Goal: Task Accomplishment & Management: Manage account settings

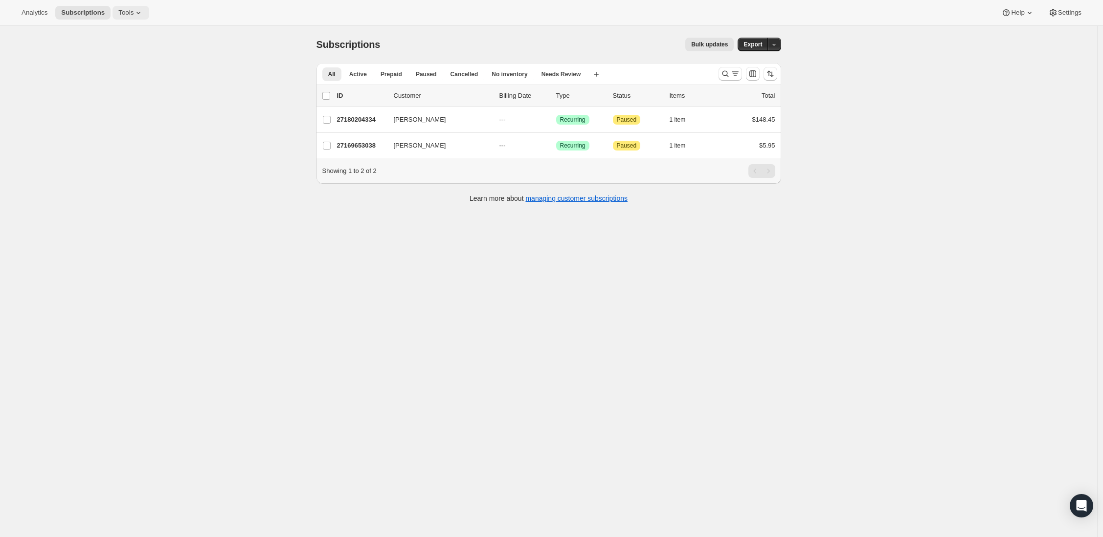
drag, startPoint x: 141, startPoint y: 7, endPoint x: 140, endPoint y: 16, distance: 9.3
click at [141, 7] on button "Tools" at bounding box center [130, 13] width 37 height 14
click at [119, 63] on span "Bundles" at bounding box center [138, 67] width 87 height 10
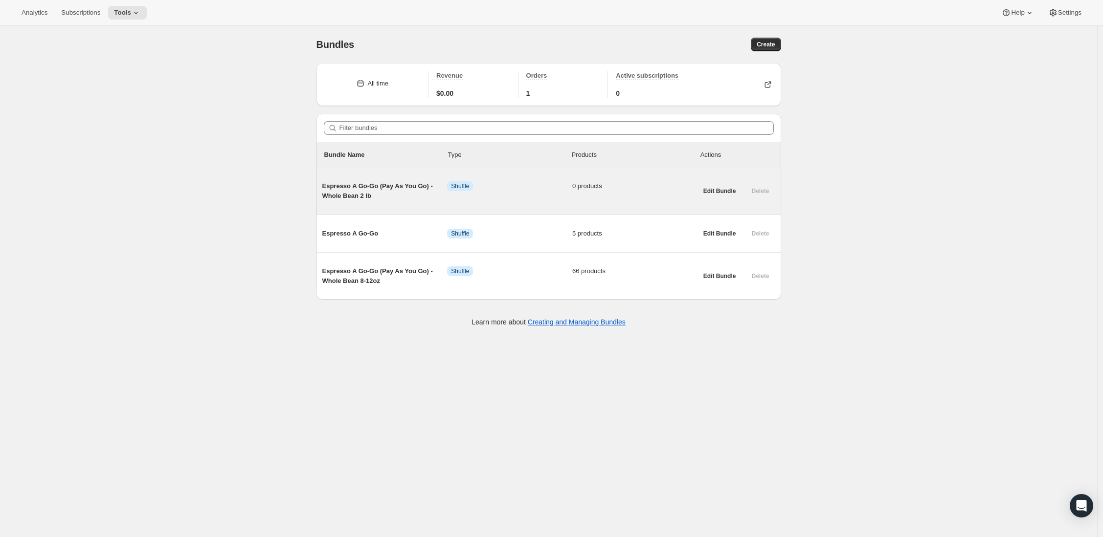
click at [408, 192] on span "Espresso A Go-Go (Pay As You Go) - Whole Bean 2 lb" at bounding box center [384, 191] width 125 height 20
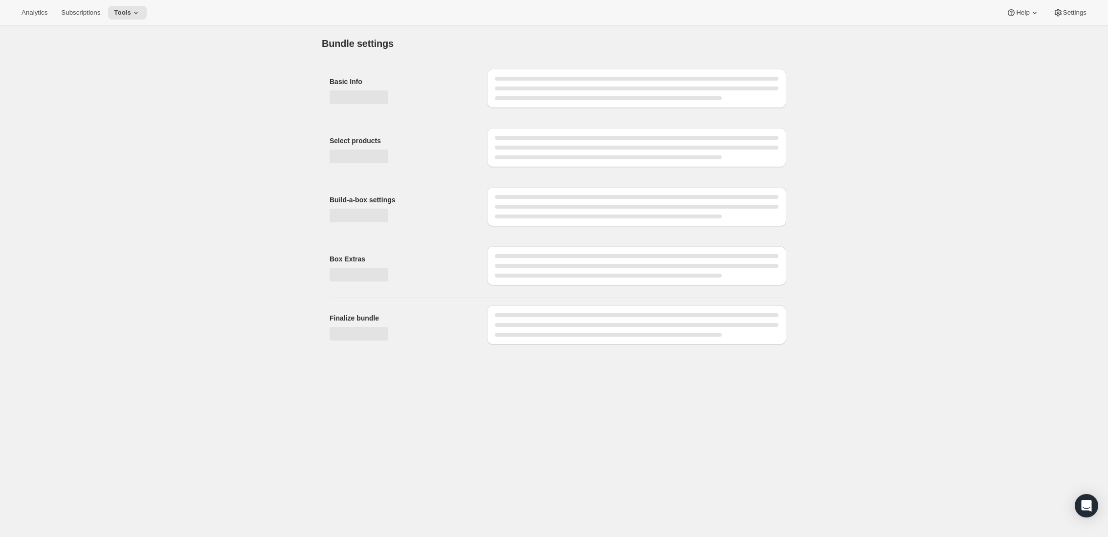
type input "Espresso A Go-Go (Pay As You Go) - Whole Bean 2 lb"
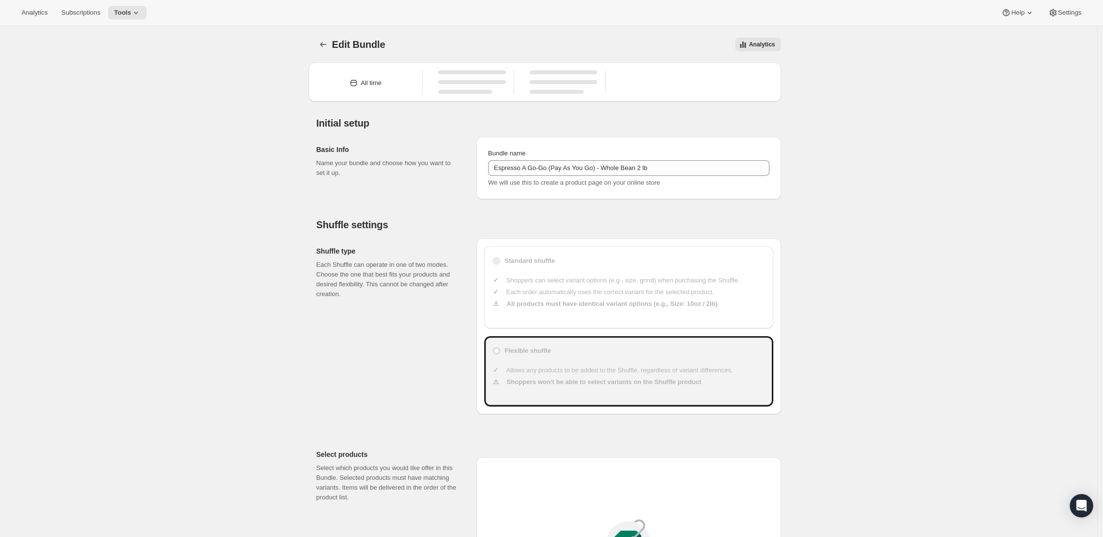
type input "30"
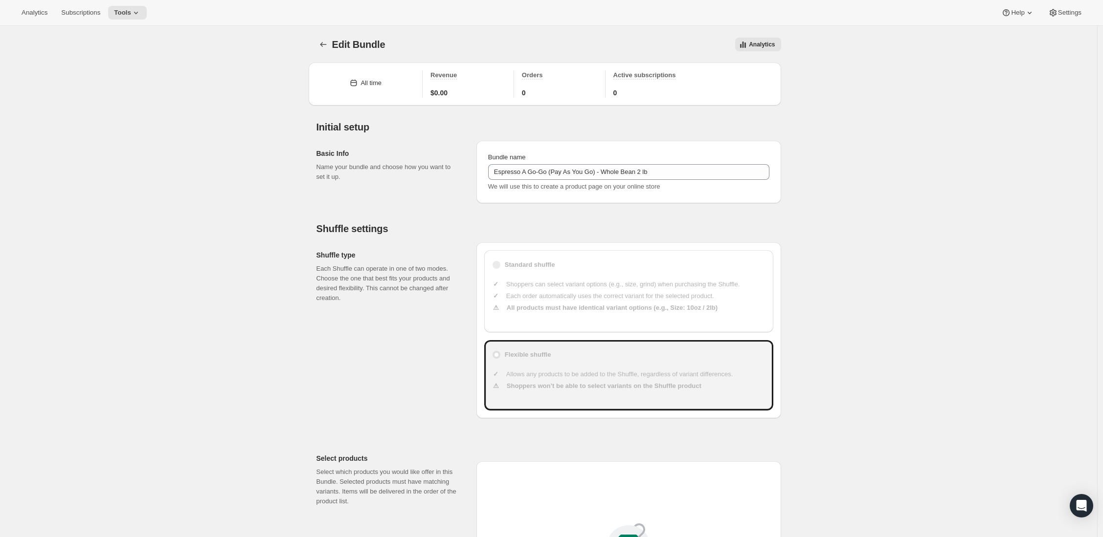
click at [544, 355] on b "Flexible shuffle" at bounding box center [528, 355] width 46 height 10
click at [539, 353] on b "Flexible shuffle" at bounding box center [528, 355] width 46 height 10
click at [498, 354] on span at bounding box center [496, 355] width 8 height 8
click at [502, 269] on label "Standard shuffle" at bounding box center [523, 265] width 63 height 14
click at [443, 252] on h2 "Shuffle type" at bounding box center [388, 255] width 144 height 10
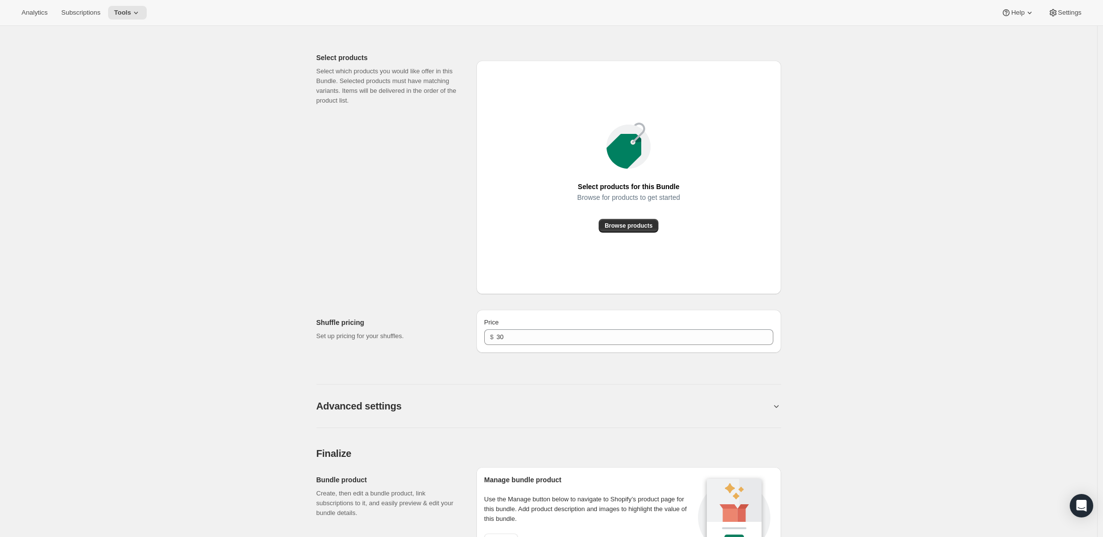
scroll to position [409, 0]
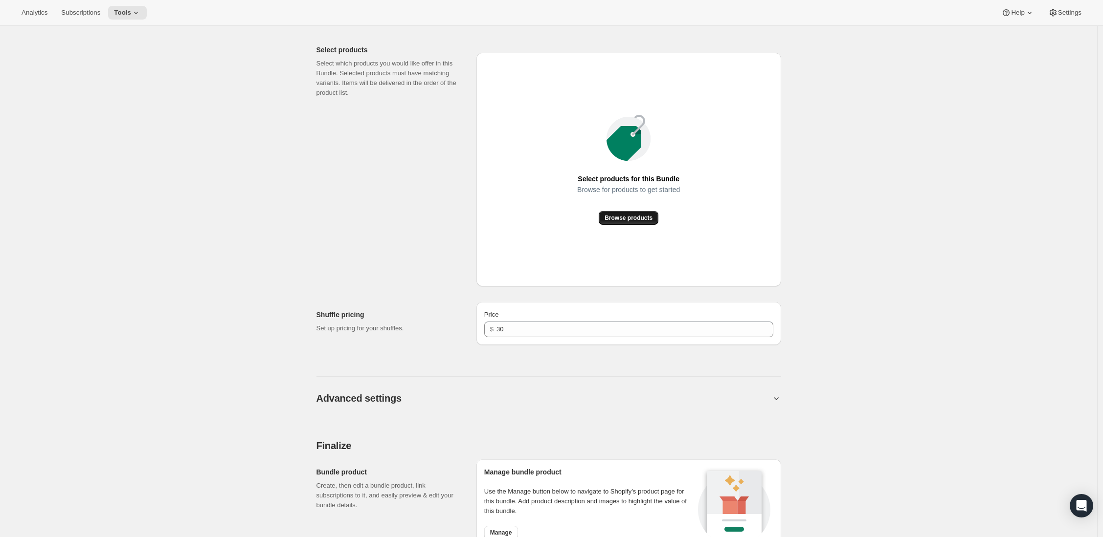
click at [642, 221] on span "Browse products" at bounding box center [628, 218] width 48 height 8
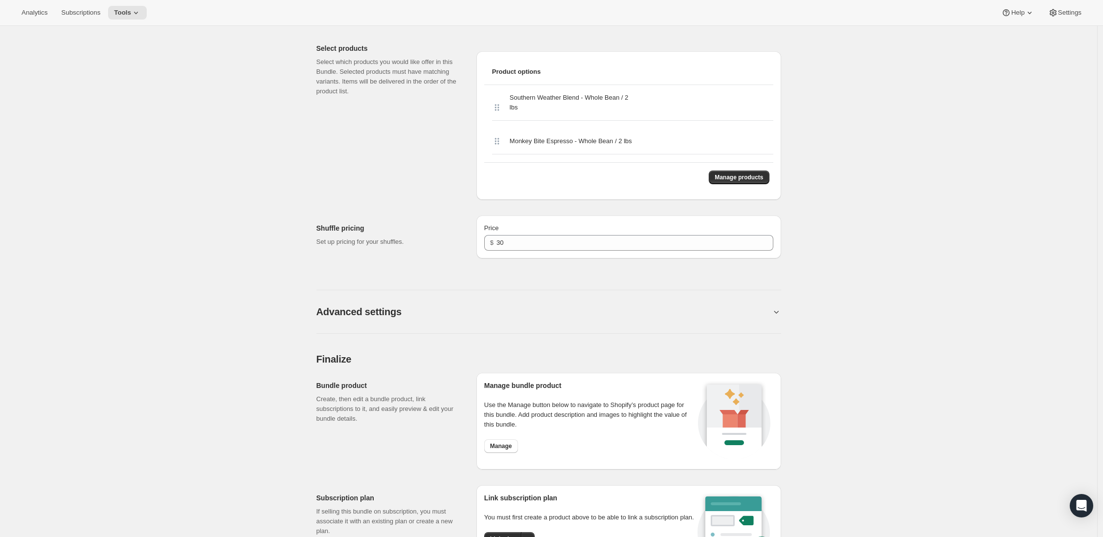
scroll to position [508, 0]
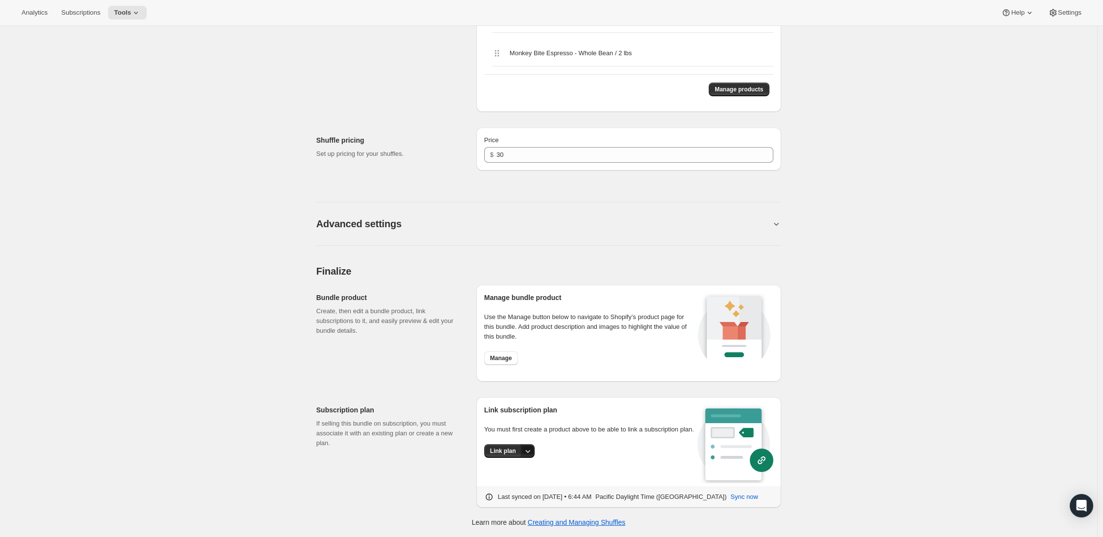
click at [530, 456] on icon "More actions" at bounding box center [528, 451] width 10 height 10
click at [507, 486] on span "Link plan" at bounding box center [508, 491] width 46 height 10
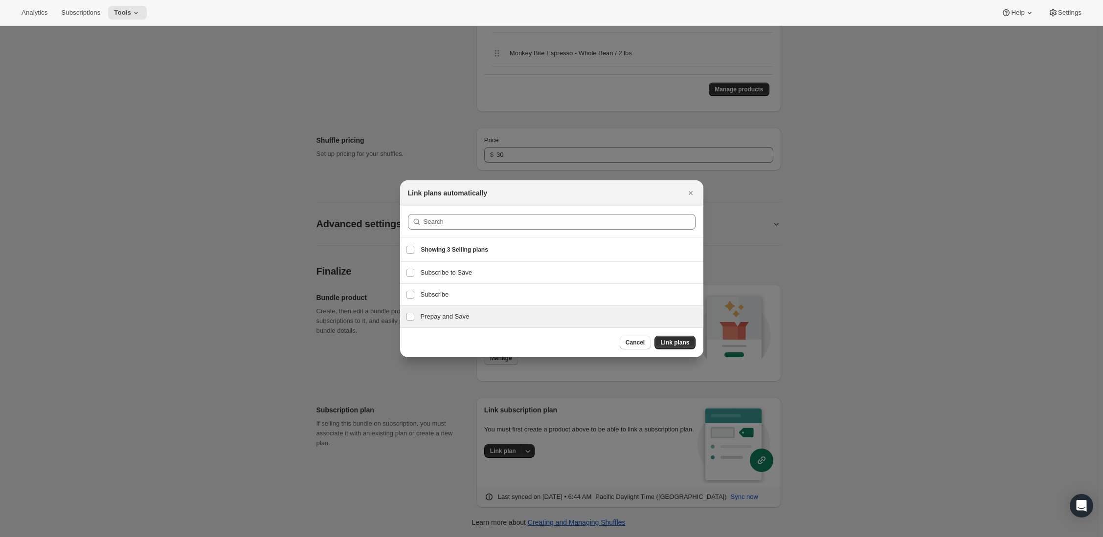
click at [439, 321] on h3 "Prepay and Save" at bounding box center [559, 317] width 277 height 10
checkbox input "true"
click at [676, 347] on button "Link plans" at bounding box center [674, 343] width 41 height 14
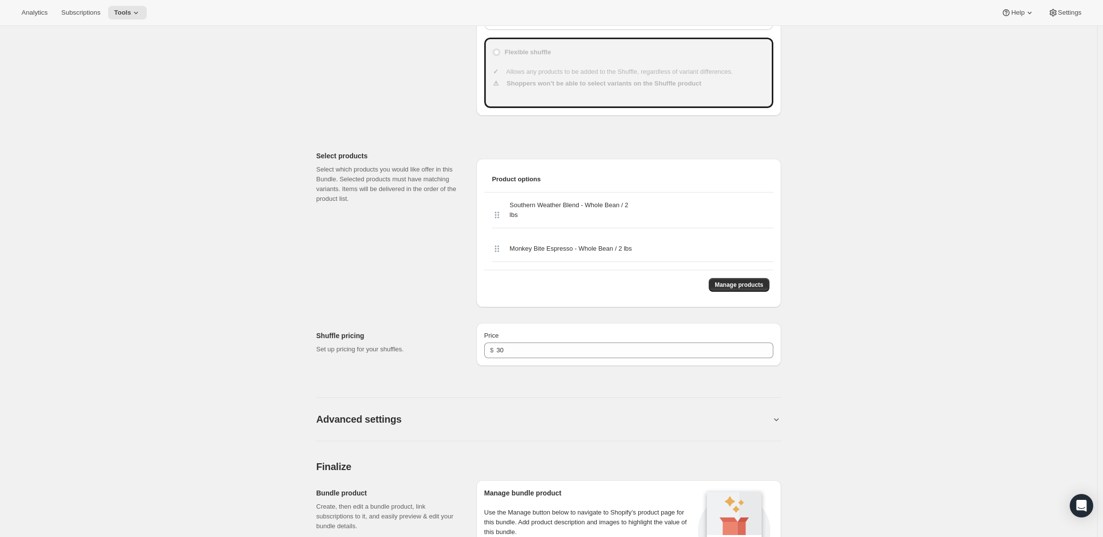
scroll to position [304, 0]
click at [739, 291] on button "Manage products" at bounding box center [739, 284] width 60 height 14
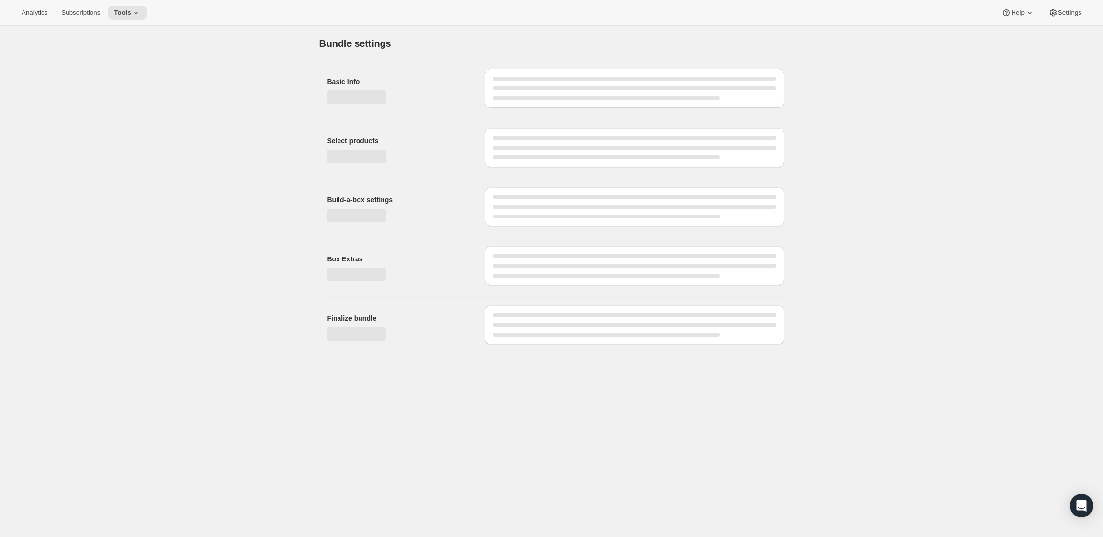
scroll to position [0, 0]
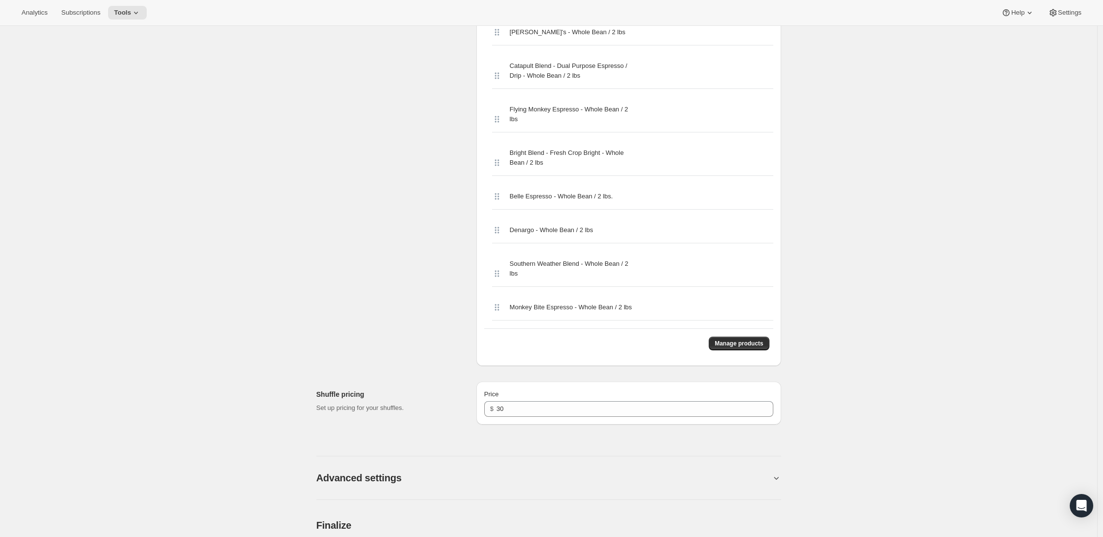
scroll to position [932, 0]
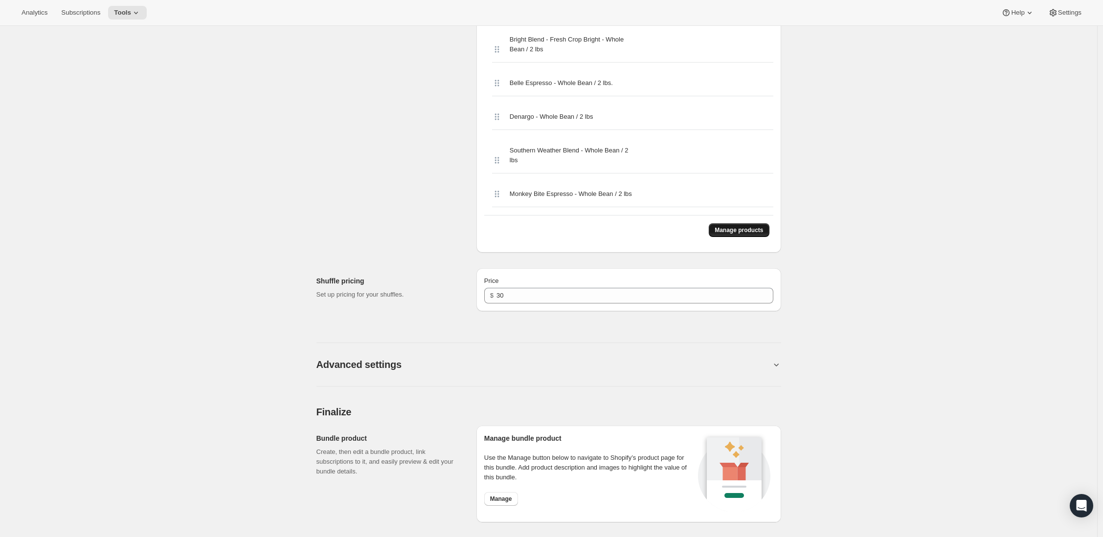
click at [722, 234] on span "Manage products" at bounding box center [738, 230] width 48 height 8
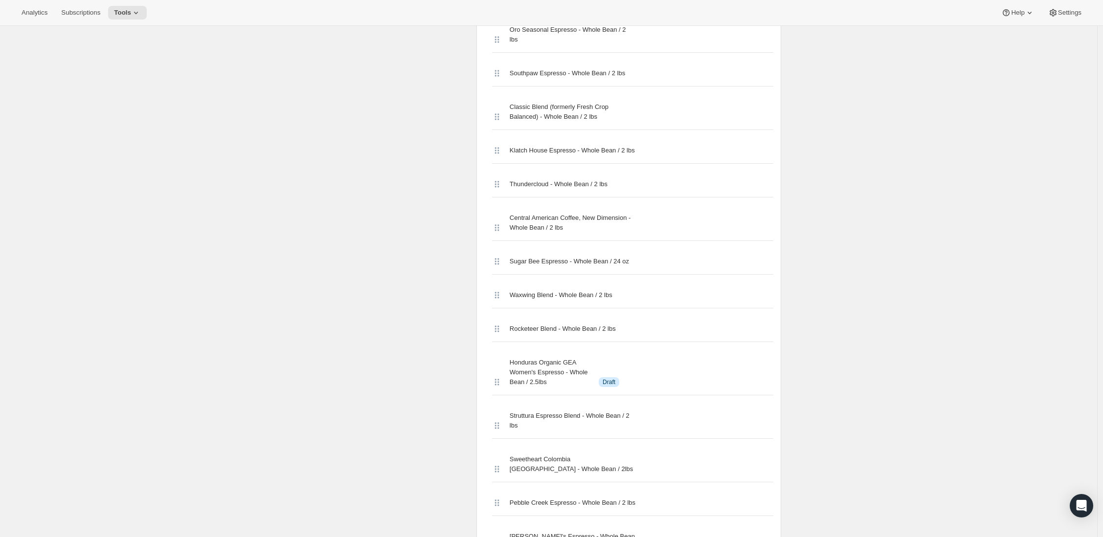
scroll to position [0, 0]
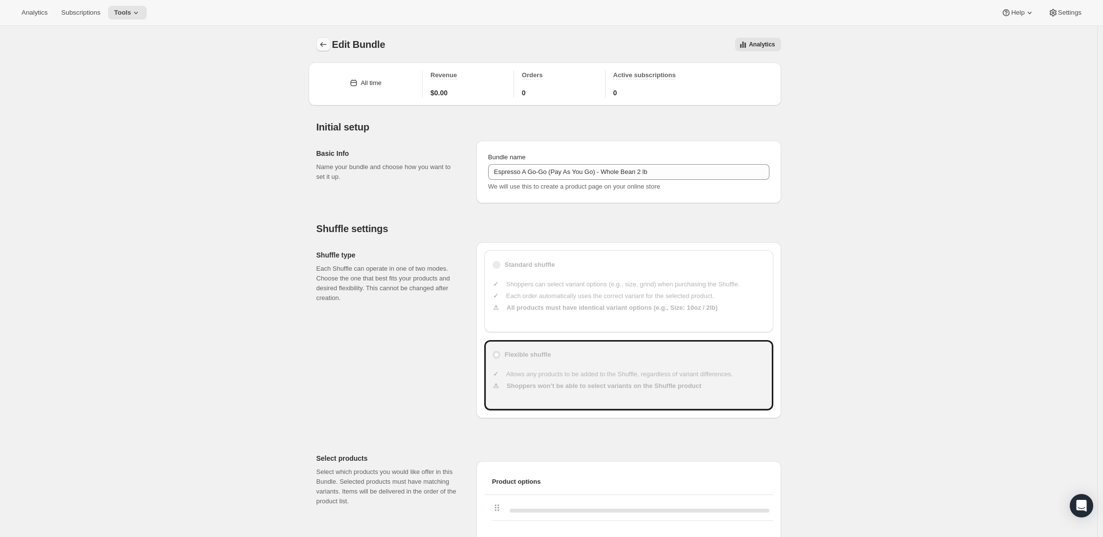
click at [323, 38] on button "Bundles" at bounding box center [323, 45] width 14 height 14
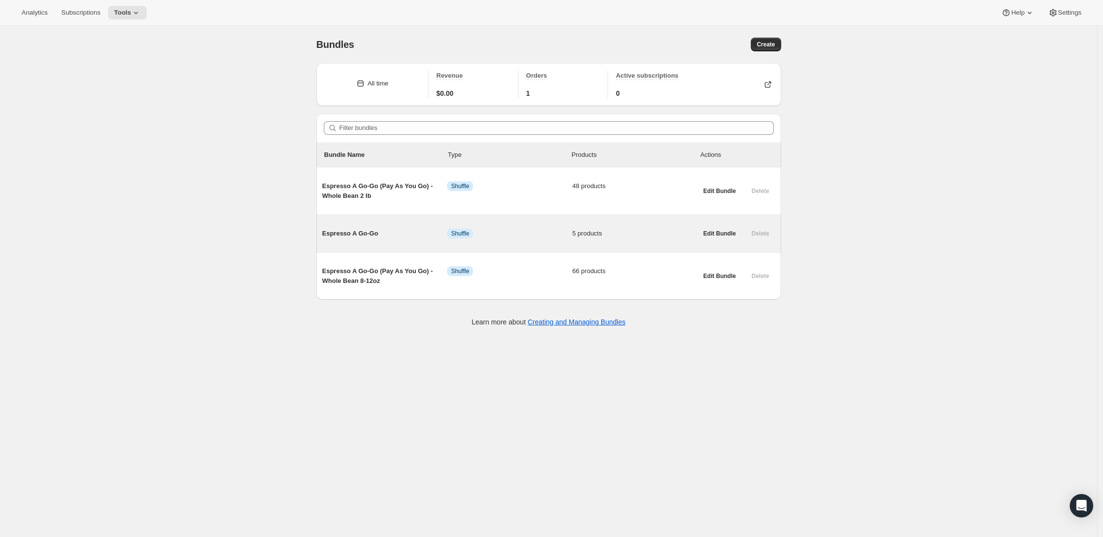
click at [759, 235] on div "Delete" at bounding box center [759, 234] width 29 height 14
click at [769, 237] on div "Delete" at bounding box center [759, 234] width 29 height 14
click at [769, 236] on div "Delete" at bounding box center [759, 234] width 29 height 14
click at [768, 236] on div "Delete" at bounding box center [759, 234] width 29 height 14
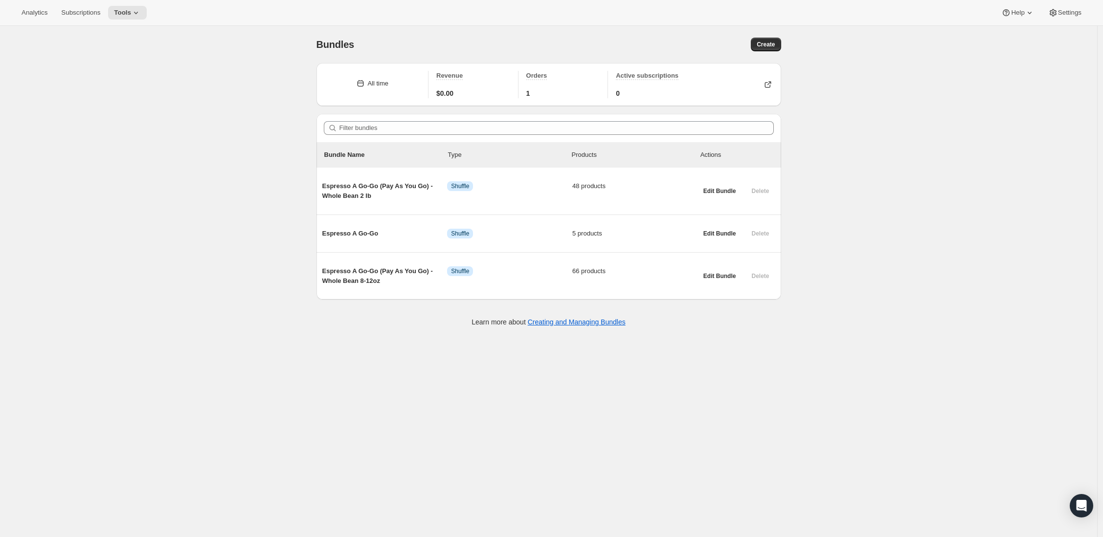
click at [188, 106] on div "Bundles. This page is ready Bundles Create All time Revenue $0.00 Orders 1 Acti…" at bounding box center [548, 294] width 1097 height 537
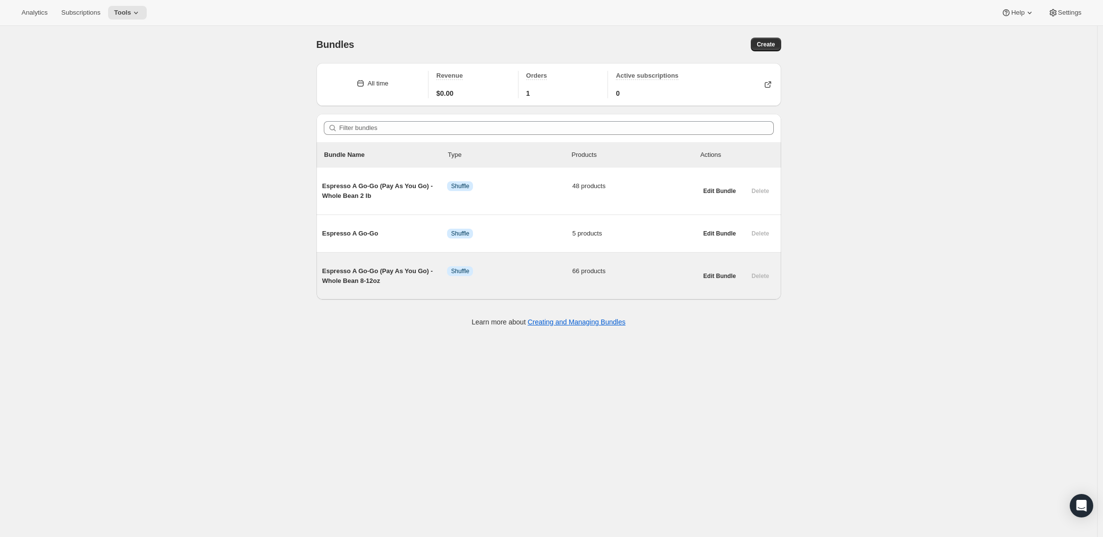
click at [345, 281] on span "Espresso A Go-Go (Pay As You Go) - Whole Bean 8-12oz" at bounding box center [384, 277] width 125 height 20
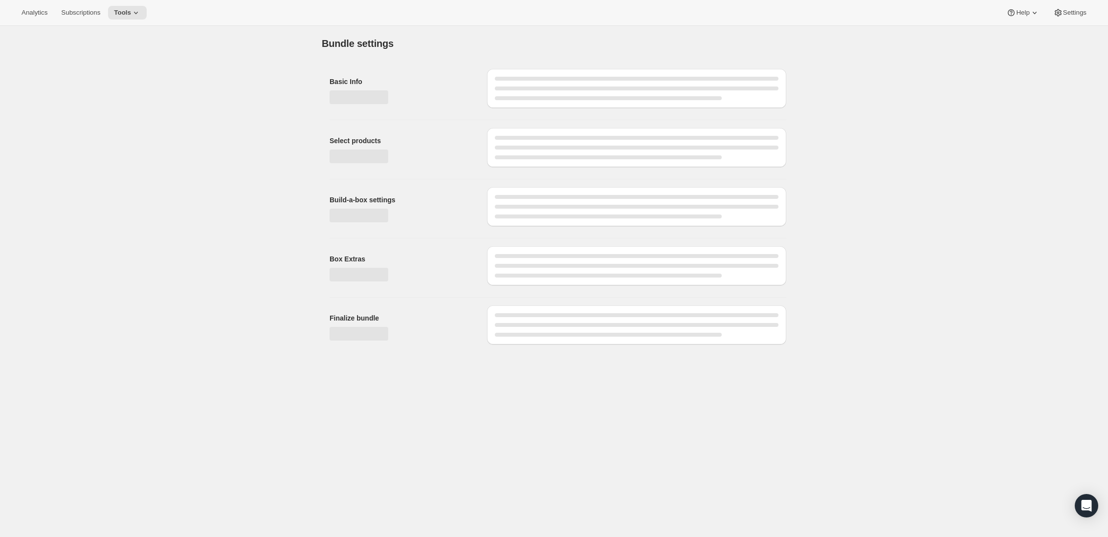
type input "Espresso A Go-Go (Pay As You Go) - Whole Bean 8-12oz"
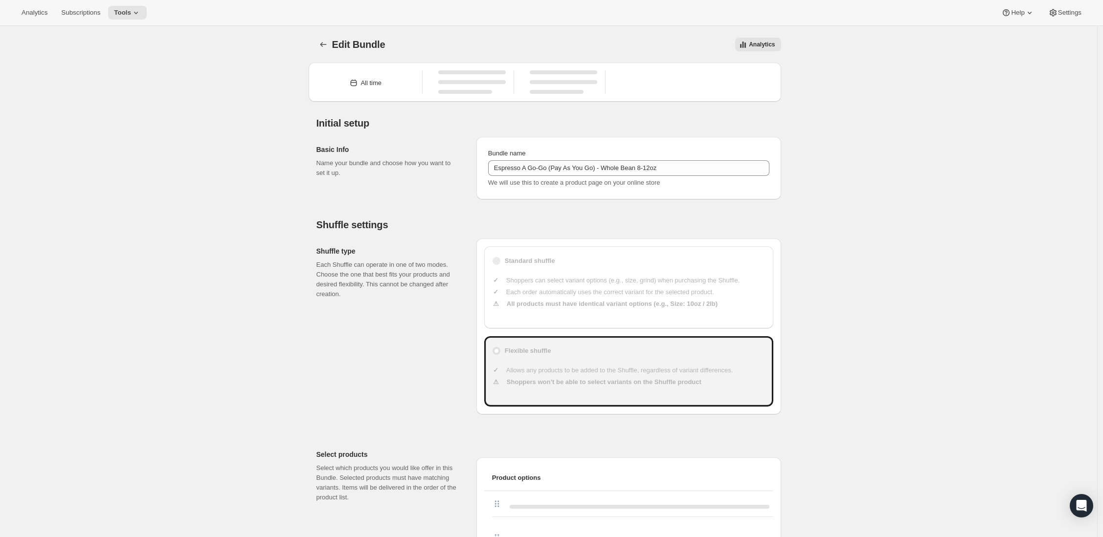
type input "20.99"
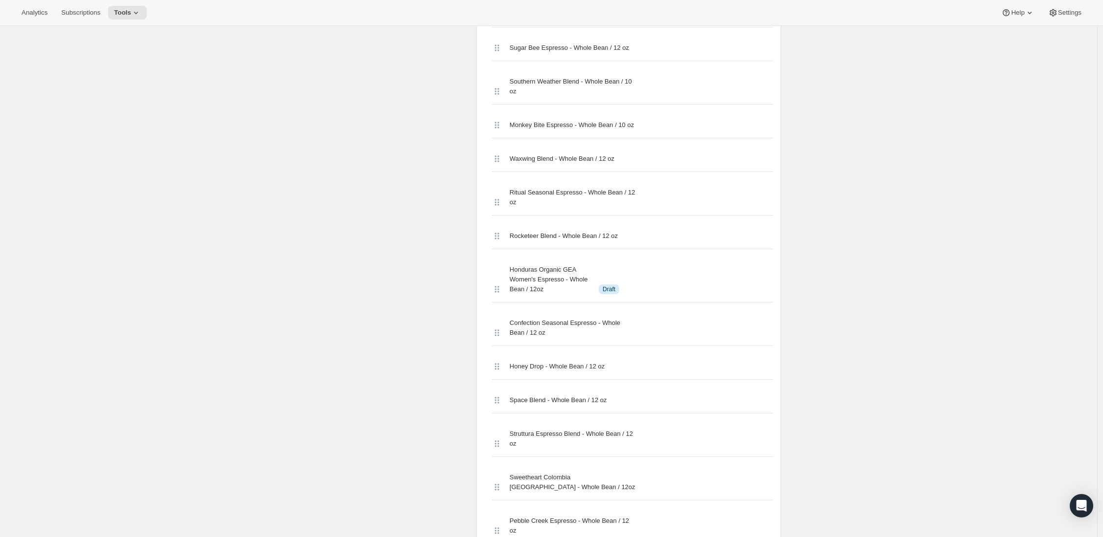
scroll to position [1831, 0]
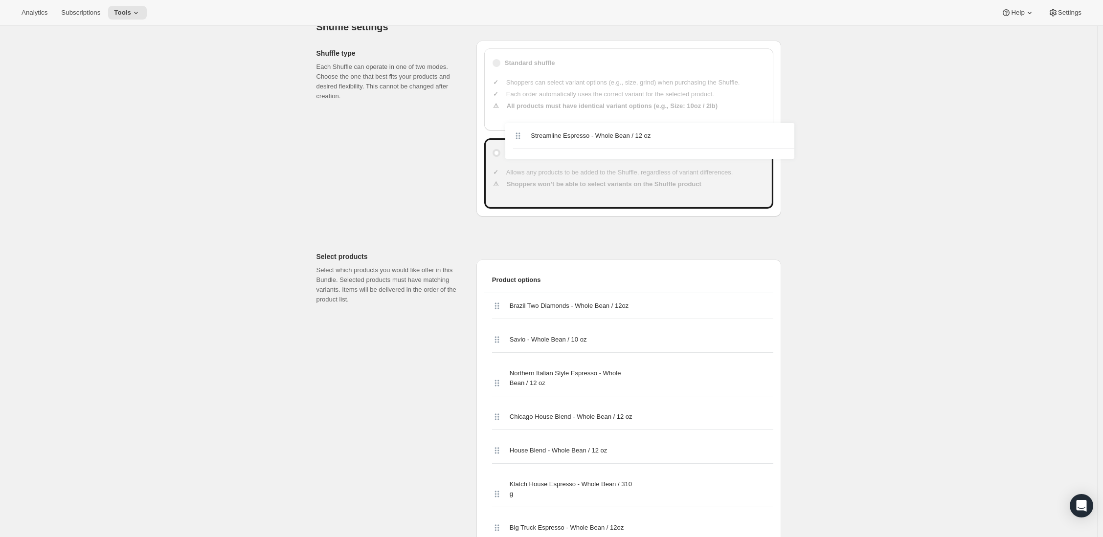
scroll to position [179, 0]
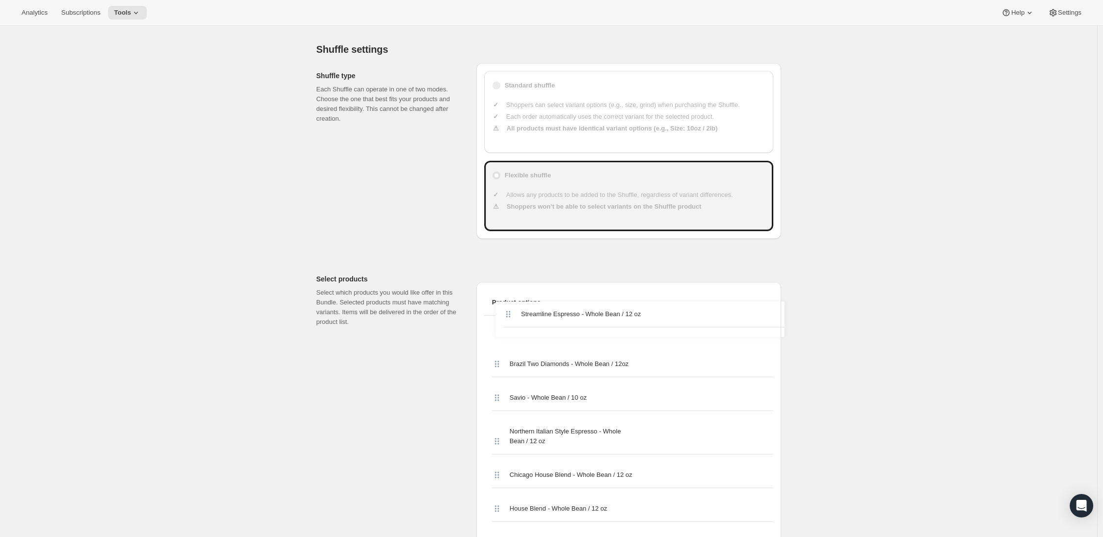
drag, startPoint x: 500, startPoint y: 276, endPoint x: 509, endPoint y: 316, distance: 40.6
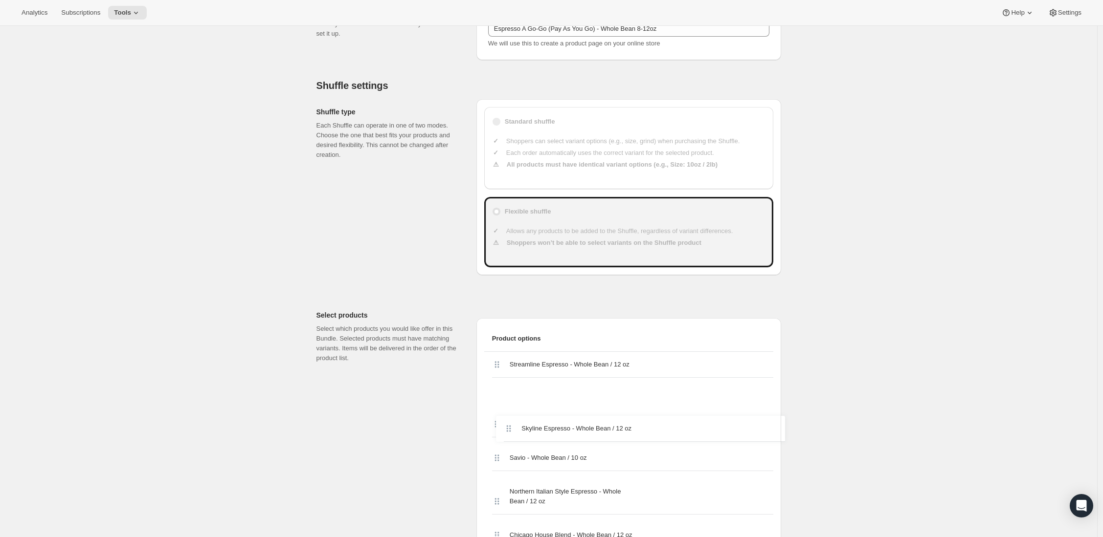
drag, startPoint x: 498, startPoint y: 271, endPoint x: 504, endPoint y: 420, distance: 148.8
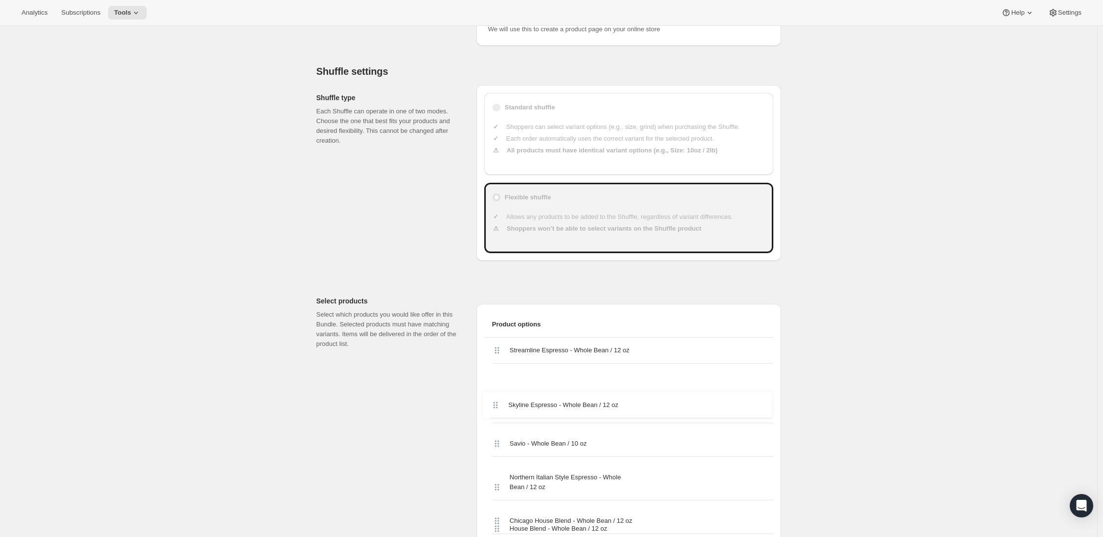
drag, startPoint x: 504, startPoint y: 436, endPoint x: 500, endPoint y: 401, distance: 35.5
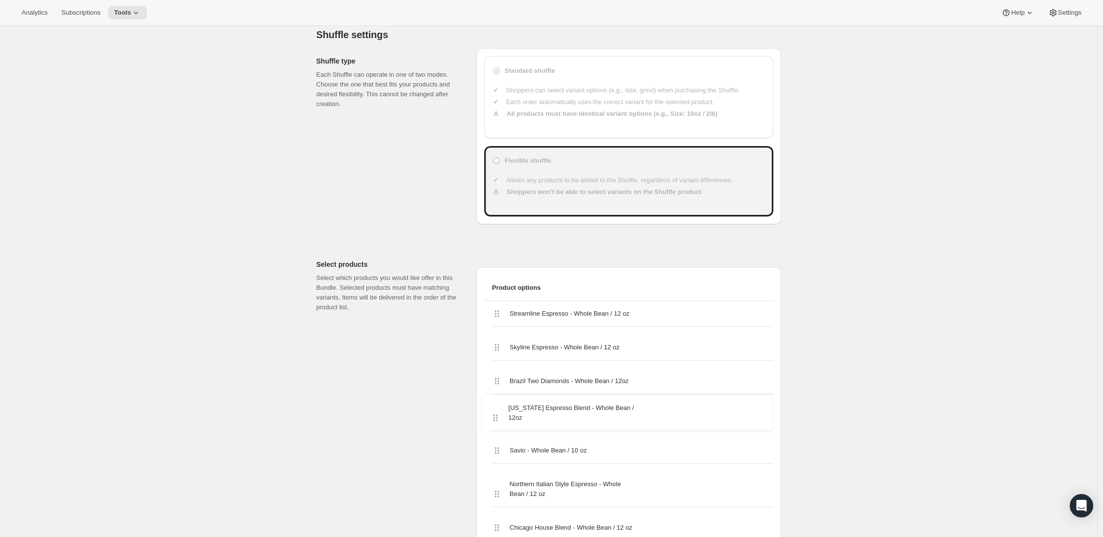
scroll to position [195, 0]
drag, startPoint x: 502, startPoint y: 279, endPoint x: 493, endPoint y: 382, distance: 103.5
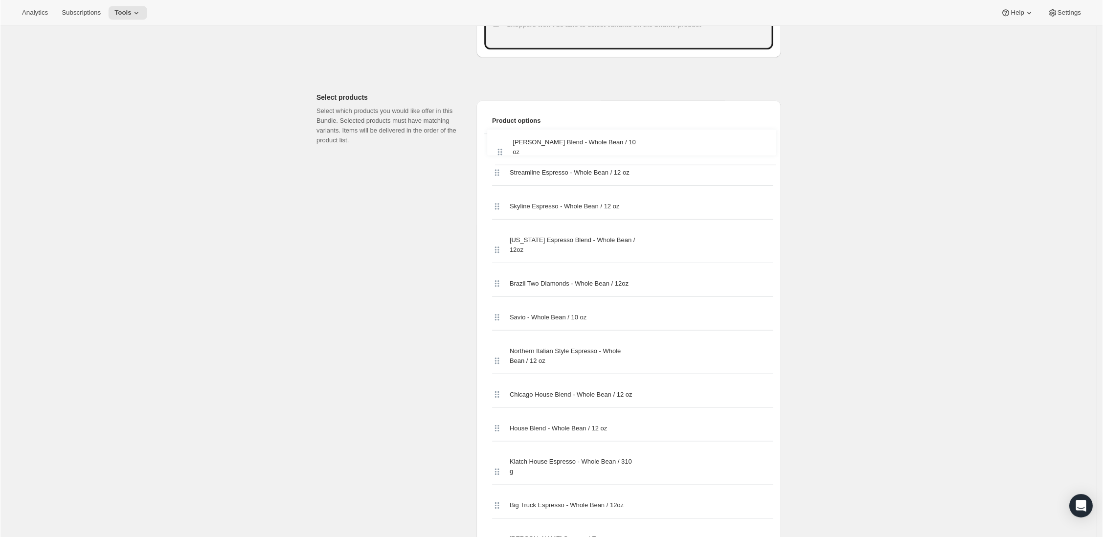
scroll to position [358, 0]
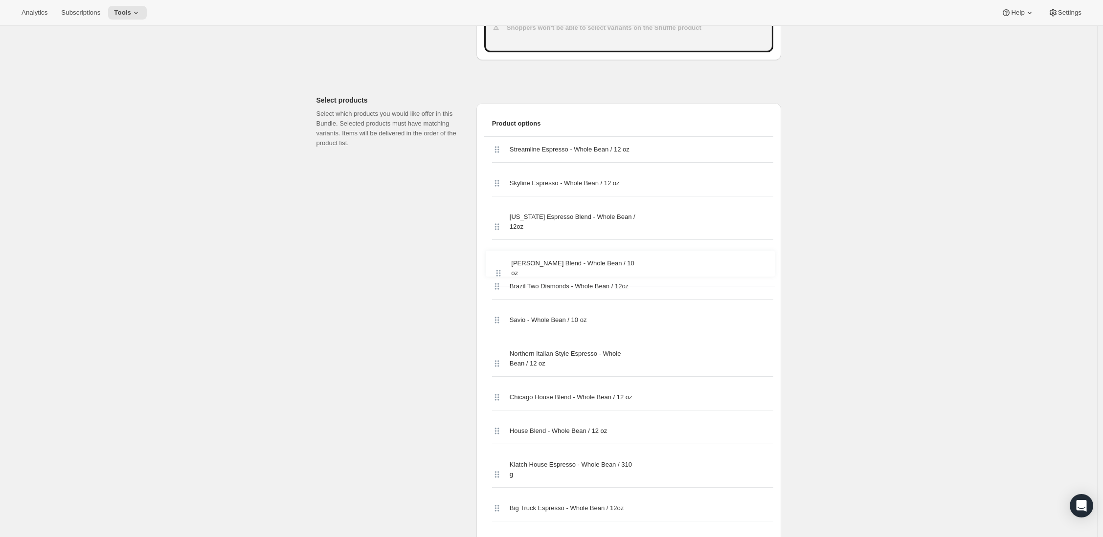
drag, startPoint x: 504, startPoint y: 268, endPoint x: 500, endPoint y: 256, distance: 13.3
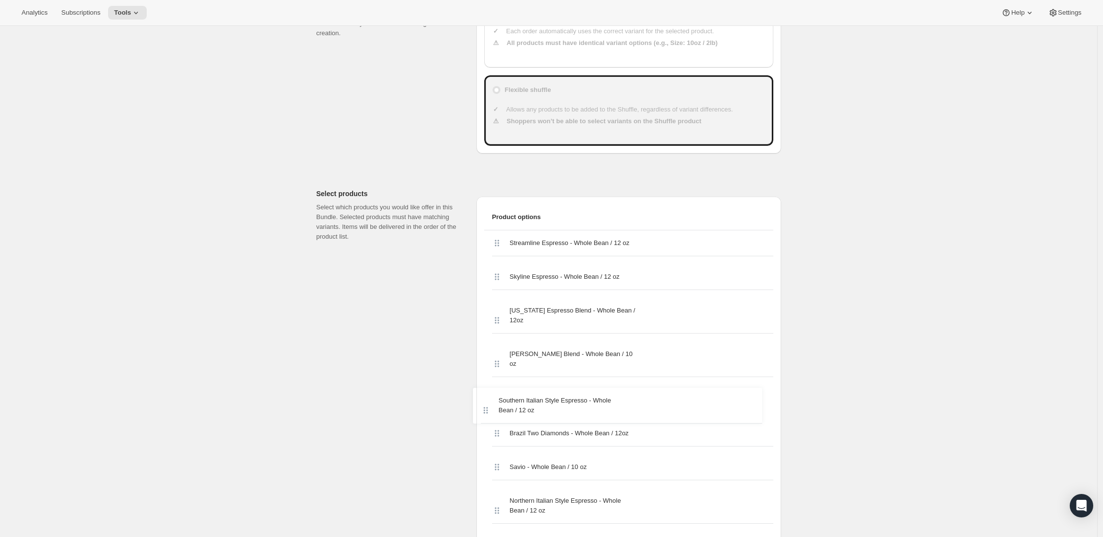
scroll to position [266, 0]
drag, startPoint x: 503, startPoint y: 281, endPoint x: 498, endPoint y: 396, distance: 114.6
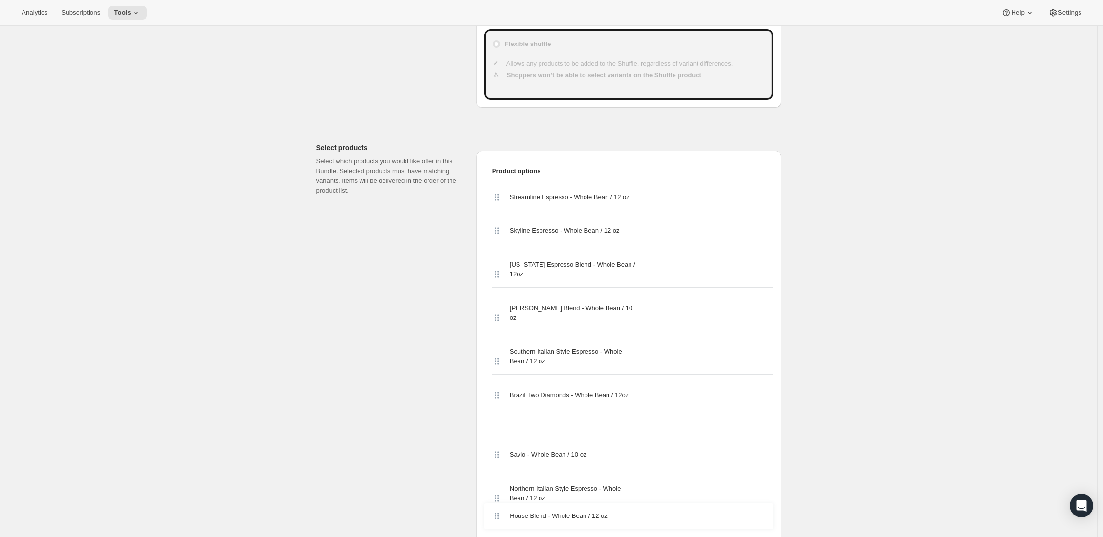
scroll to position [315, 0]
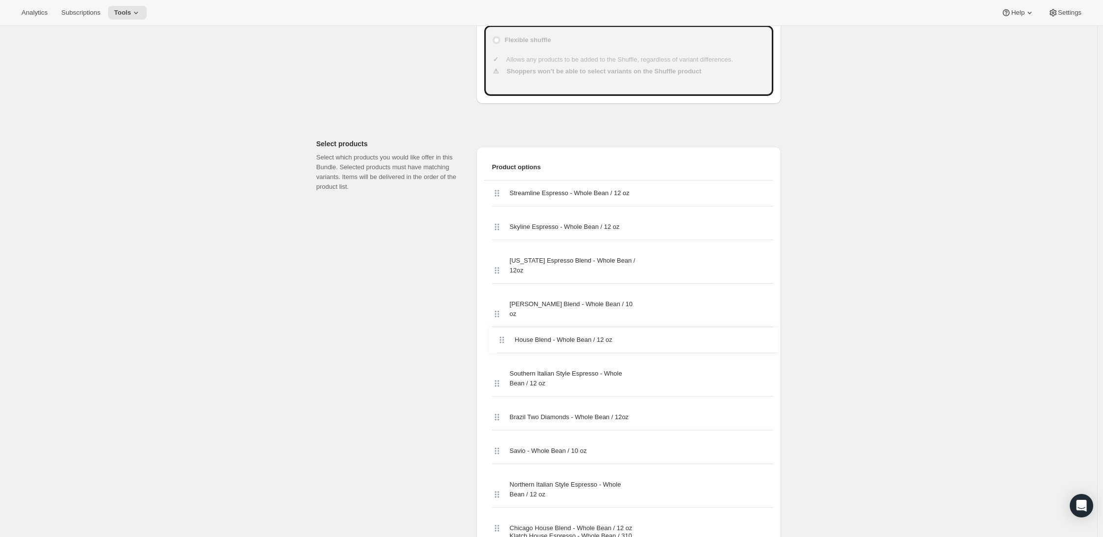
drag, startPoint x: 500, startPoint y: 311, endPoint x: 502, endPoint y: 336, distance: 25.5
drag, startPoint x: 498, startPoint y: 348, endPoint x: 500, endPoint y: 382, distance: 34.8
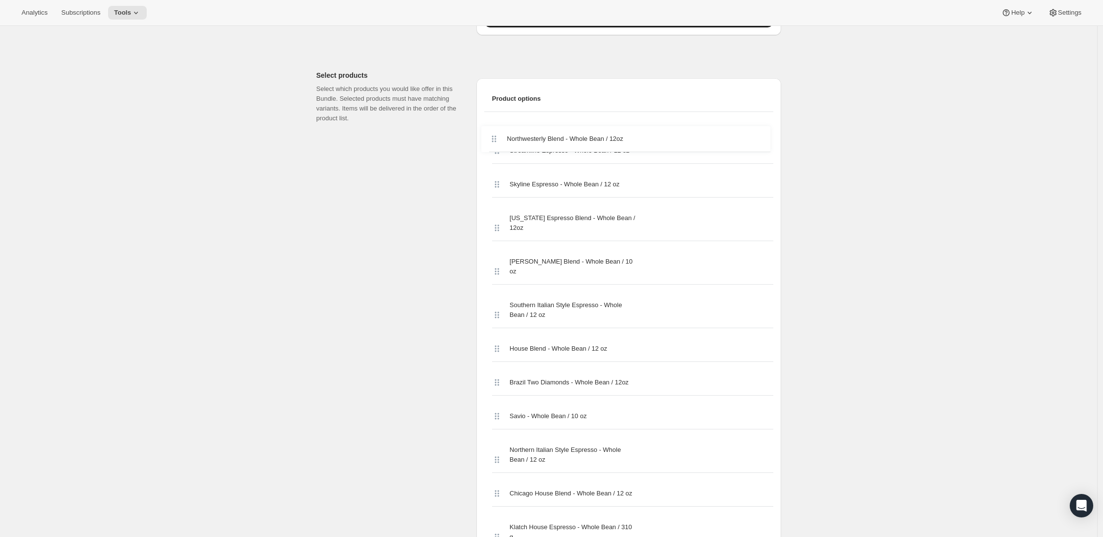
scroll to position [383, 0]
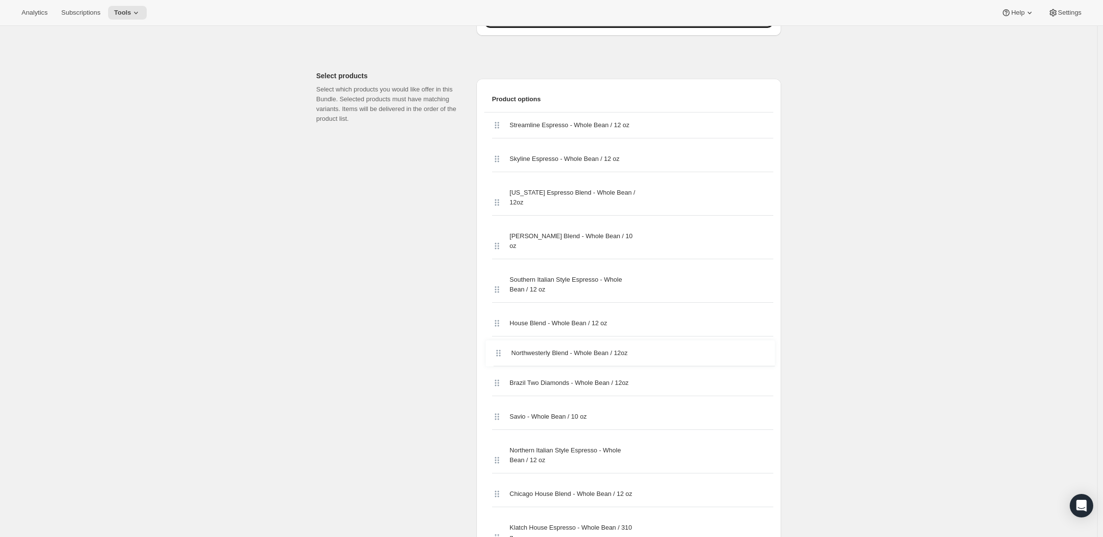
drag, startPoint x: 499, startPoint y: 269, endPoint x: 497, endPoint y: 352, distance: 82.2
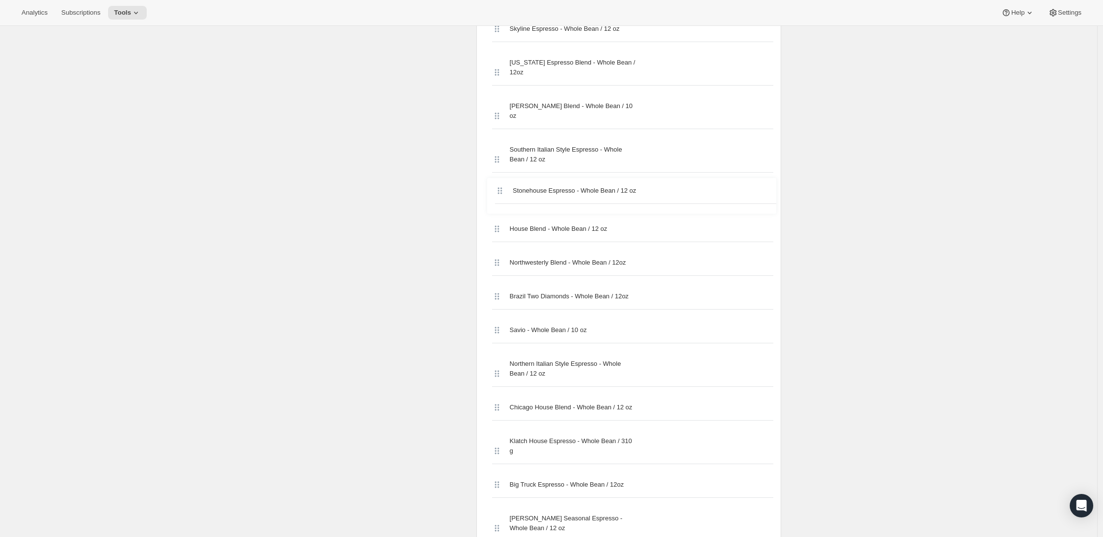
scroll to position [512, 0]
drag, startPoint x: 503, startPoint y: 279, endPoint x: 497, endPoint y: 266, distance: 14.4
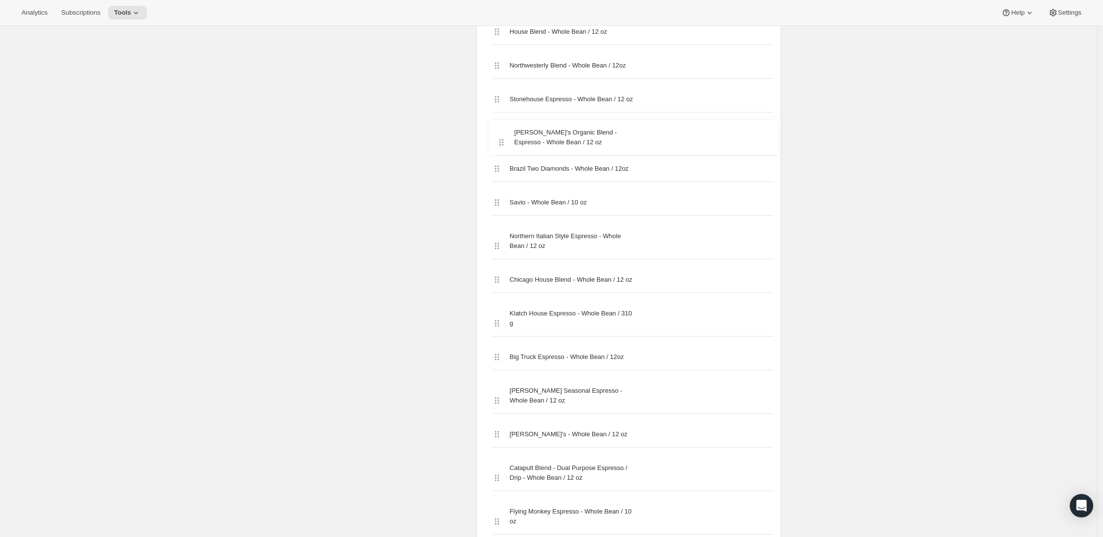
scroll to position [674, 0]
drag, startPoint x: 499, startPoint y: 276, endPoint x: 500, endPoint y: 137, distance: 138.4
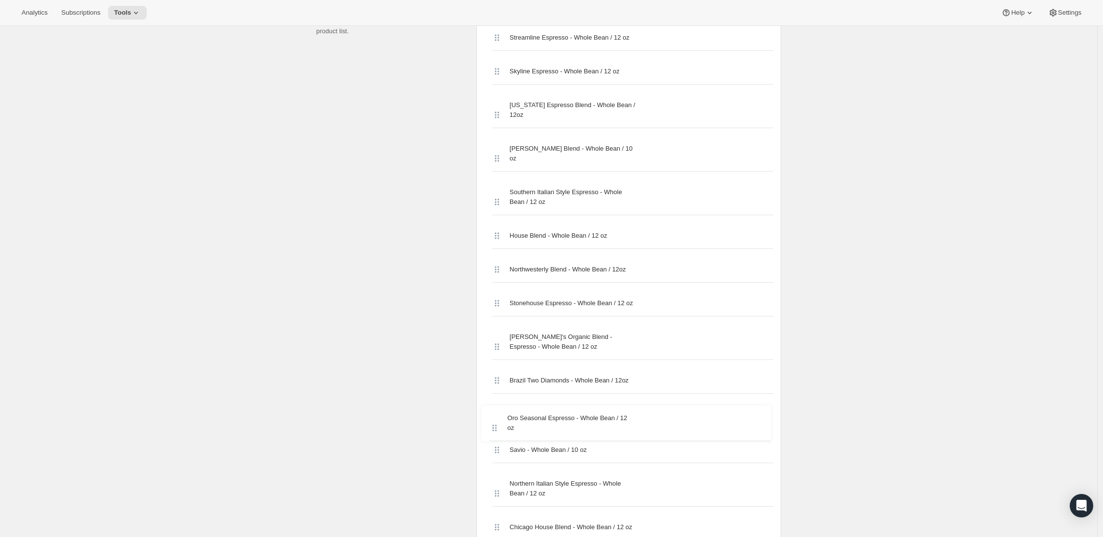
scroll to position [471, 0]
drag, startPoint x: 500, startPoint y: 278, endPoint x: 496, endPoint y: 384, distance: 106.2
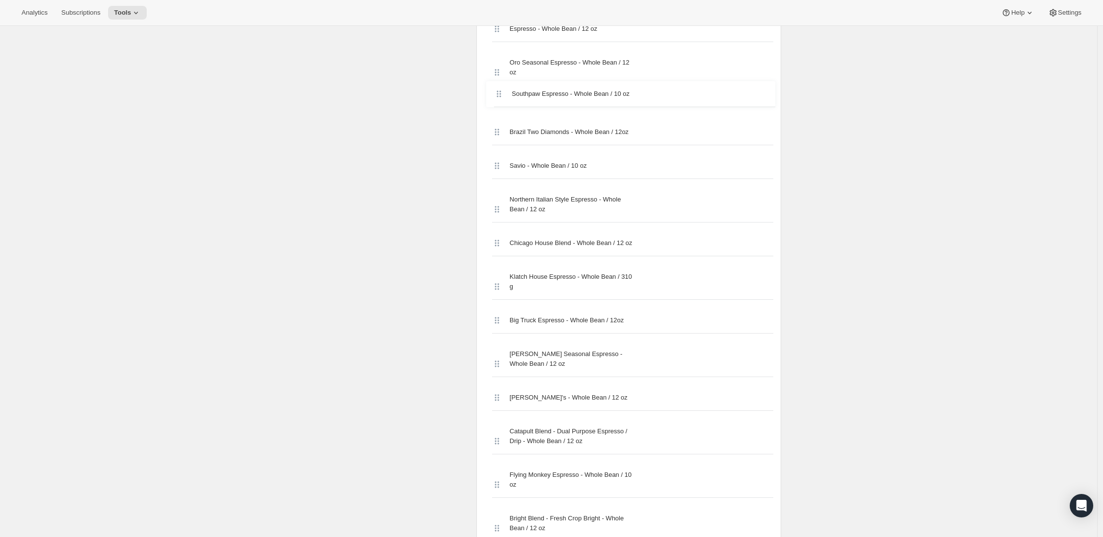
scroll to position [783, 0]
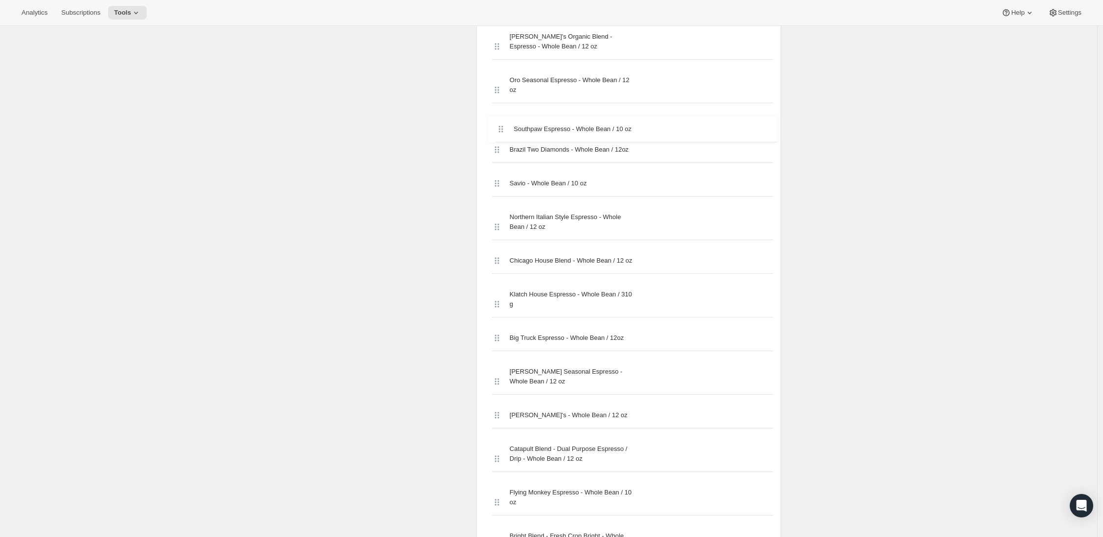
drag, startPoint x: 498, startPoint y: 270, endPoint x: 499, endPoint y: 125, distance: 145.7
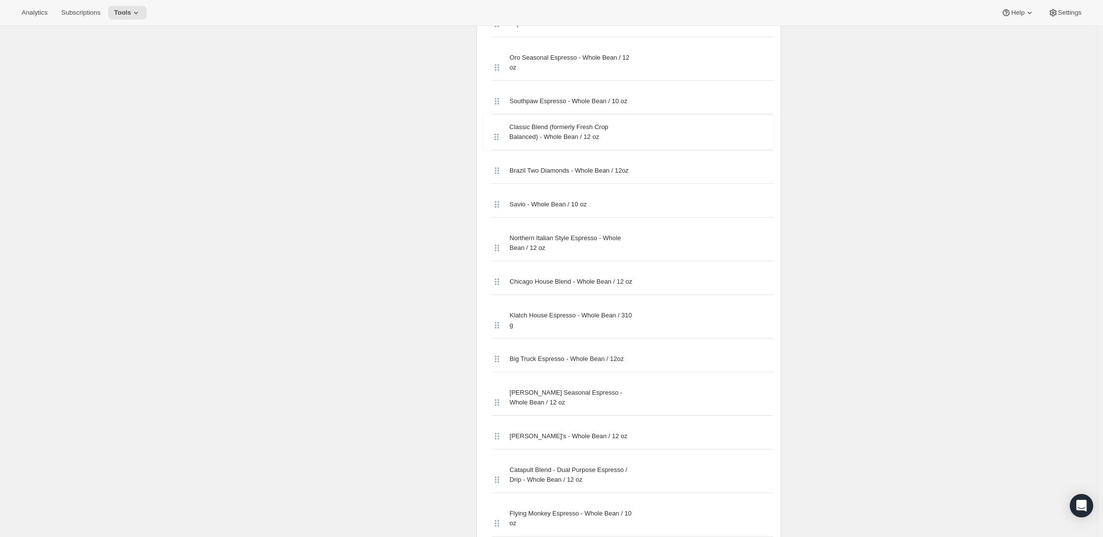
scroll to position [790, 0]
drag, startPoint x: 499, startPoint y: 273, endPoint x: 500, endPoint y: 156, distance: 116.9
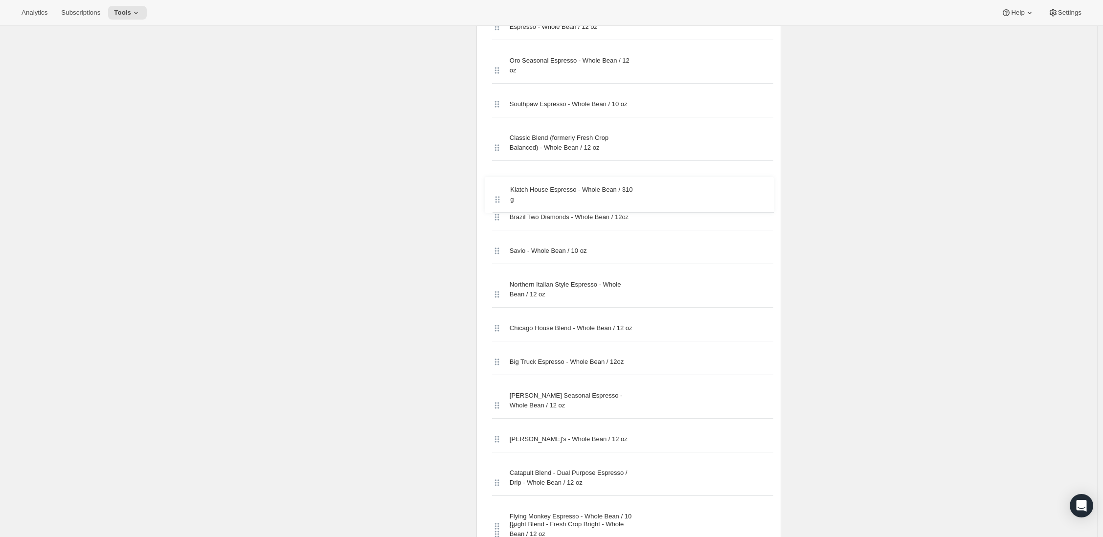
drag, startPoint x: 503, startPoint y: 352, endPoint x: 500, endPoint y: 191, distance: 161.4
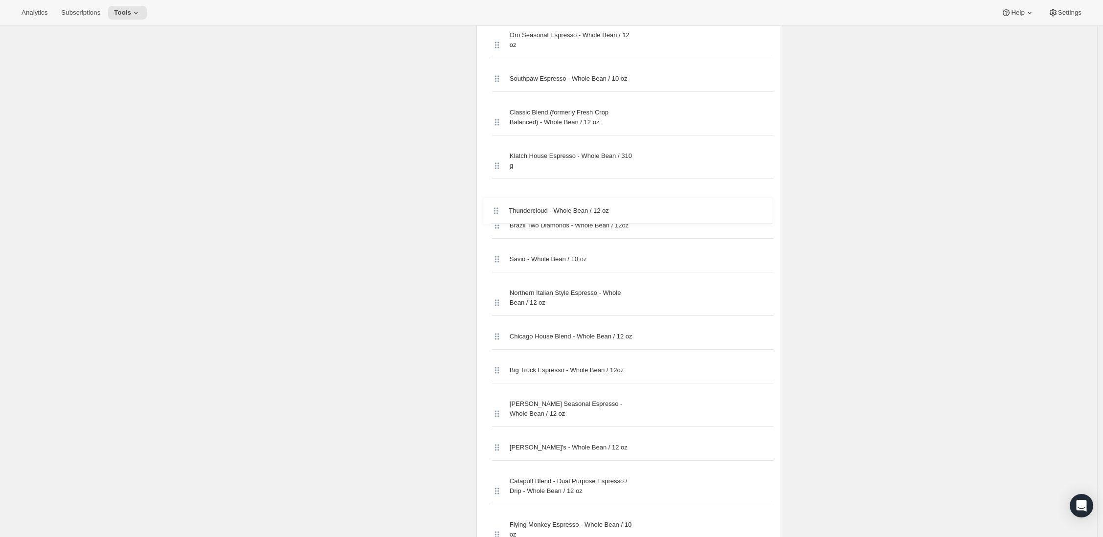
drag, startPoint x: 503, startPoint y: 269, endPoint x: 499, endPoint y: 207, distance: 62.2
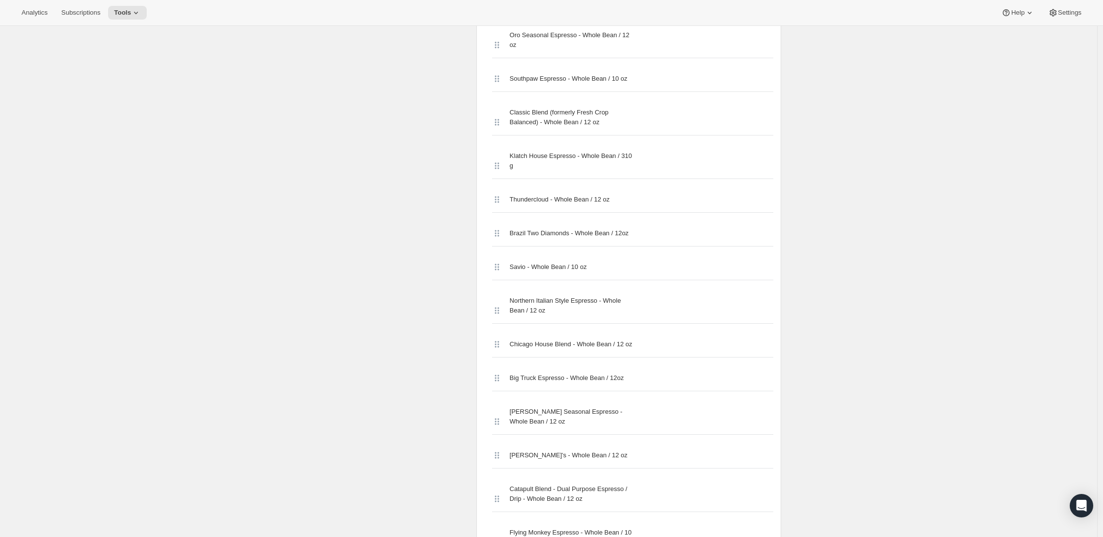
drag, startPoint x: 502, startPoint y: 362, endPoint x: 503, endPoint y: 248, distance: 113.9
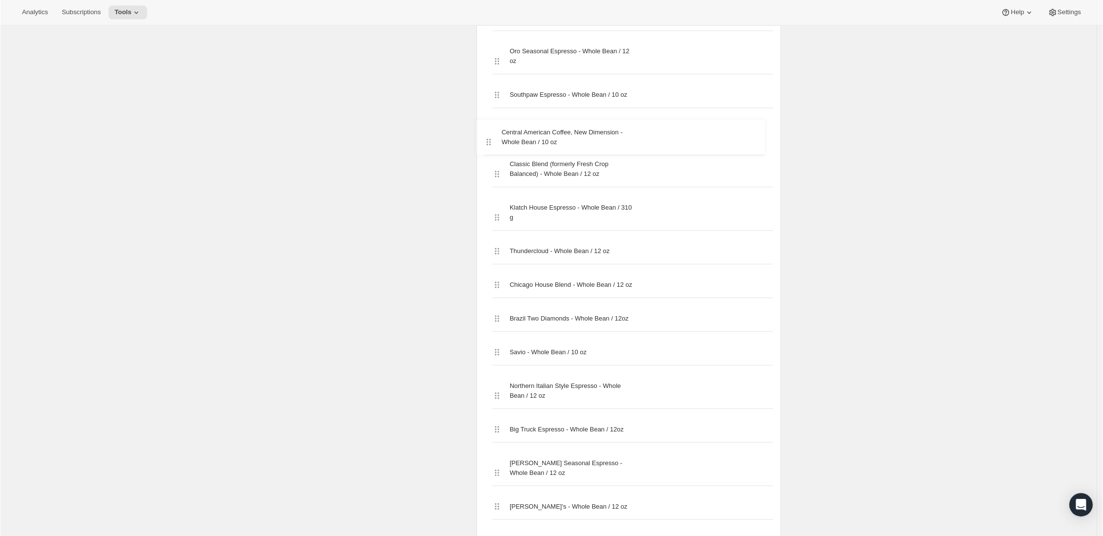
scroll to position [799, 0]
drag, startPoint x: 497, startPoint y: 278, endPoint x: 495, endPoint y: 306, distance: 27.9
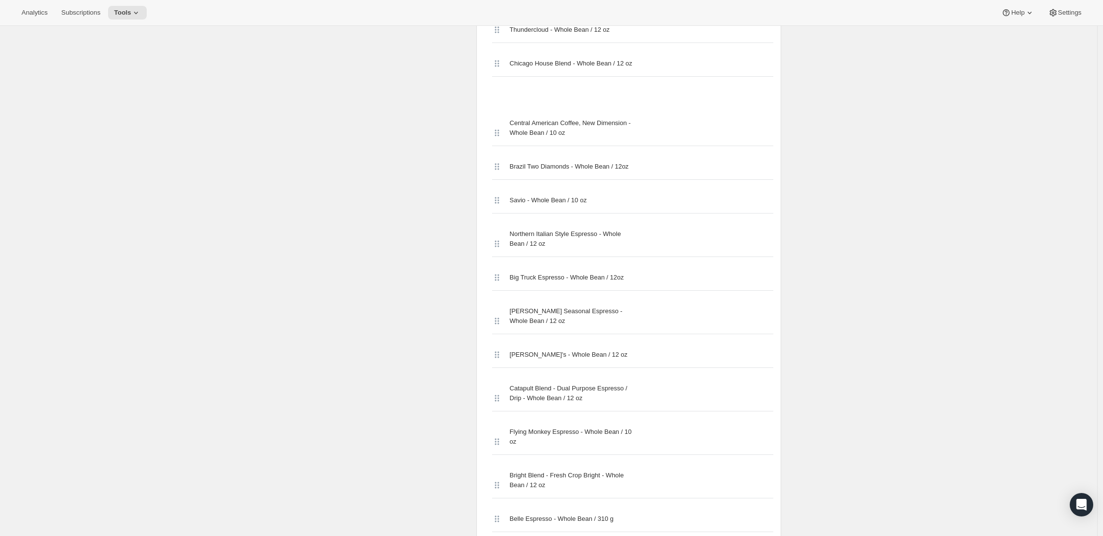
scroll to position [974, 0]
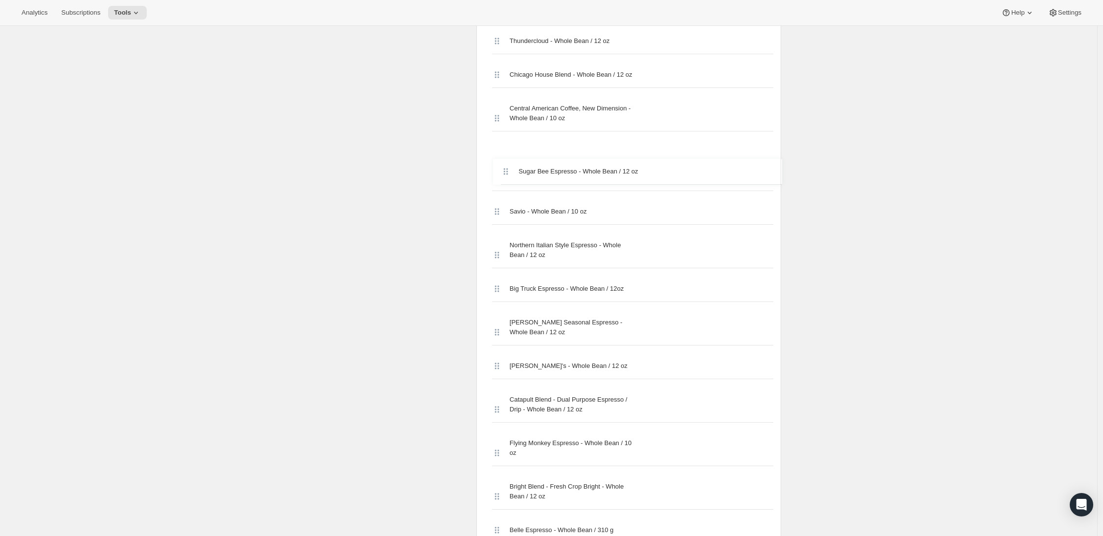
drag, startPoint x: 499, startPoint y: 269, endPoint x: 505, endPoint y: 166, distance: 103.4
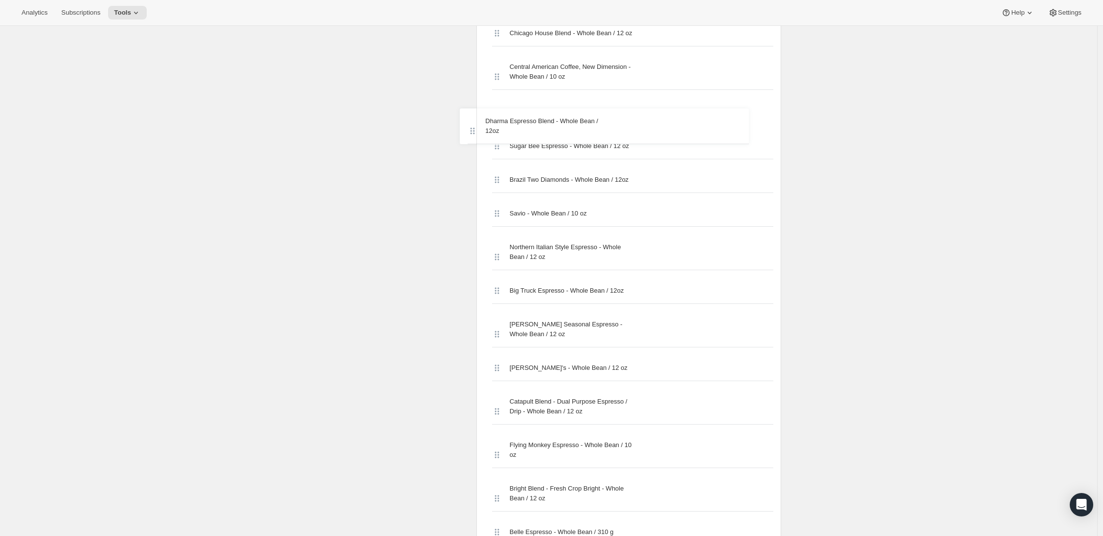
scroll to position [1015, 0]
drag, startPoint x: 499, startPoint y: 278, endPoint x: 488, endPoint y: 175, distance: 103.8
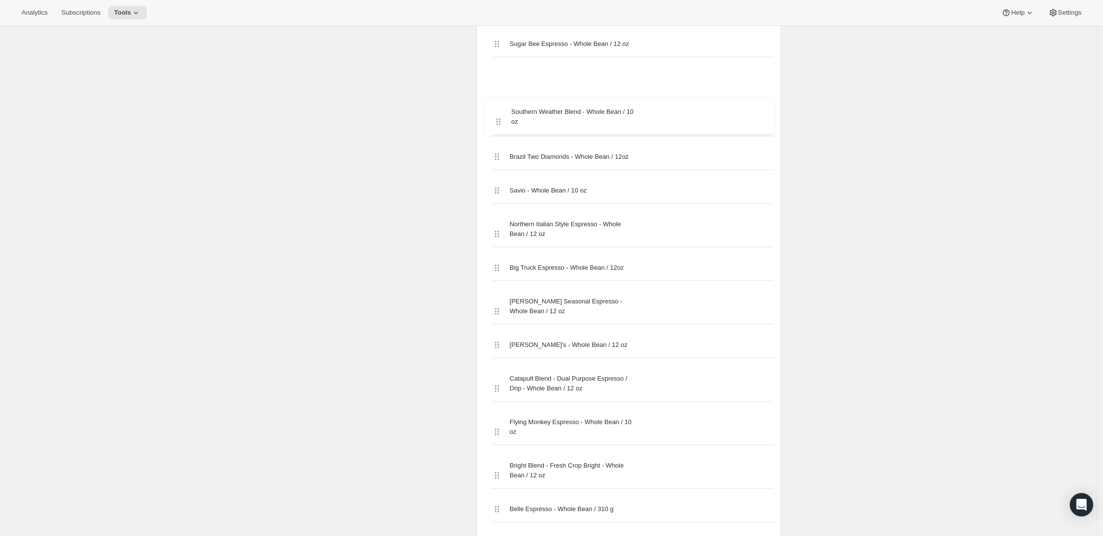
scroll to position [1078, 0]
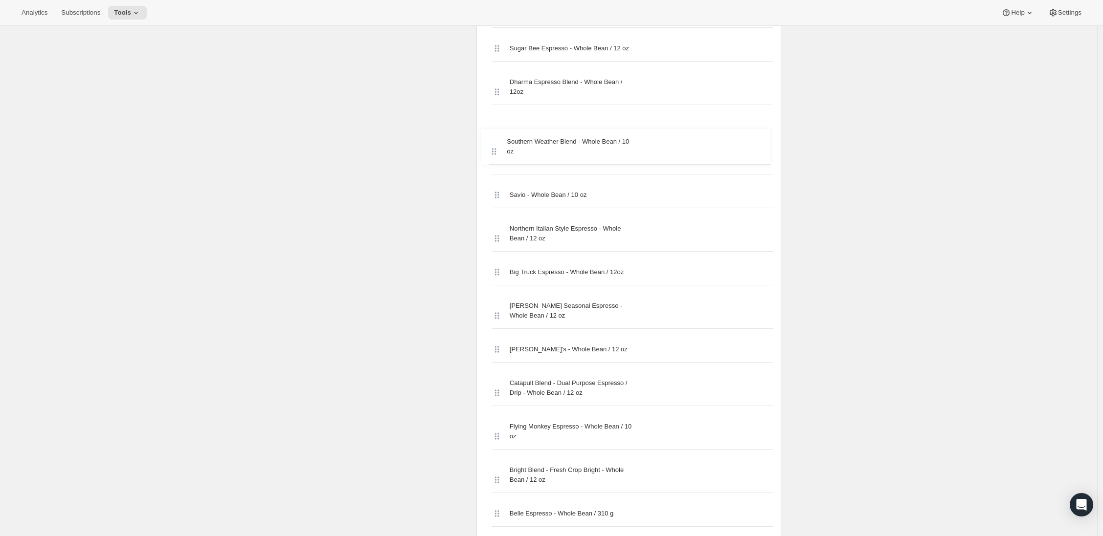
drag, startPoint x: 501, startPoint y: 279, endPoint x: 496, endPoint y: 150, distance: 129.2
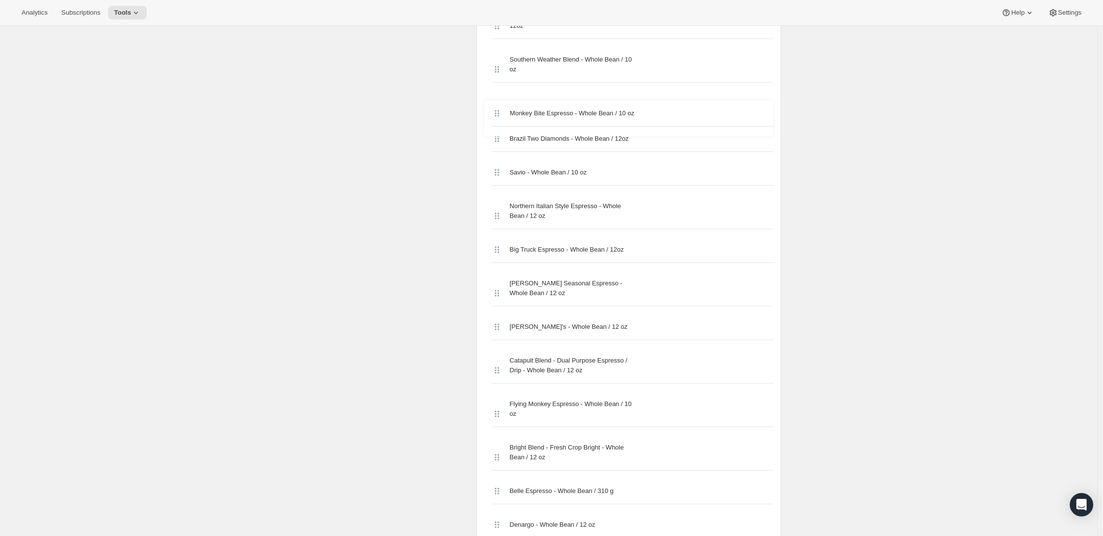
scroll to position [1137, 0]
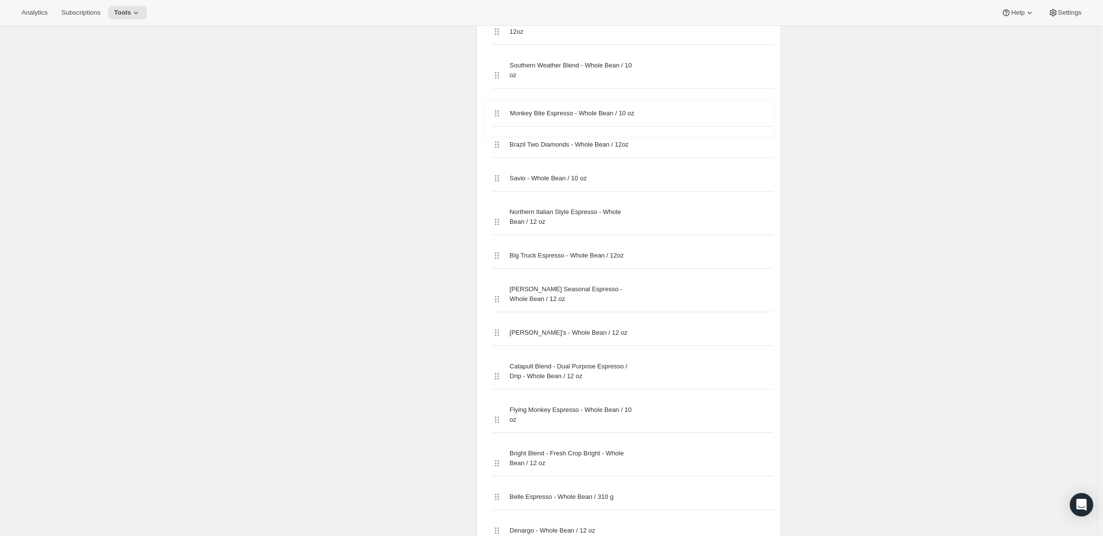
drag, startPoint x: 499, startPoint y: 278, endPoint x: 497, endPoint y: 119, distance: 158.5
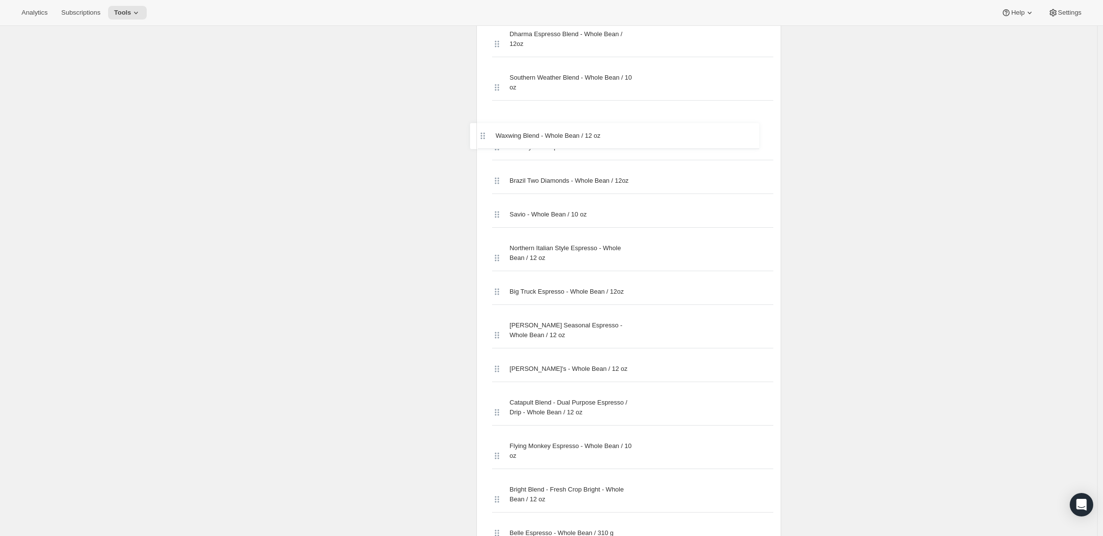
scroll to position [1125, 0]
drag, startPoint x: 494, startPoint y: 268, endPoint x: 499, endPoint y: 189, distance: 79.4
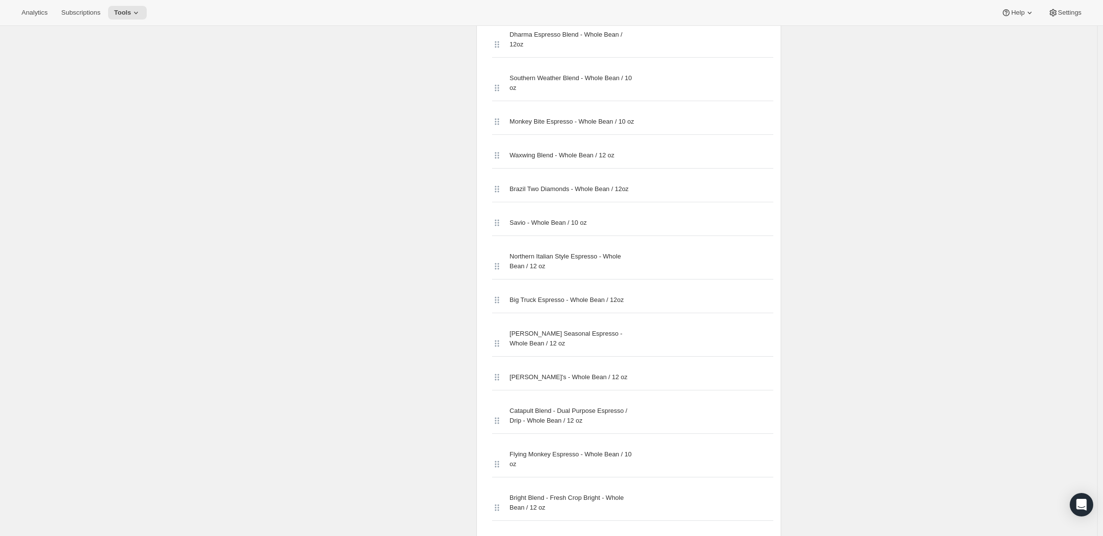
drag, startPoint x: 409, startPoint y: 217, endPoint x: 408, endPoint y: 228, distance: 10.8
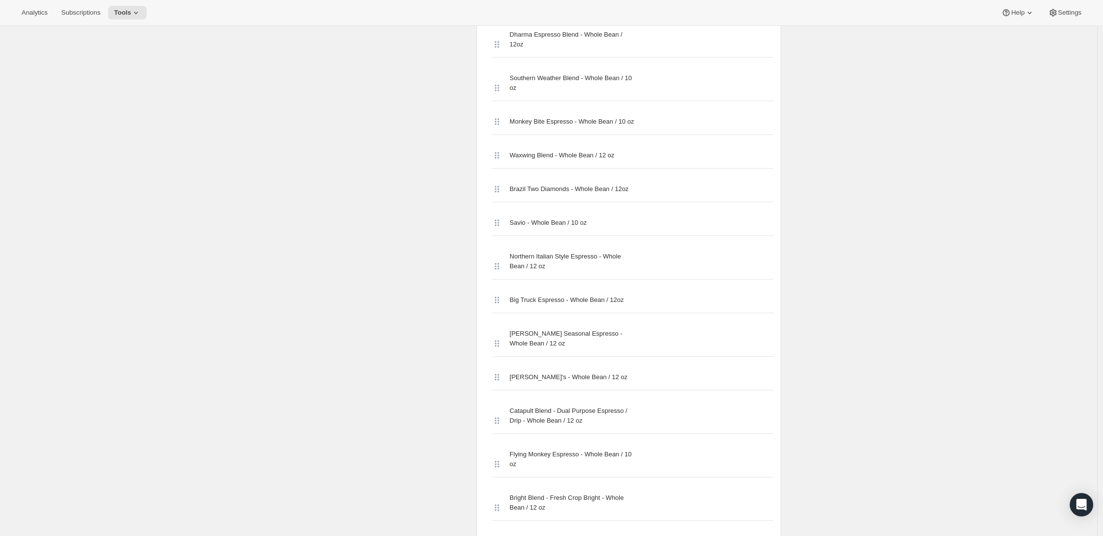
click at [534, 194] on span "Brazil Two Diamonds - Whole Bean / 12oz" at bounding box center [569, 189] width 119 height 10
click at [526, 194] on span "Brazil Two Diamonds - Whole Bean / 12oz" at bounding box center [569, 189] width 119 height 10
click at [523, 194] on span "Brazil Two Diamonds - Whole Bean / 12oz" at bounding box center [569, 189] width 119 height 10
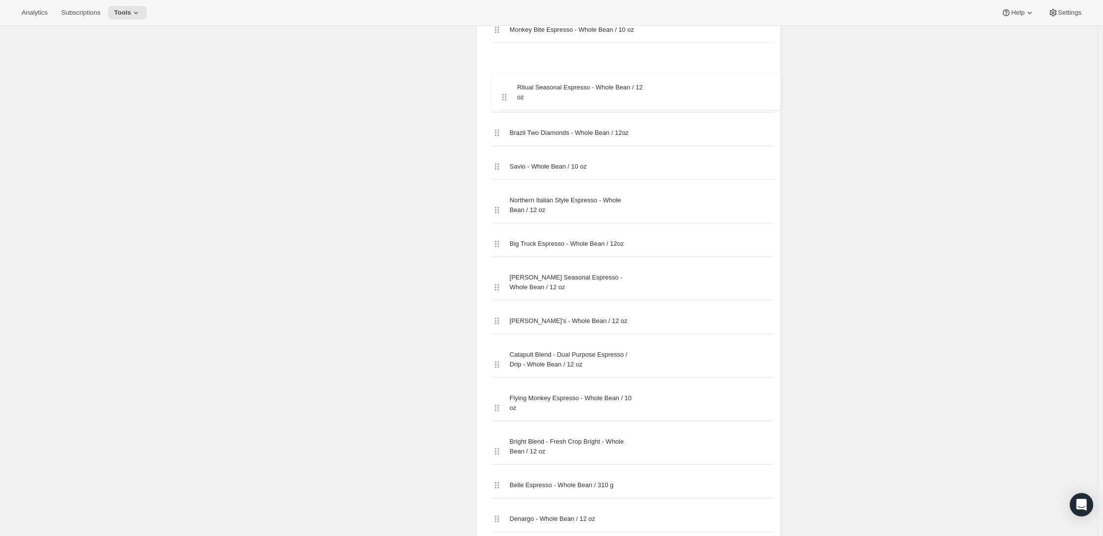
scroll to position [1216, 0]
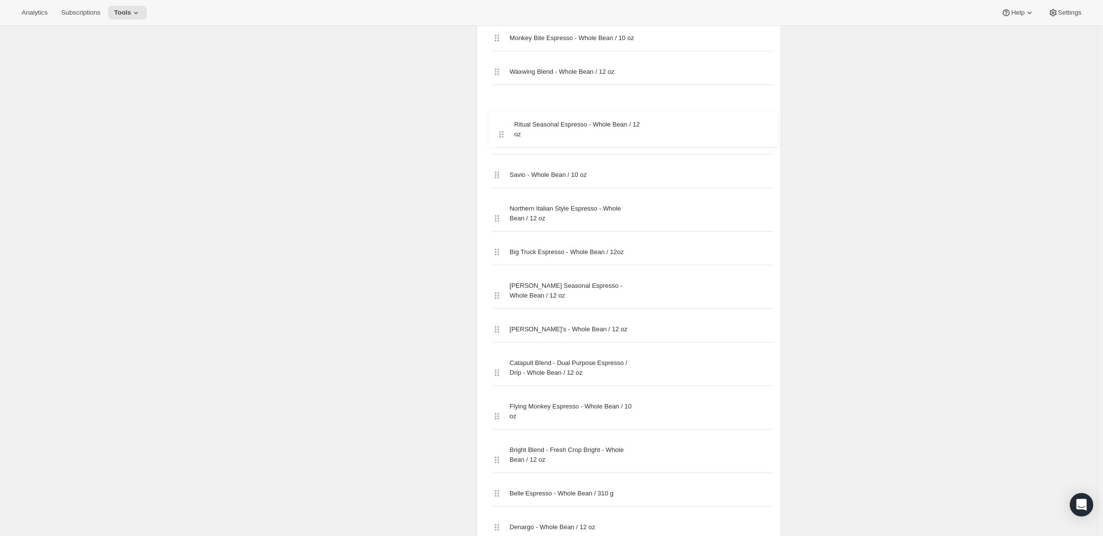
drag, startPoint x: 502, startPoint y: 275, endPoint x: 505, endPoint y: 126, distance: 149.2
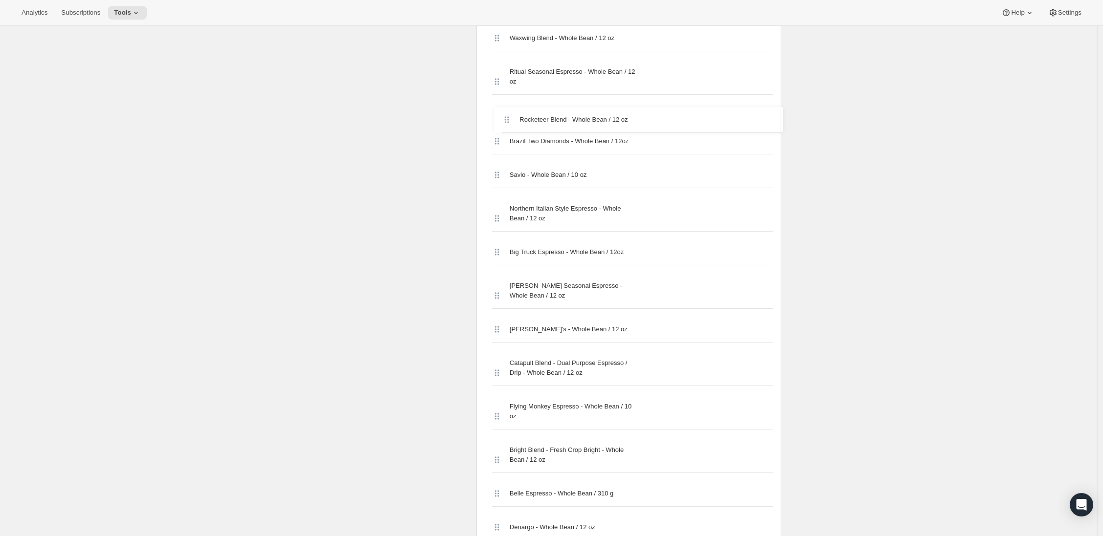
scroll to position [1240, 0]
drag, startPoint x: 501, startPoint y: 269, endPoint x: 503, endPoint y: 143, distance: 125.7
click at [505, 145] on div "Streamline Espresso - Whole Bean / 12 oz Skyline Espresso - Whole Bean / 12 oz …" at bounding box center [628, 540] width 289 height 2571
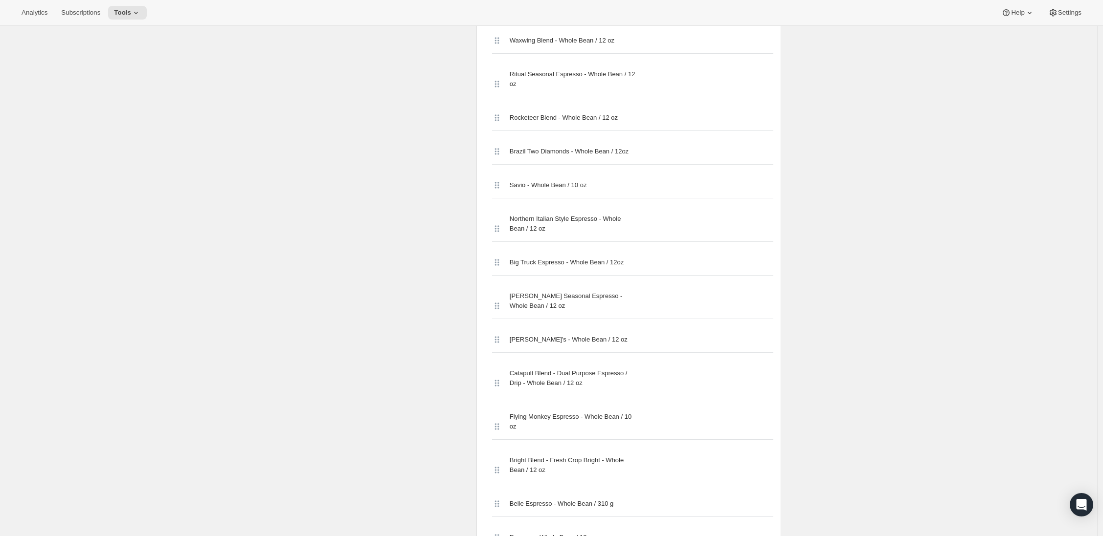
click at [298, 229] on div "Edit Bundle. This page is ready Edit Bundle Analytics More actions Analytics Al…" at bounding box center [548, 531] width 1097 height 3490
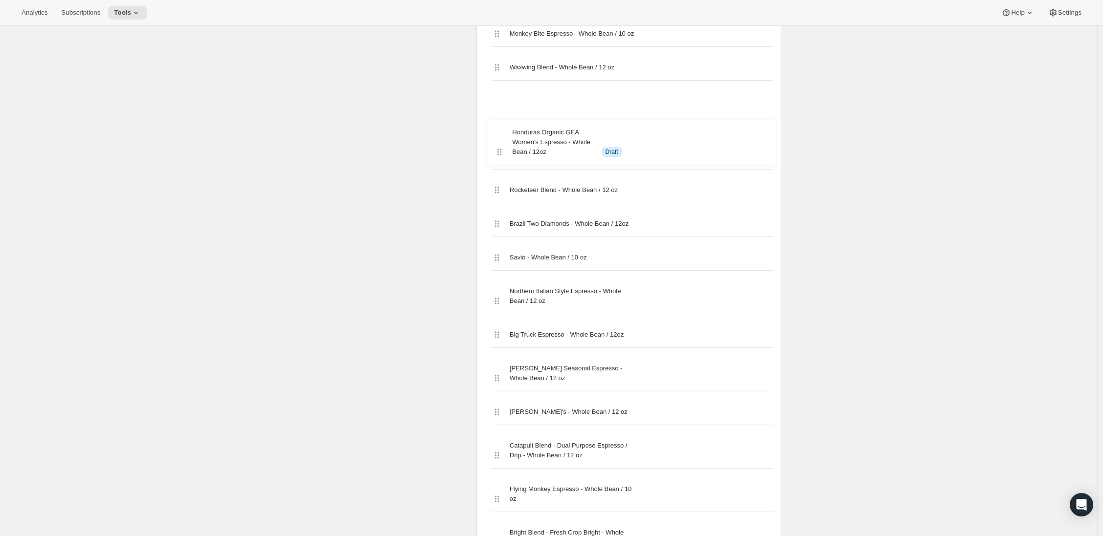
scroll to position [1212, 0]
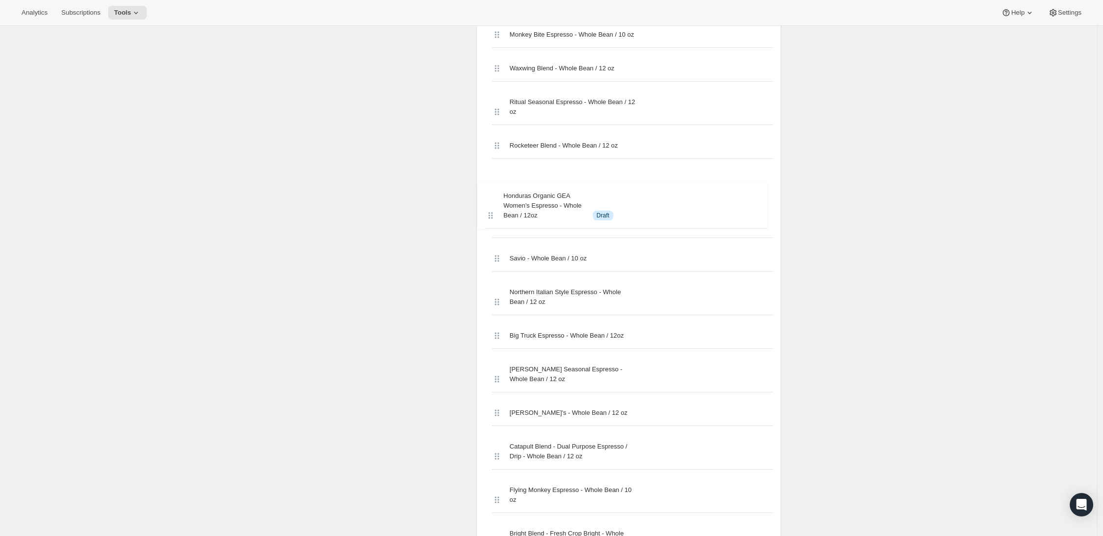
drag, startPoint x: 496, startPoint y: 283, endPoint x: 488, endPoint y: 213, distance: 70.4
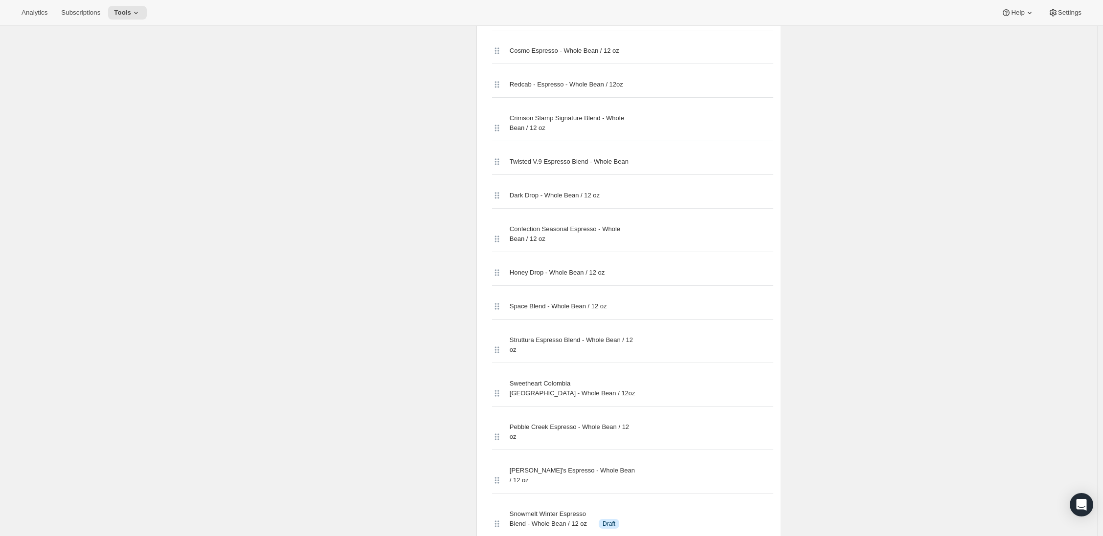
drag, startPoint x: 427, startPoint y: 41, endPoint x: 427, endPoint y: 32, distance: 8.3
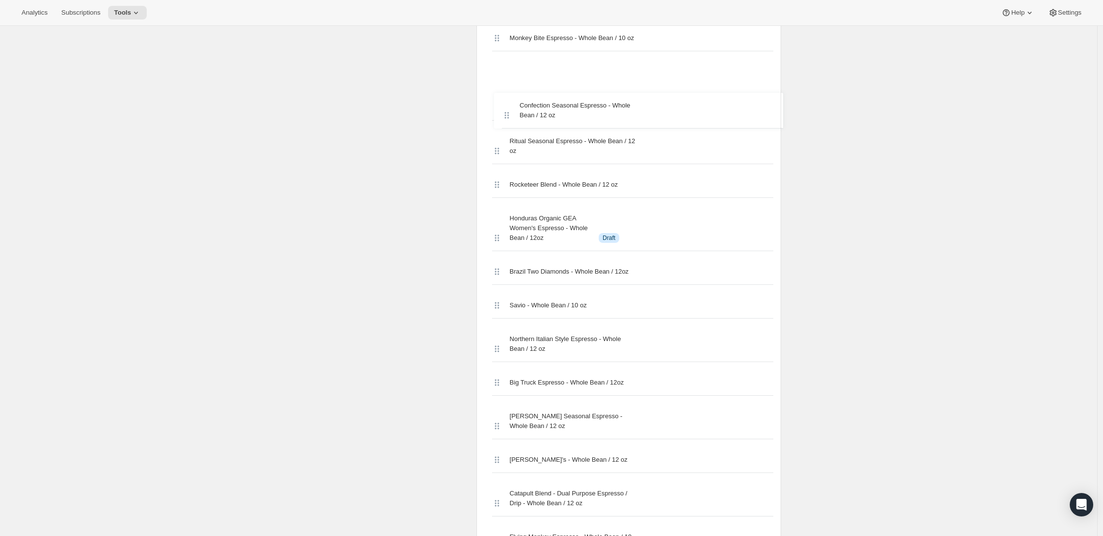
scroll to position [1207, 0]
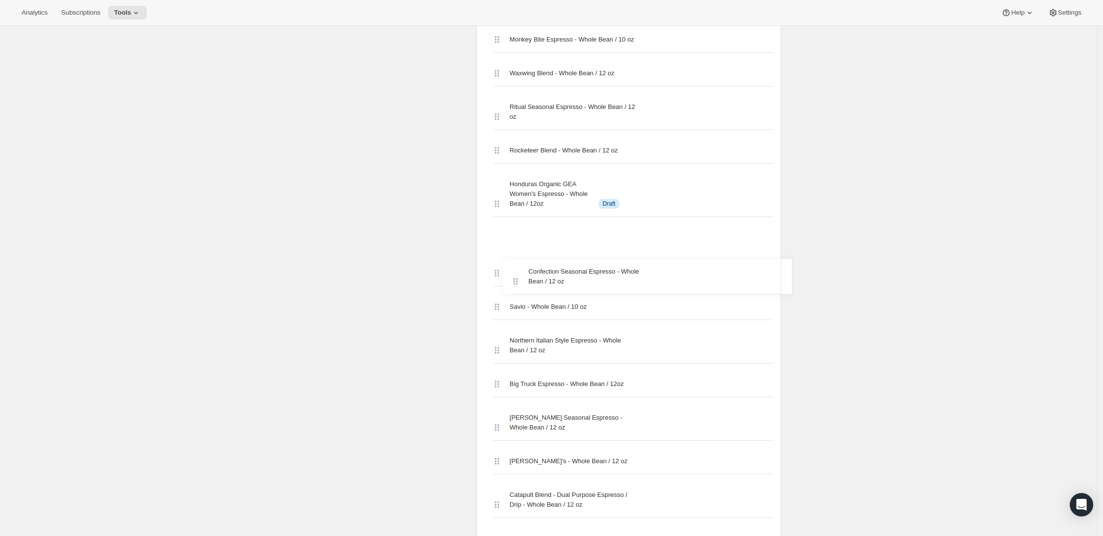
drag, startPoint x: 502, startPoint y: 277, endPoint x: 518, endPoint y: 278, distance: 16.2
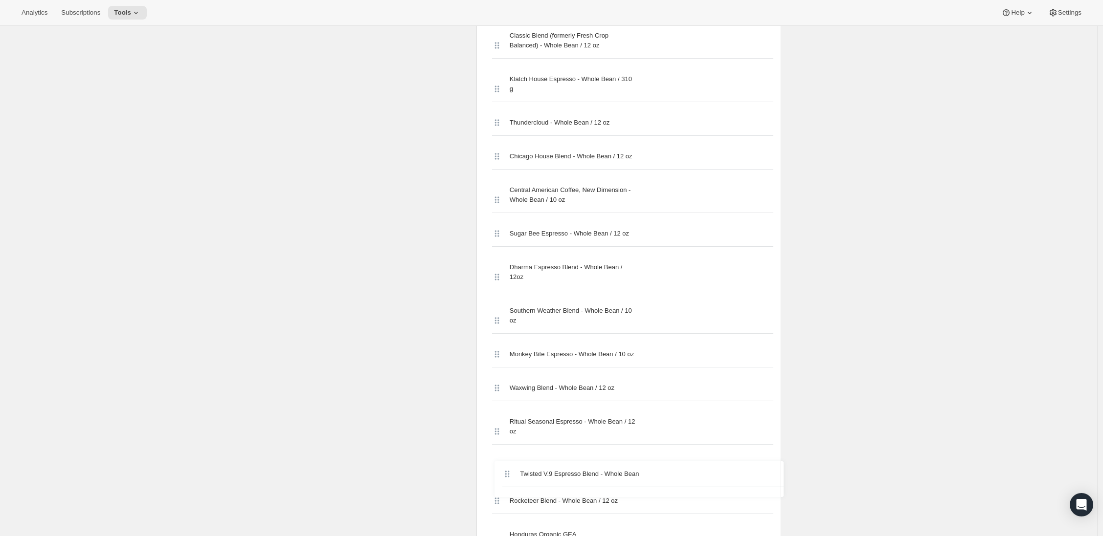
scroll to position [950, 0]
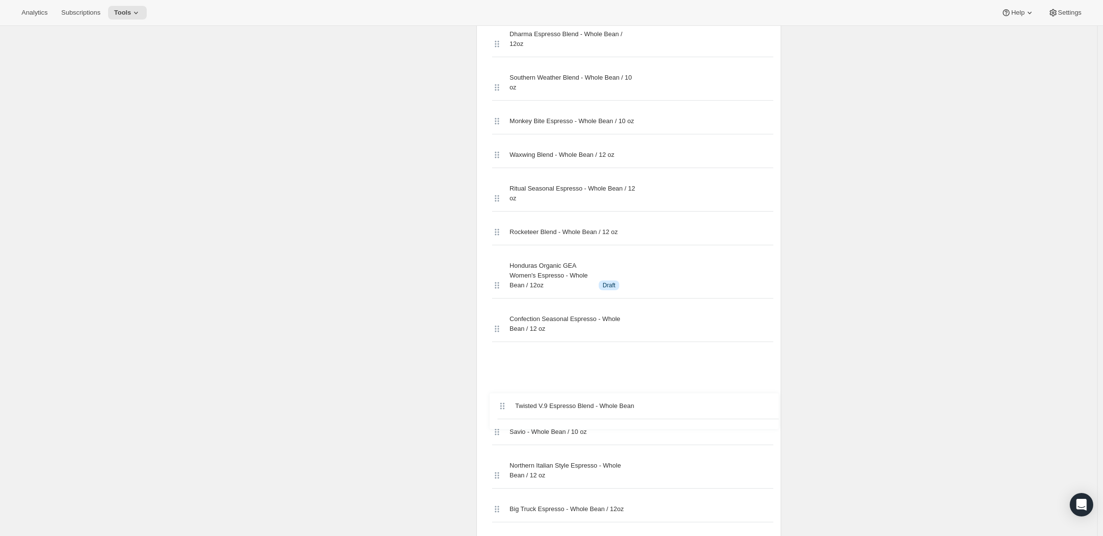
drag, startPoint x: 503, startPoint y: 275, endPoint x: 507, endPoint y: 406, distance: 131.6
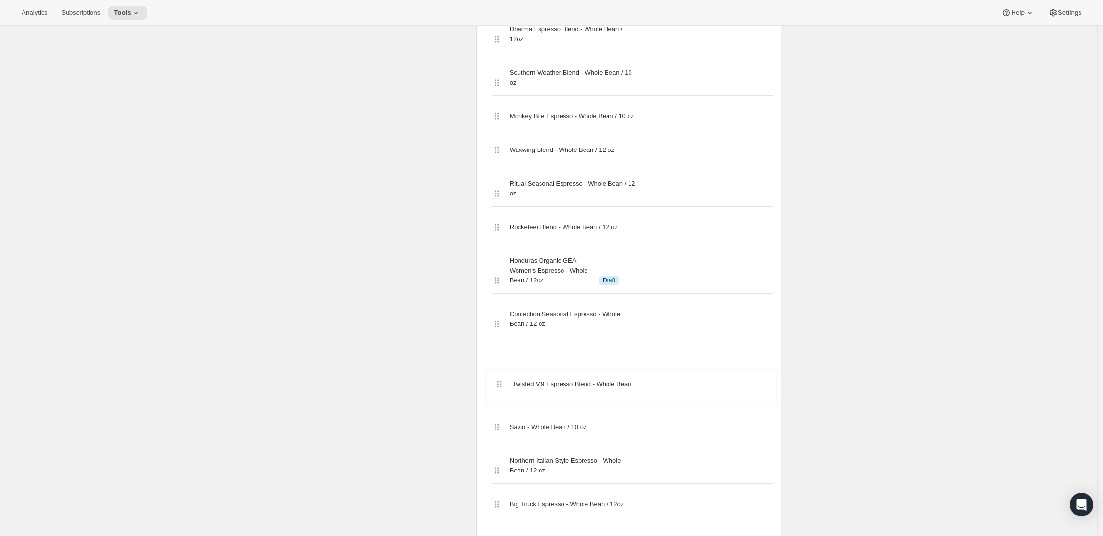
drag, startPoint x: 500, startPoint y: 430, endPoint x: 497, endPoint y: 386, distance: 44.6
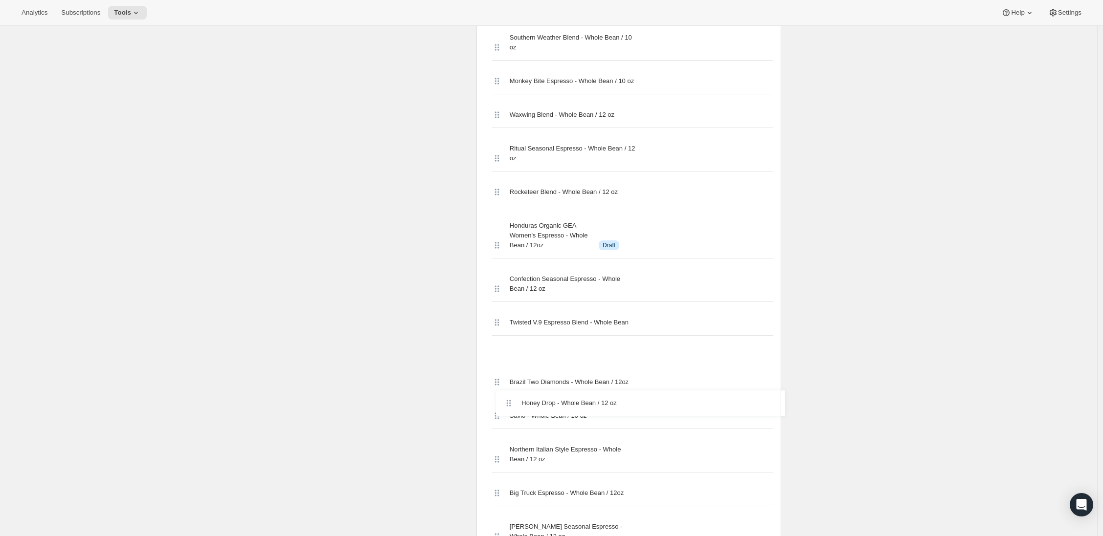
scroll to position [1167, 0]
drag, startPoint x: 501, startPoint y: 269, endPoint x: 504, endPoint y: 390, distance: 120.3
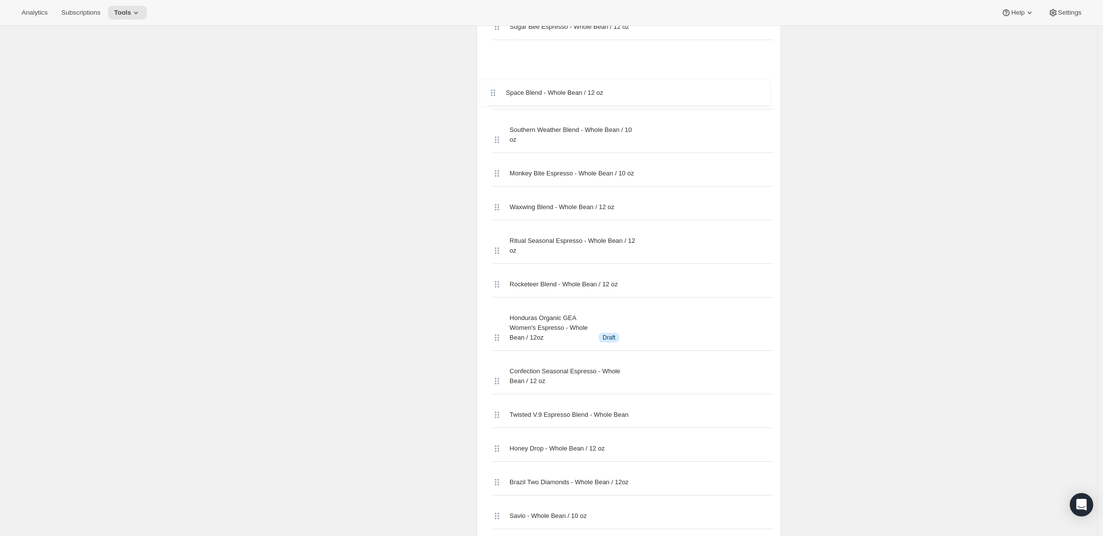
scroll to position [1098, 0]
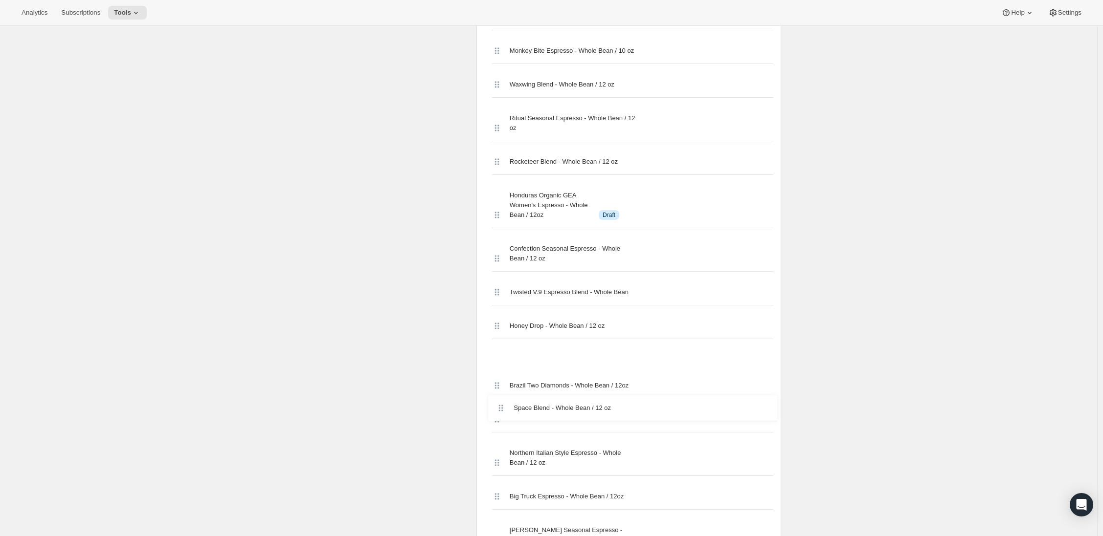
drag, startPoint x: 500, startPoint y: 270, endPoint x: 501, endPoint y: 402, distance: 132.0
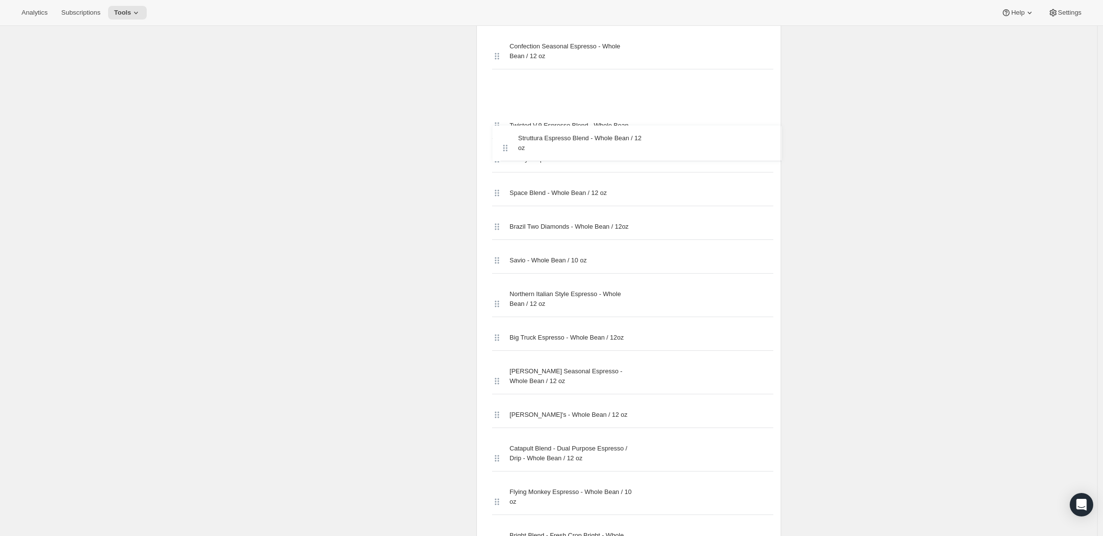
scroll to position [1397, 0]
drag, startPoint x: 501, startPoint y: 278, endPoint x: 500, endPoint y: 237, distance: 40.6
click at [500, 237] on div "Streamline Espresso - Whole Bean / 12 oz Skyline Espresso - Whole Bean / 12 oz …" at bounding box center [628, 383] width 289 height 2571
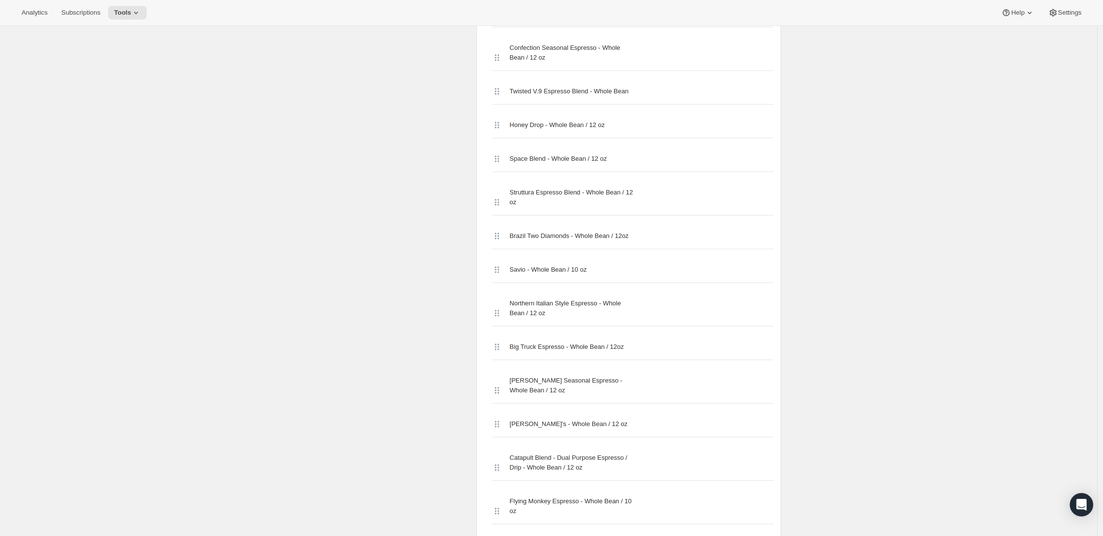
click at [355, 292] on div "Select products Select which products you would like offer in this Bundle. Sele…" at bounding box center [392, 382] width 152 height 2666
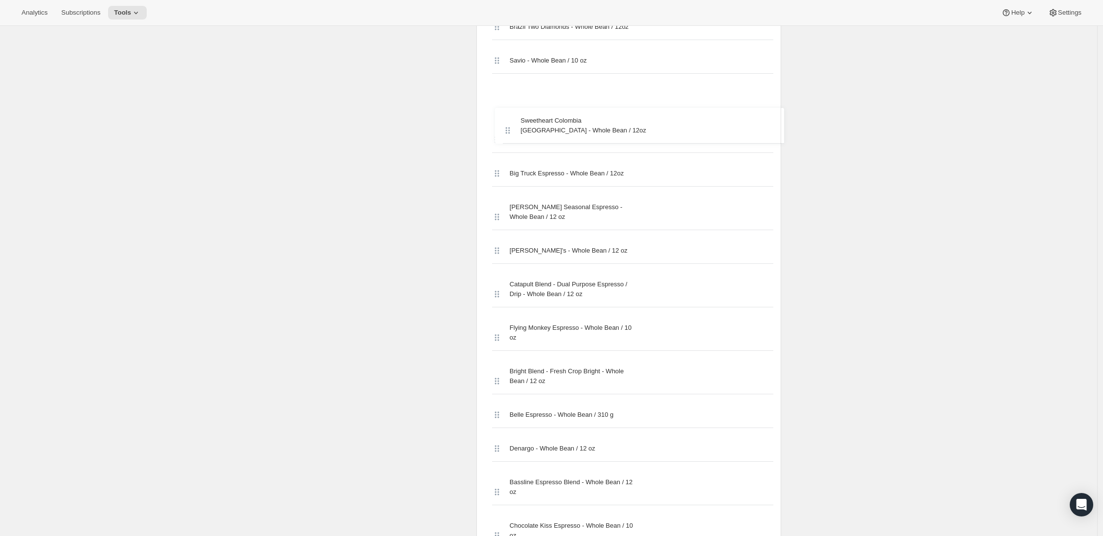
scroll to position [1606, 0]
drag, startPoint x: 500, startPoint y: 279, endPoint x: 501, endPoint y: 221, distance: 58.7
click at [501, 221] on div "Streamline Espresso - Whole Bean / 12 oz Skyline Espresso - Whole Bean / 12 oz …" at bounding box center [628, 174] width 289 height 2571
drag, startPoint x: 501, startPoint y: 218, endPoint x: 498, endPoint y: 175, distance: 42.7
click at [499, 175] on div "Streamline Espresso - Whole Bean / 12 oz Skyline Espresso - Whole Bean / 12 oz …" at bounding box center [628, 174] width 289 height 2571
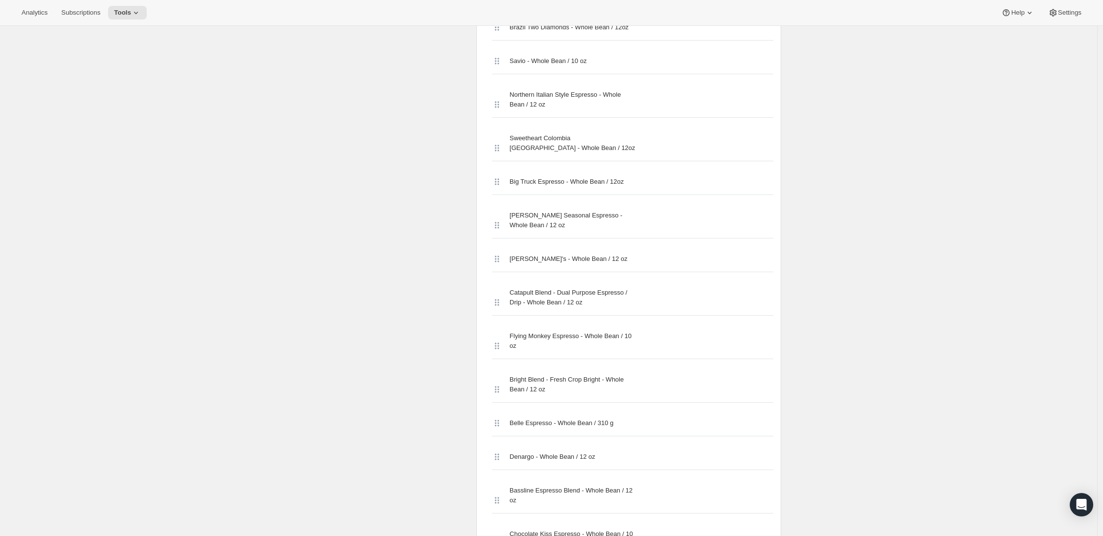
click at [319, 222] on div "Select products Select which products you would like offer in this Bundle. Sele…" at bounding box center [392, 173] width 152 height 2666
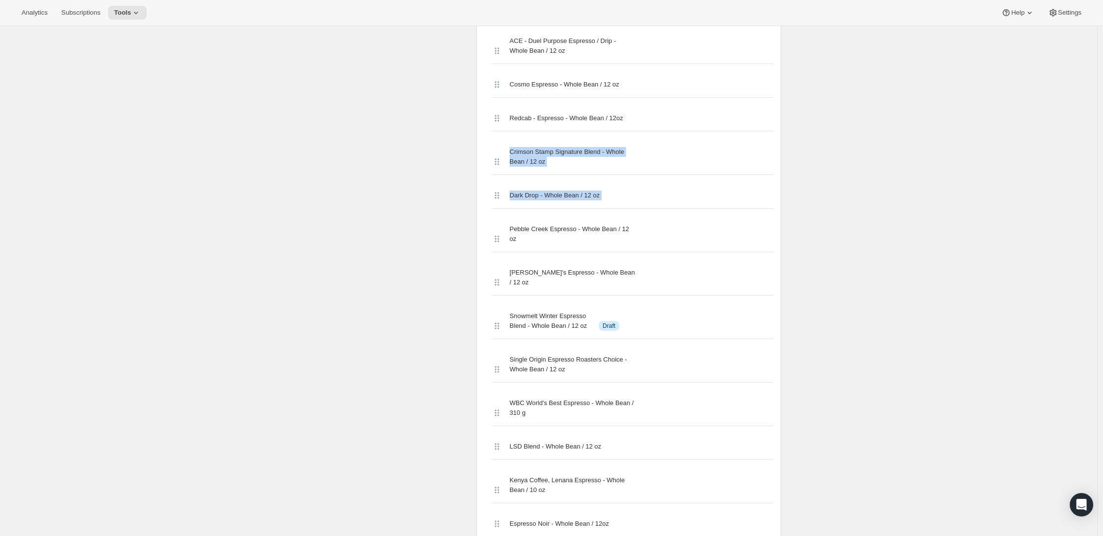
drag, startPoint x: 505, startPoint y: 276, endPoint x: 494, endPoint y: 234, distance: 43.4
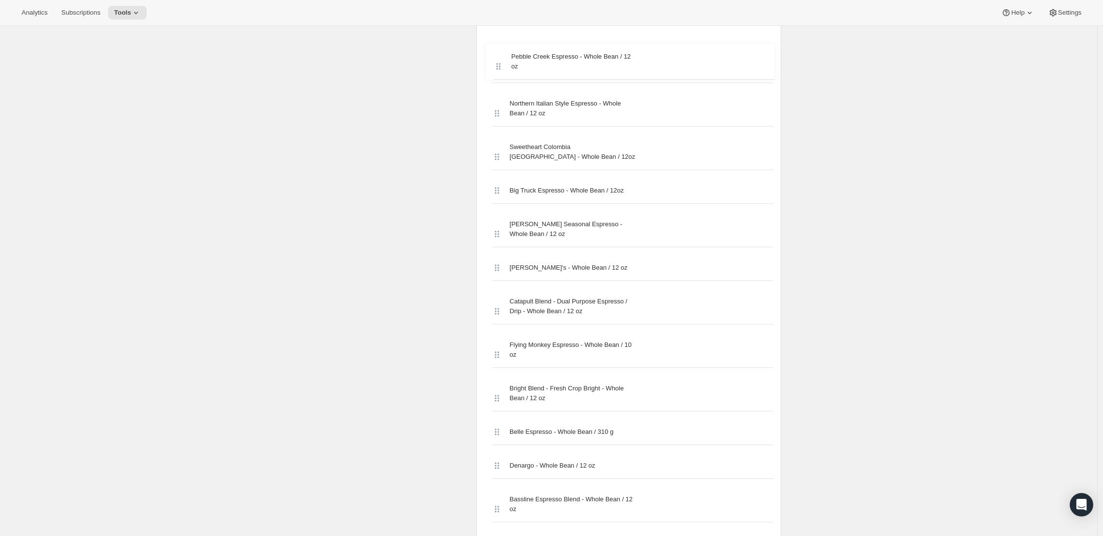
scroll to position [1623, 0]
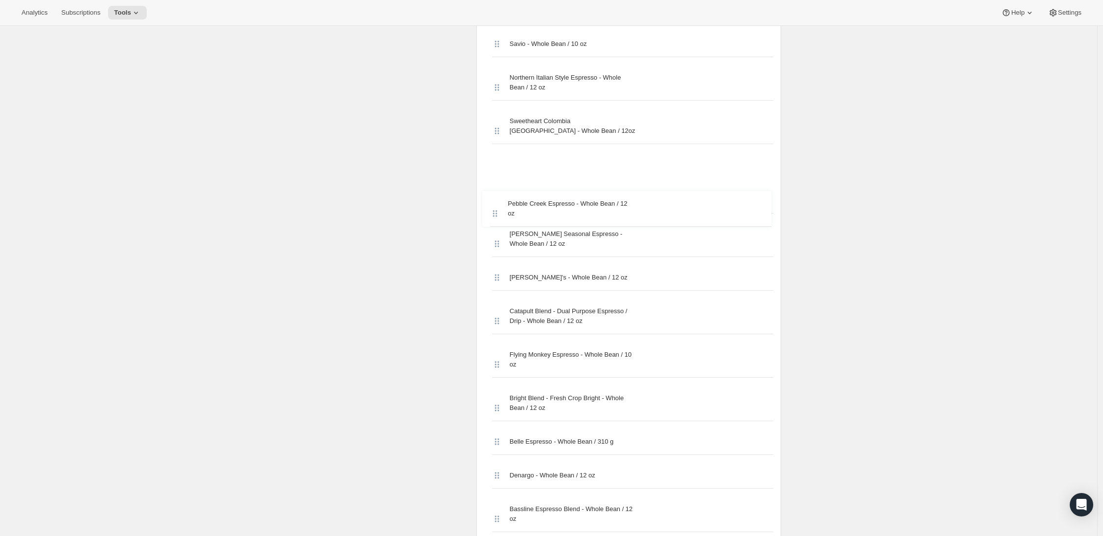
drag, startPoint x: 498, startPoint y: 275, endPoint x: 494, endPoint y: 207, distance: 68.1
click at [494, 207] on div "Streamline Espresso - Whole Bean / 12 oz Skyline Espresso - Whole Bean / 12 oz …" at bounding box center [628, 157] width 289 height 2571
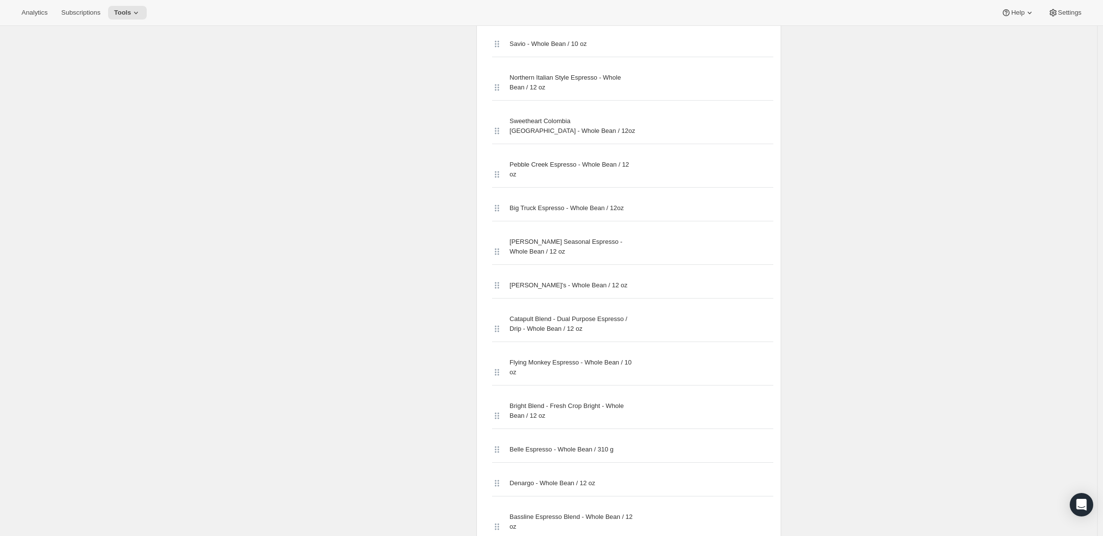
click at [268, 223] on div "Edit Bundle. This page is ready Edit Bundle Analytics More actions Analytics Al…" at bounding box center [548, 148] width 1097 height 3490
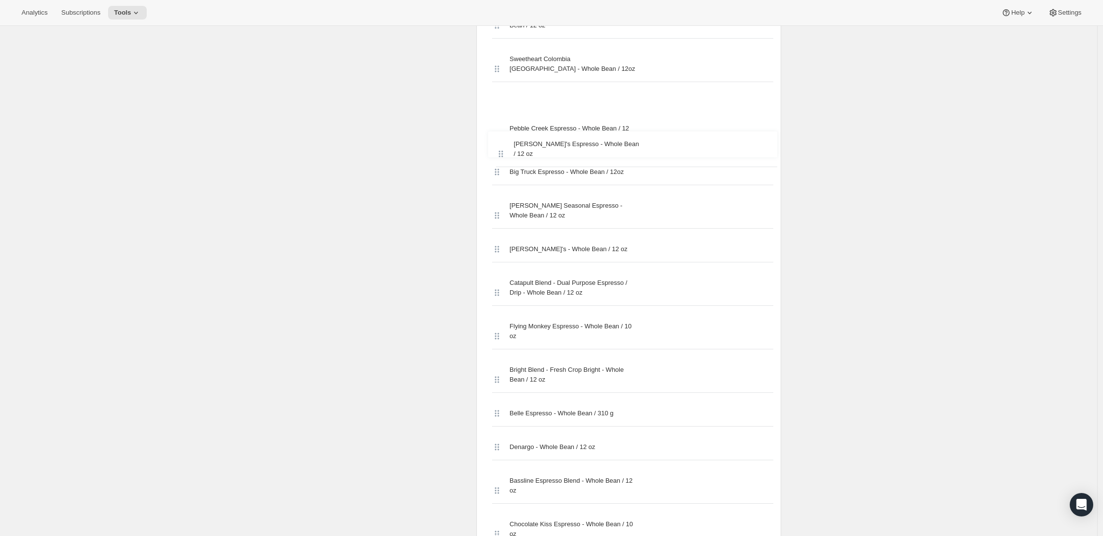
scroll to position [1683, 0]
drag, startPoint x: 497, startPoint y: 267, endPoint x: 500, endPoint y: 169, distance: 97.4
click at [500, 169] on div "Streamline Espresso - Whole Bean / 12 oz Skyline Espresso - Whole Bean / 12 oz …" at bounding box center [628, 92] width 289 height 2561
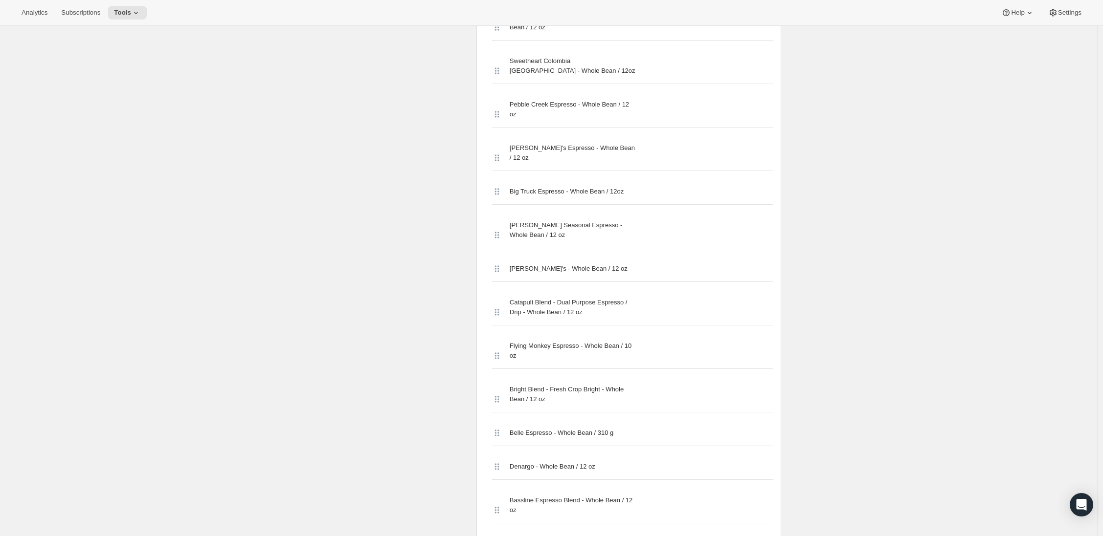
click at [288, 179] on div "Edit Bundle. This page is ready Edit Bundle Analytics More actions Analytics Al…" at bounding box center [548, 88] width 1097 height 3490
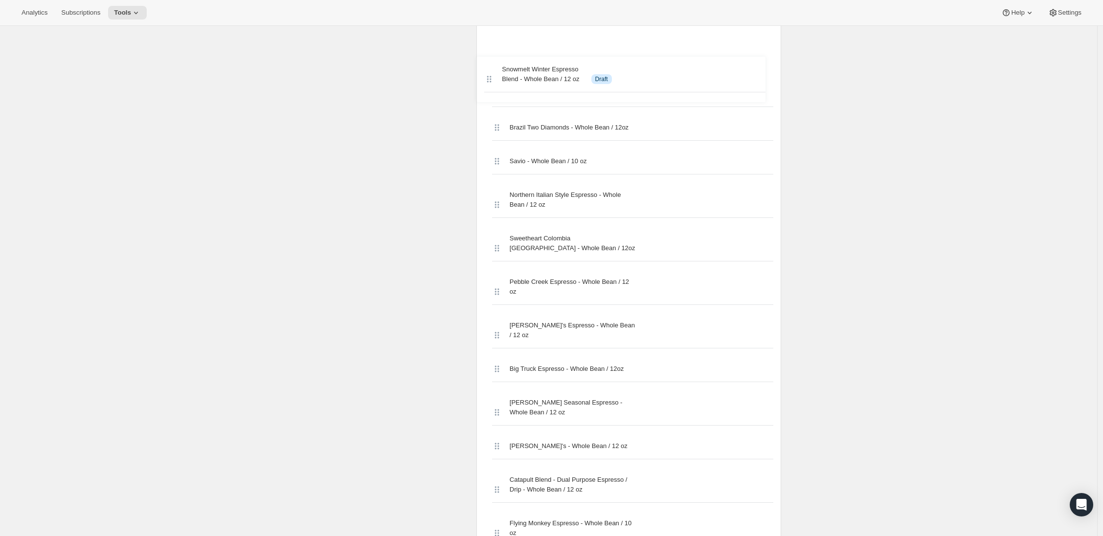
scroll to position [1544, 0]
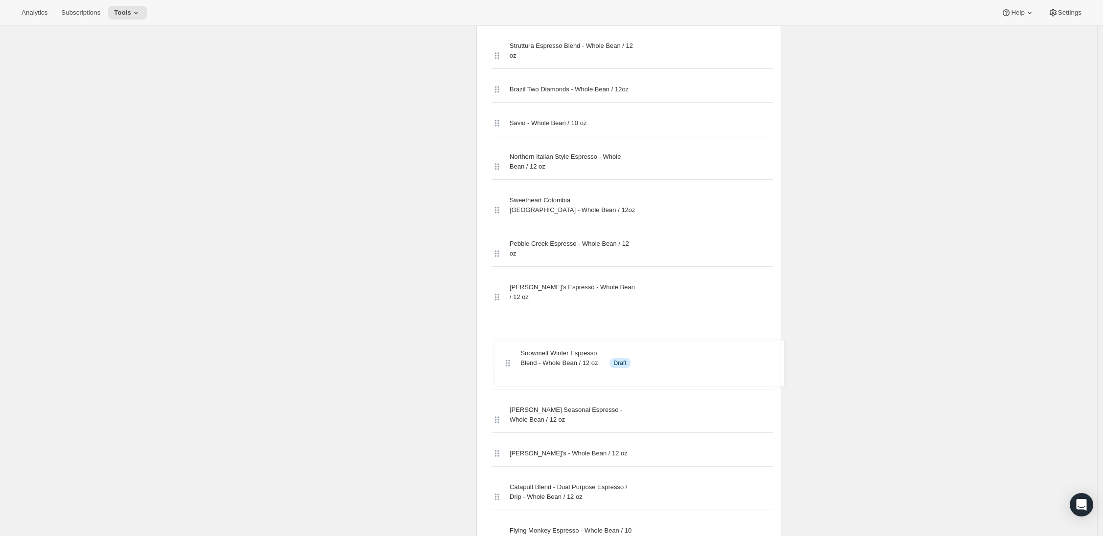
drag, startPoint x: 499, startPoint y: 288, endPoint x: 508, endPoint y: 370, distance: 82.1
click at [508, 370] on div "Streamline Espresso - Whole Bean / 12 oz Skyline Espresso - Whole Bean / 12 oz …" at bounding box center [628, 242] width 289 height 2581
click at [247, 241] on div "Edit Bundle. This page is ready Edit Bundle Analytics More actions Analytics Al…" at bounding box center [548, 227] width 1097 height 3490
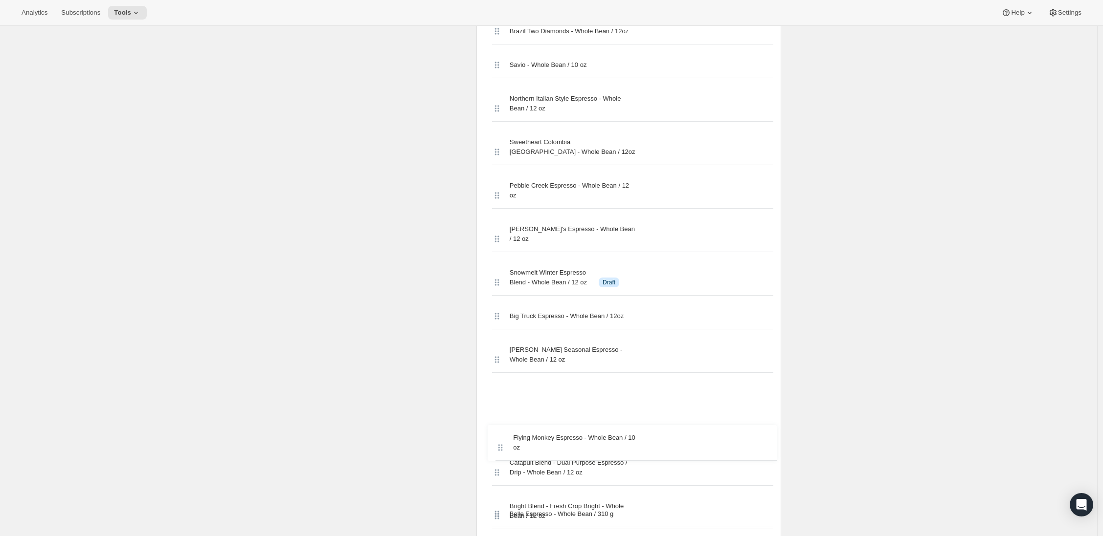
scroll to position [1609, 0]
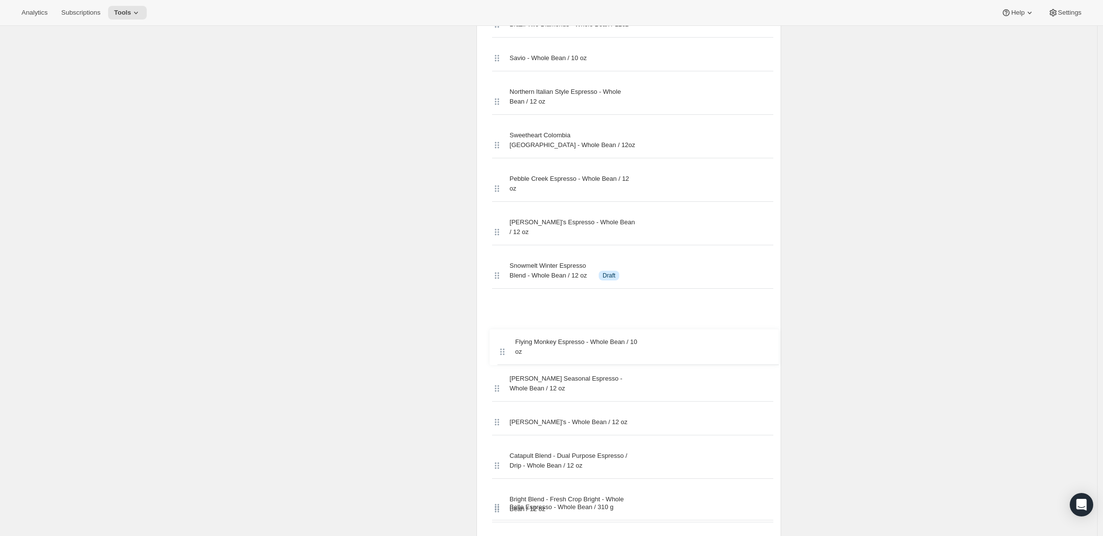
drag, startPoint x: 503, startPoint y: 278, endPoint x: 507, endPoint y: 349, distance: 71.0
click at [507, 349] on div "Streamline Espresso - Whole Bean / 12 oz Skyline Espresso - Whole Bean / 12 oz …" at bounding box center [628, 172] width 289 height 2571
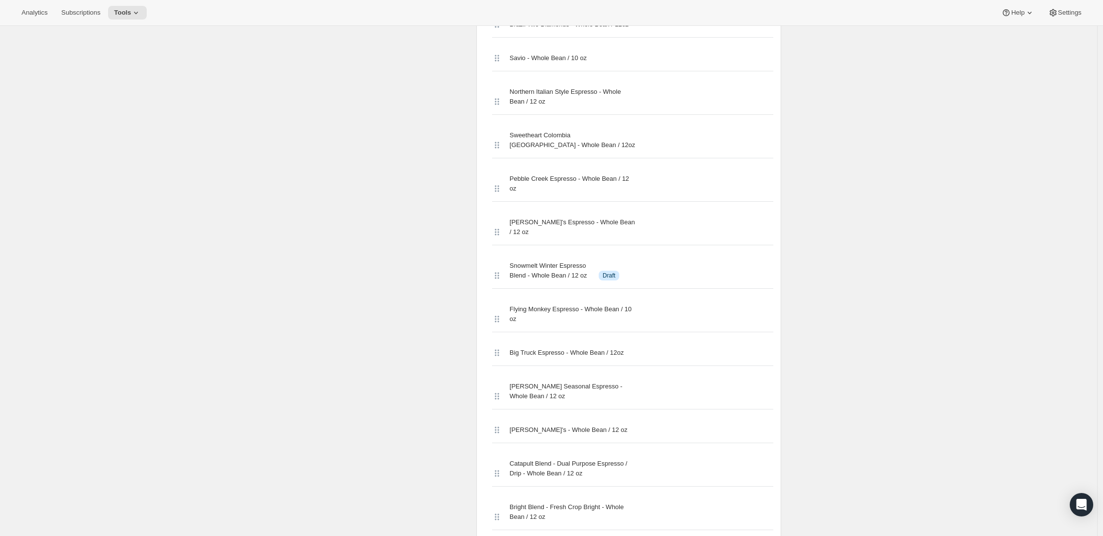
click at [314, 205] on div "All time Revenue $0.00 Orders 0 Active subscriptions 0 Initial setup Basic Info…" at bounding box center [545, 176] width 472 height 3461
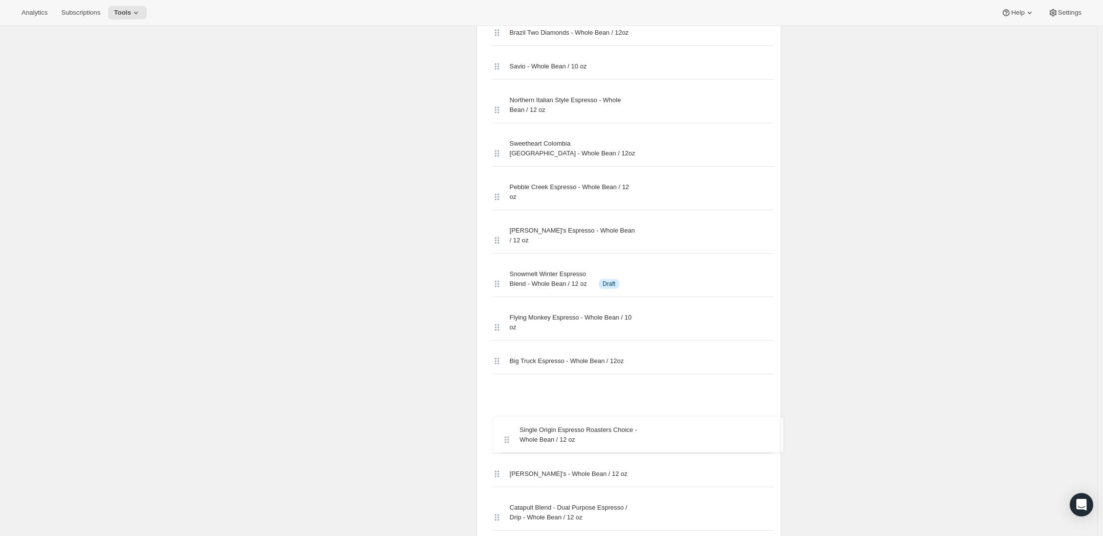
scroll to position [1602, 0]
drag, startPoint x: 498, startPoint y: 276, endPoint x: 502, endPoint y: 391, distance: 115.0
click at [502, 391] on div "Streamline Espresso - Whole Bean / 12 oz Skyline Espresso - Whole Bean / 12 oz …" at bounding box center [628, 178] width 289 height 2571
click at [251, 199] on div "Edit Bundle. This page is ready Edit Bundle Analytics More actions Analytics Al…" at bounding box center [548, 169] width 1097 height 3490
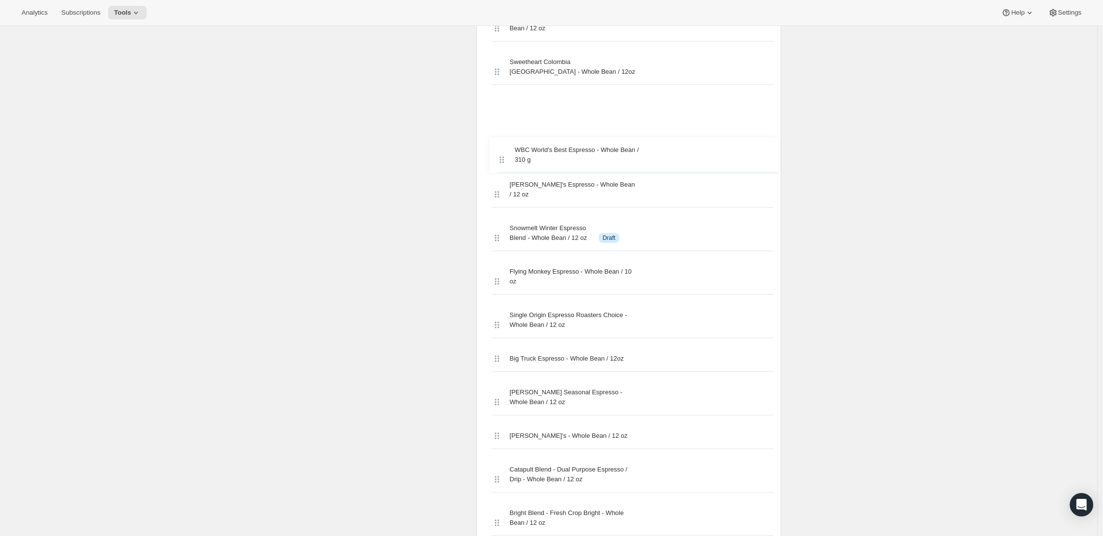
scroll to position [1681, 0]
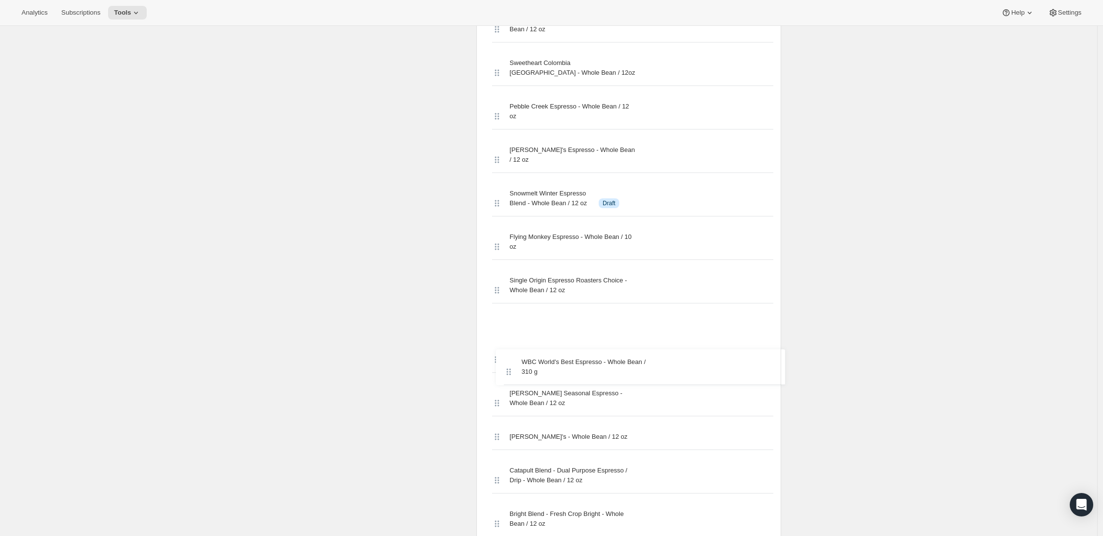
drag, startPoint x: 502, startPoint y: 277, endPoint x: 511, endPoint y: 368, distance: 90.9
click at [511, 368] on div "Streamline Espresso - Whole Bean / 12 oz Skyline Espresso - Whole Bean / 12 oz …" at bounding box center [628, 99] width 289 height 2571
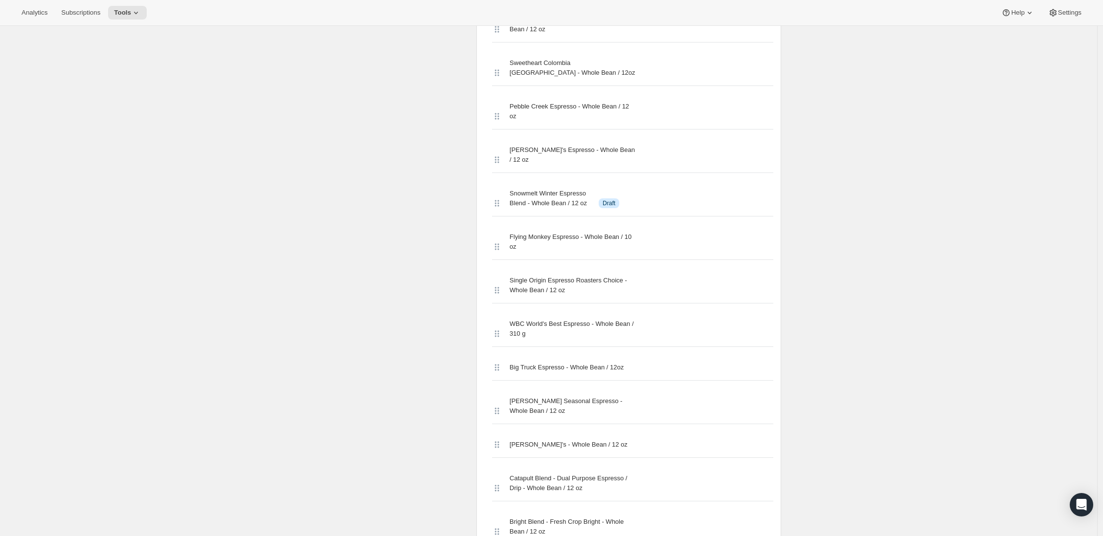
click at [280, 213] on div "Edit Bundle. This page is ready Edit Bundle Analytics More actions Analytics Al…" at bounding box center [548, 90] width 1097 height 3490
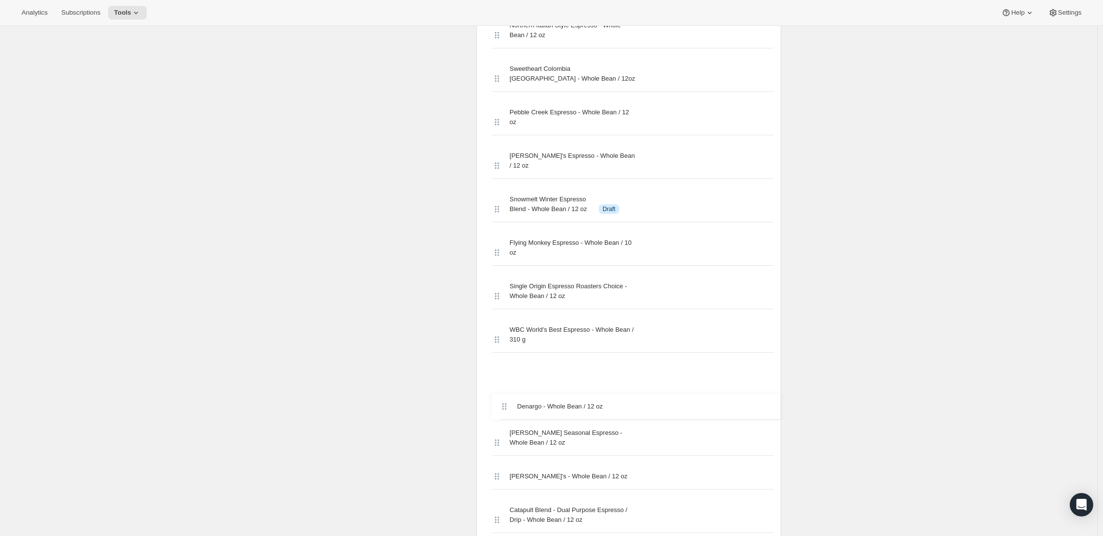
scroll to position [1677, 0]
drag, startPoint x: 500, startPoint y: 270, endPoint x: 503, endPoint y: 403, distance: 132.6
click at [504, 405] on div "Streamline Espresso - Whole Bean / 12 oz Skyline Espresso - Whole Bean / 12 oz …" at bounding box center [628, 104] width 289 height 2571
click at [340, 205] on div "Select products Select which products you would like offer in this Bundle. Sele…" at bounding box center [392, 102] width 152 height 2666
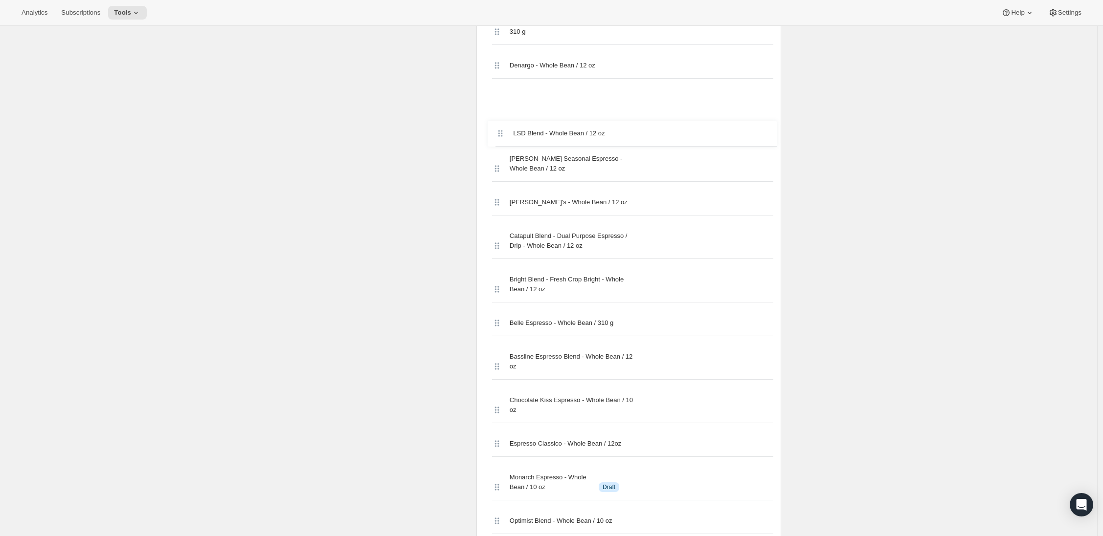
scroll to position [1981, 0]
drag, startPoint x: 498, startPoint y: 267, endPoint x: 499, endPoint y: 136, distance: 130.6
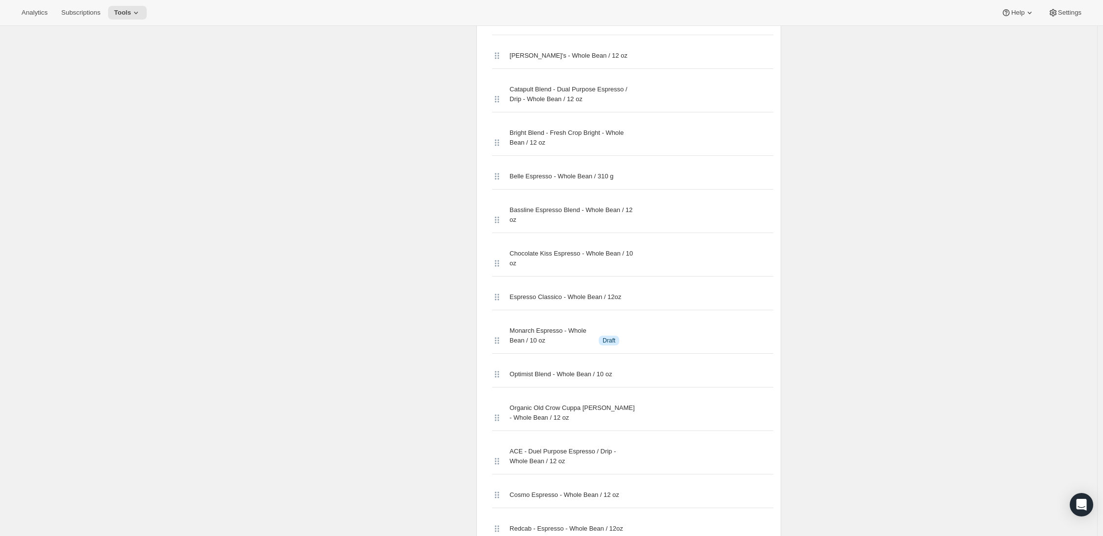
scroll to position [2276, 0]
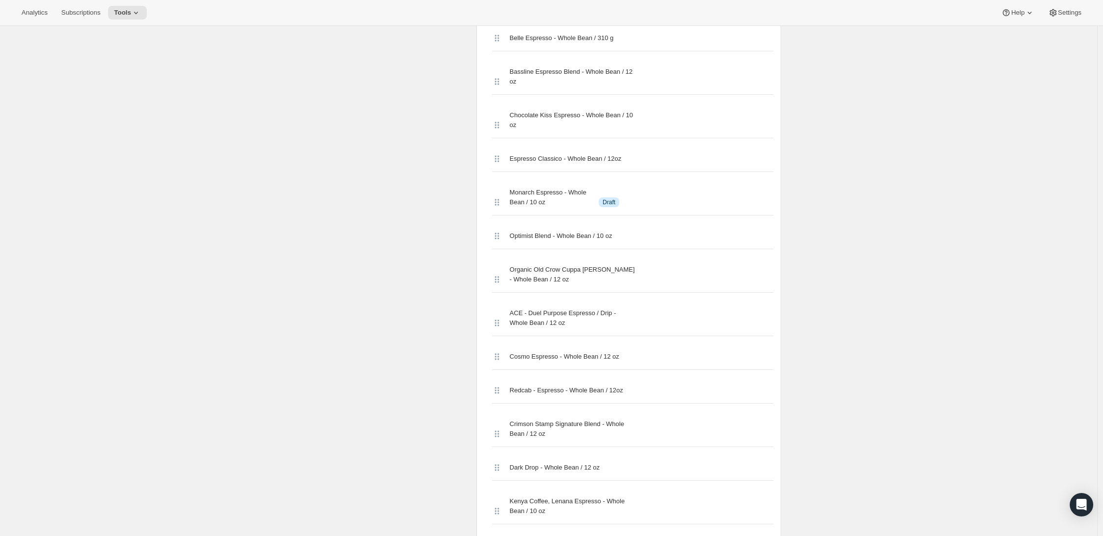
drag, startPoint x: 1102, startPoint y: 356, endPoint x: 1055, endPoint y: 373, distance: 50.4
drag, startPoint x: 1102, startPoint y: 387, endPoint x: 1107, endPoint y: 399, distance: 12.9
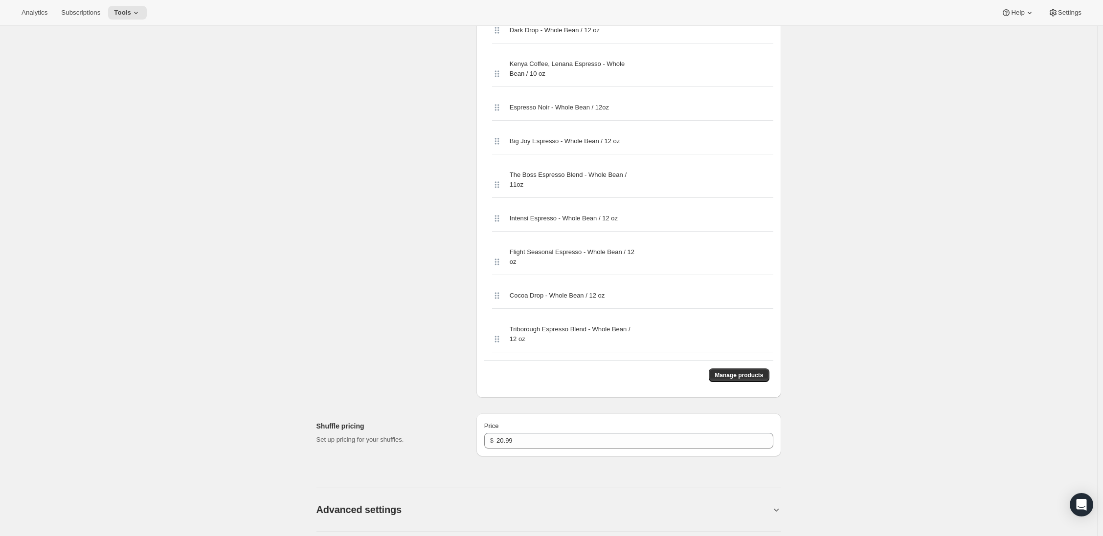
scroll to position [2853, 0]
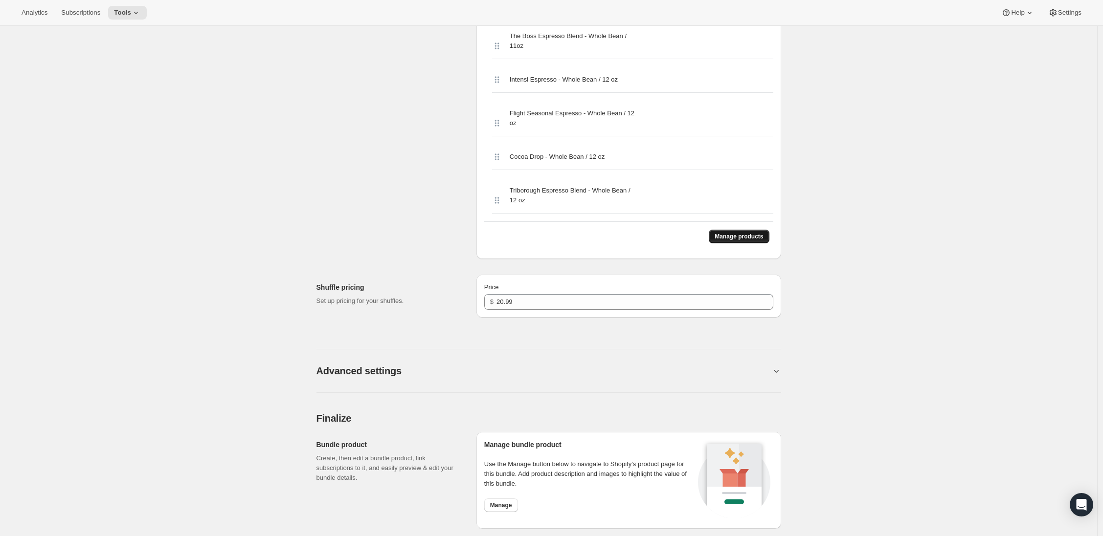
click at [718, 244] on button "Manage products" at bounding box center [739, 237] width 60 height 14
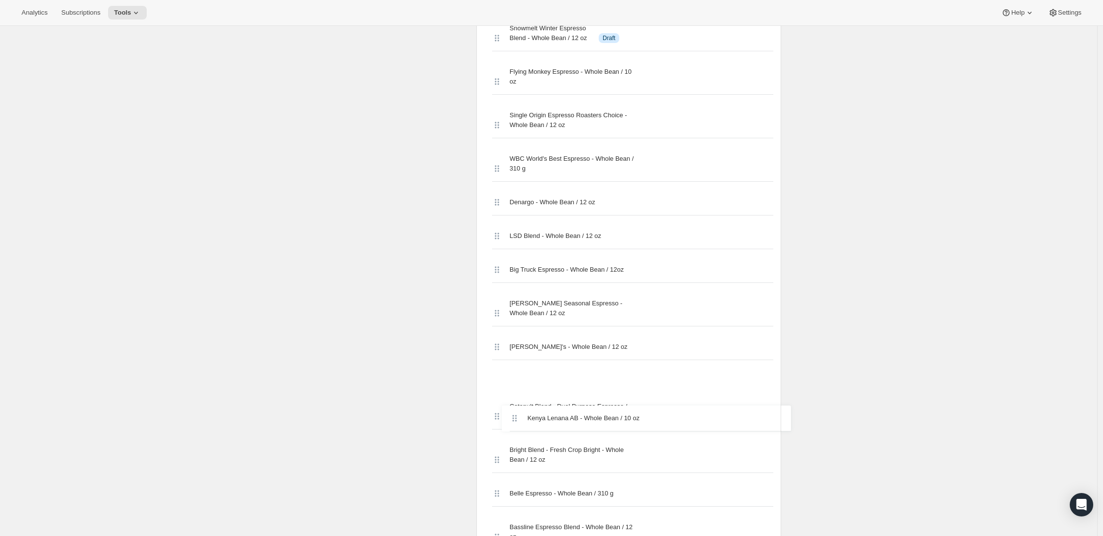
scroll to position [1848, 0]
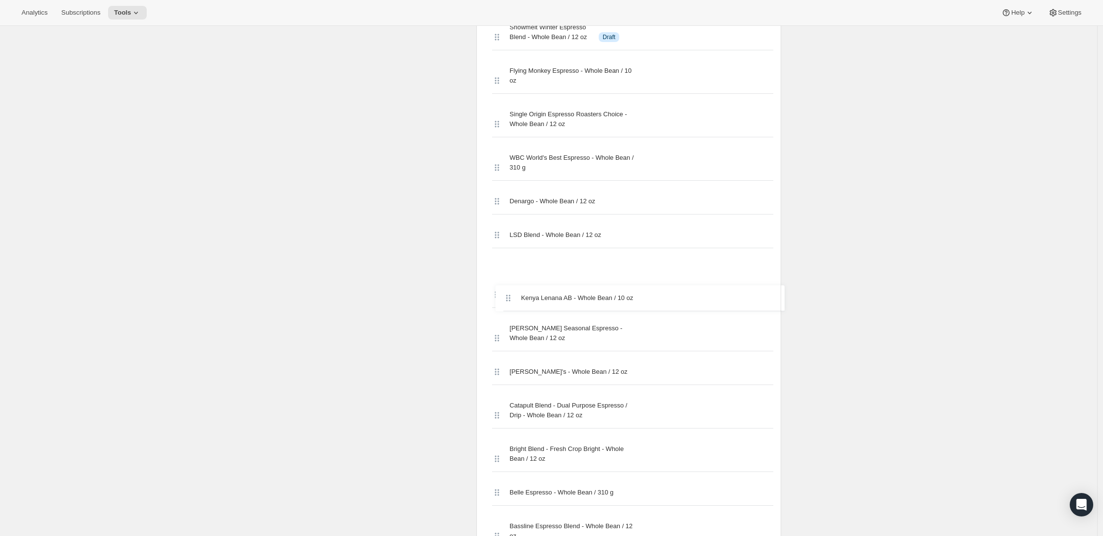
drag, startPoint x: 498, startPoint y: 267, endPoint x: 508, endPoint y: 310, distance: 43.8
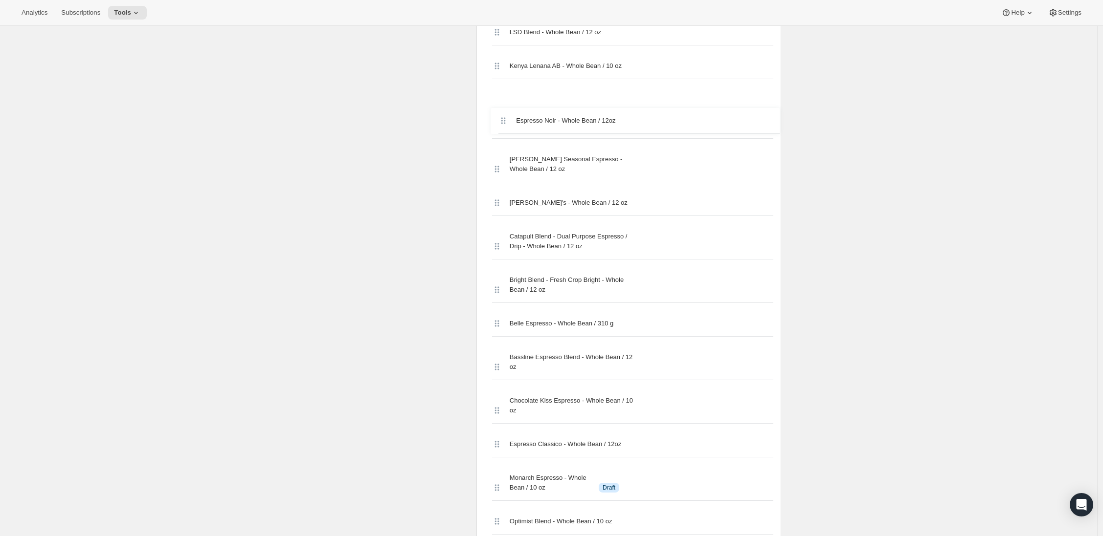
scroll to position [2047, 0]
drag, startPoint x: 500, startPoint y: 267, endPoint x: 499, endPoint y: 134, distance: 134.0
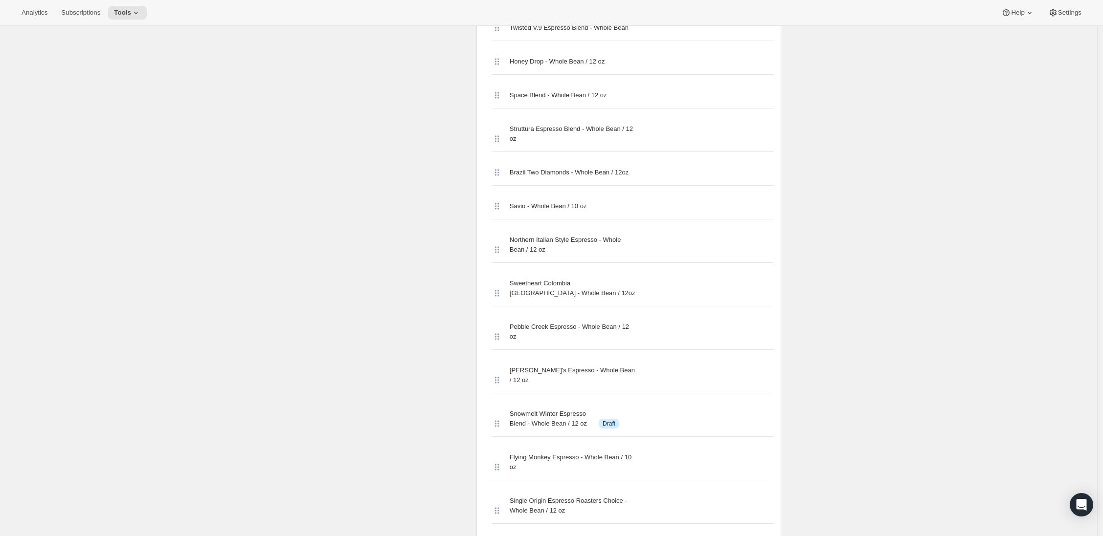
scroll to position [1464, 0]
click at [305, 176] on div "Edit Bundle. This page is ready Edit Bundle Analytics More actions Analytics Al…" at bounding box center [548, 324] width 1097 height 3524
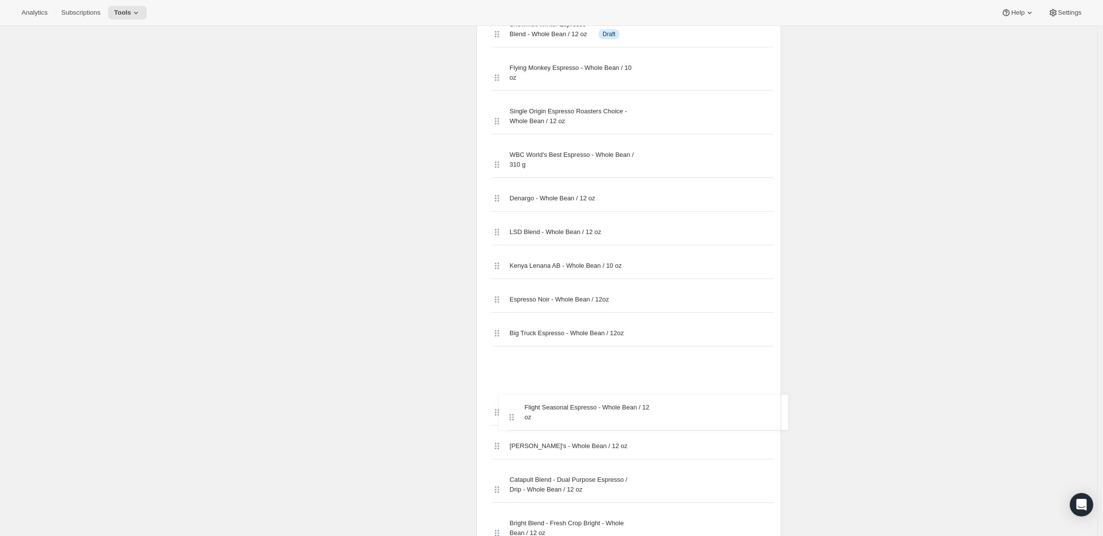
scroll to position [1856, 0]
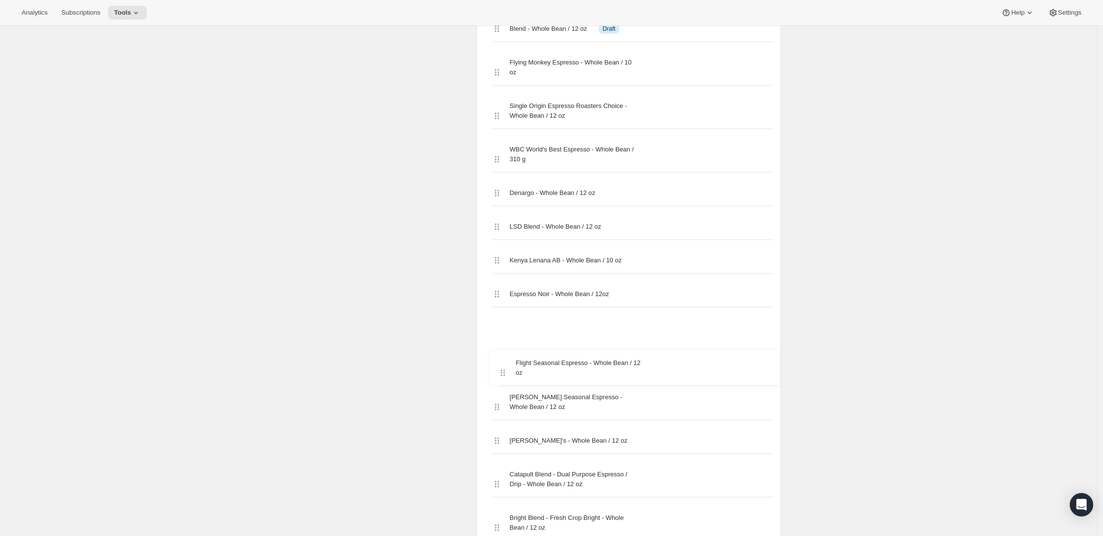
drag, startPoint x: 499, startPoint y: 281, endPoint x: 503, endPoint y: 371, distance: 89.6
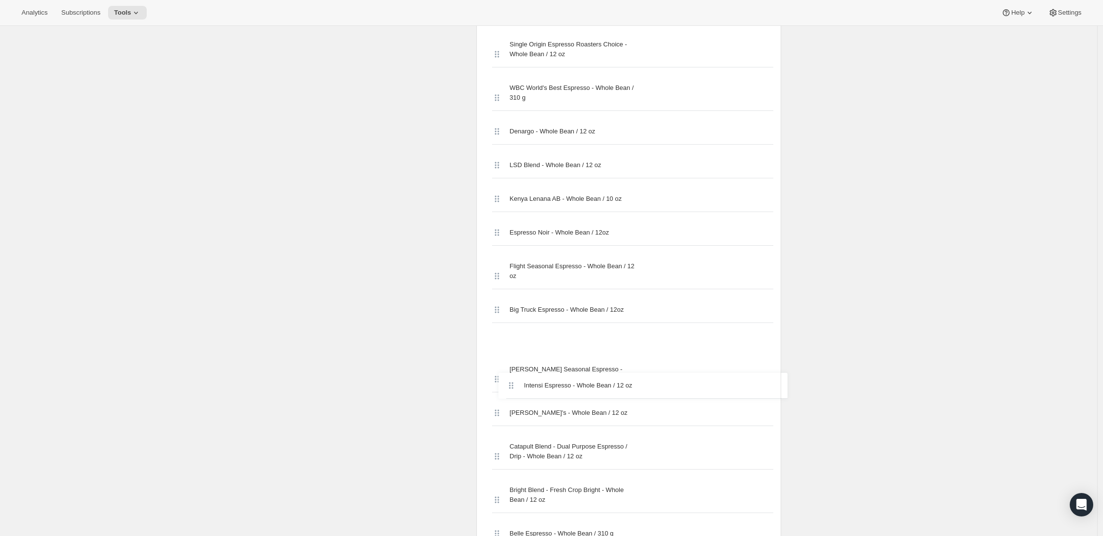
scroll to position [1919, 0]
drag, startPoint x: 502, startPoint y: 269, endPoint x: 502, endPoint y: 338, distance: 69.0
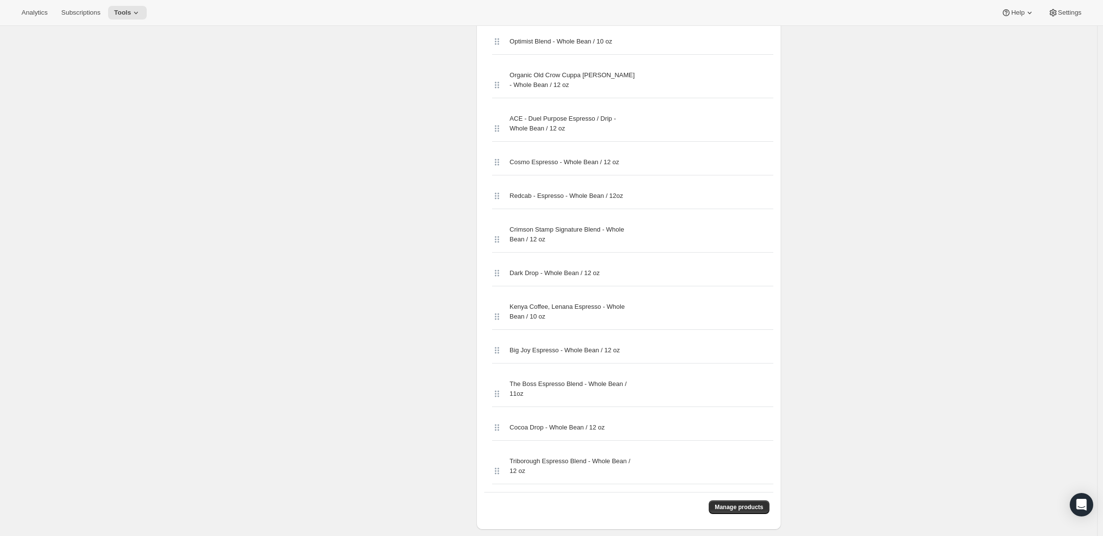
scroll to position [2726, 0]
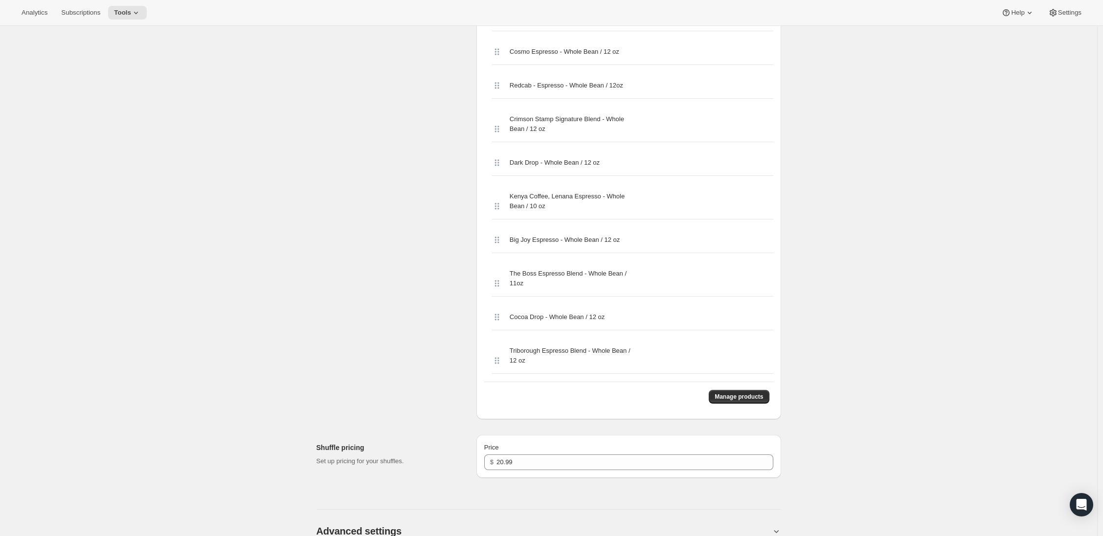
drag, startPoint x: 500, startPoint y: 316, endPoint x: 494, endPoint y: 341, distance: 25.6
click at [497, 297] on div "The Boss Espresso Blend - Whole Bean / 11oz" at bounding box center [632, 279] width 281 height 36
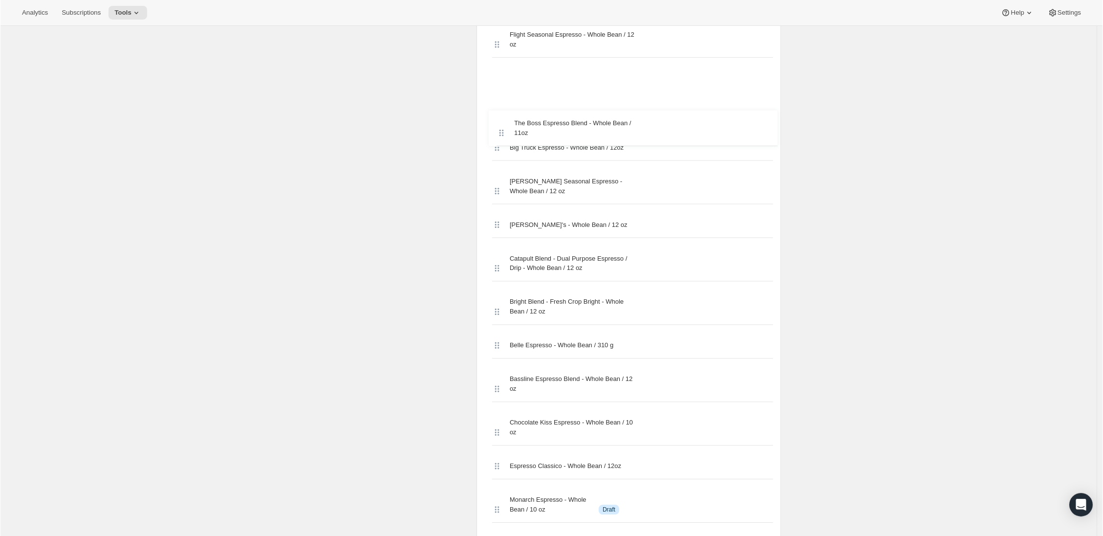
scroll to position [2146, 0]
drag, startPoint x: 499, startPoint y: 325, endPoint x: 501, endPoint y: 160, distance: 164.8
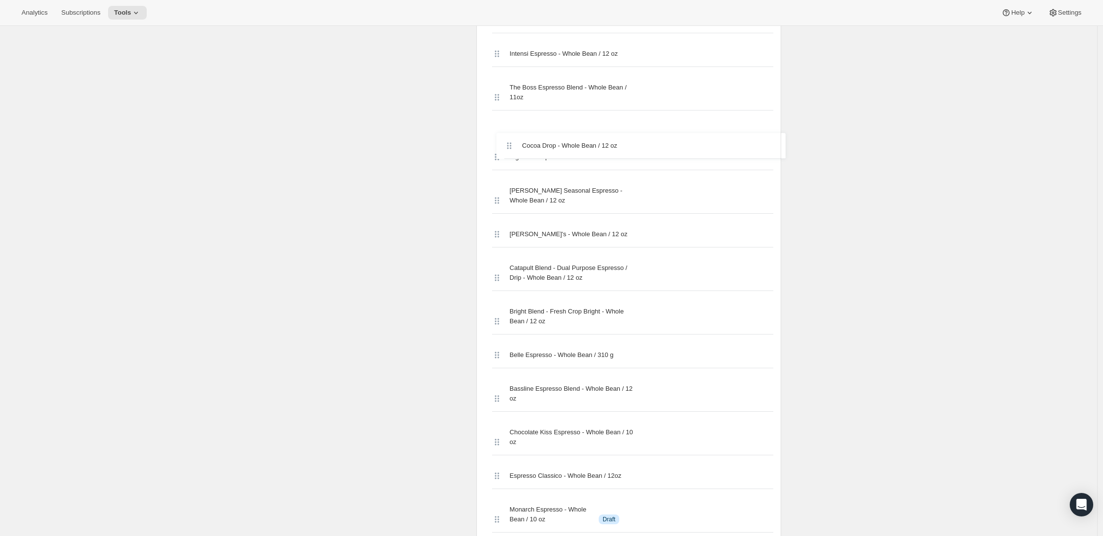
scroll to position [2173, 0]
drag, startPoint x: 497, startPoint y: 271, endPoint x: 500, endPoint y: 173, distance: 98.8
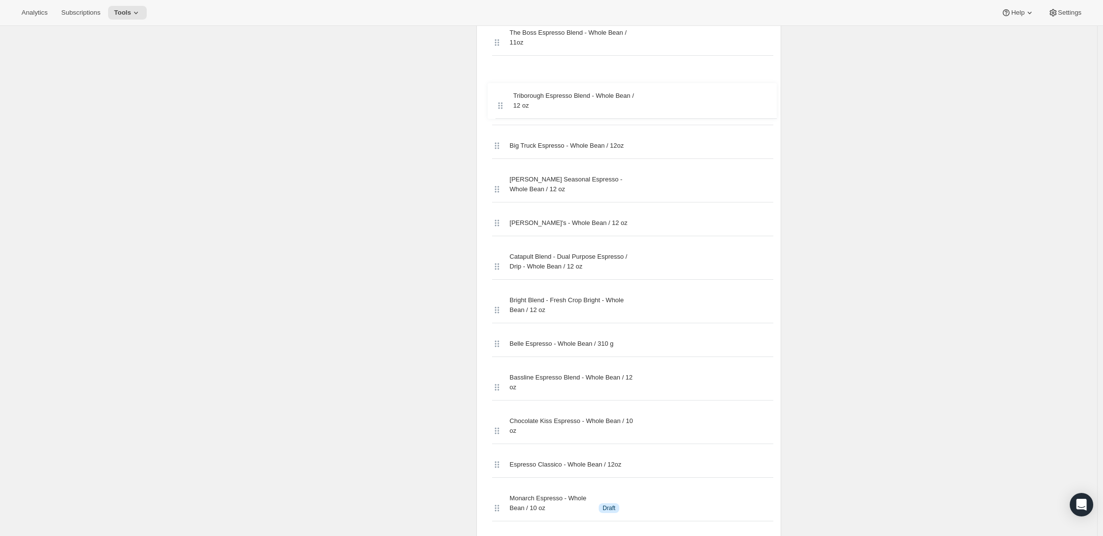
scroll to position [2219, 0]
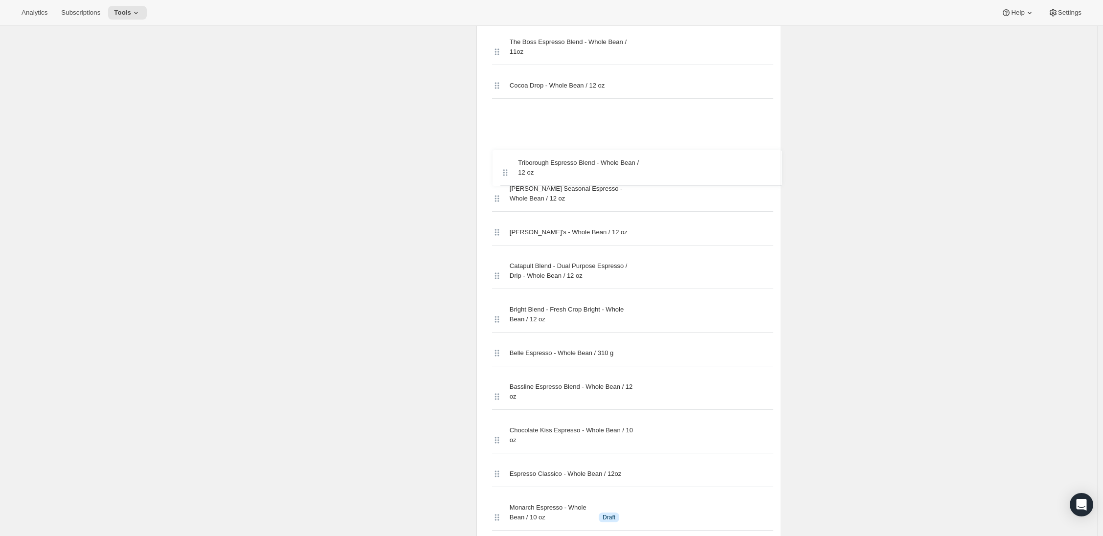
drag, startPoint x: 497, startPoint y: 267, endPoint x: 500, endPoint y: 169, distance: 97.9
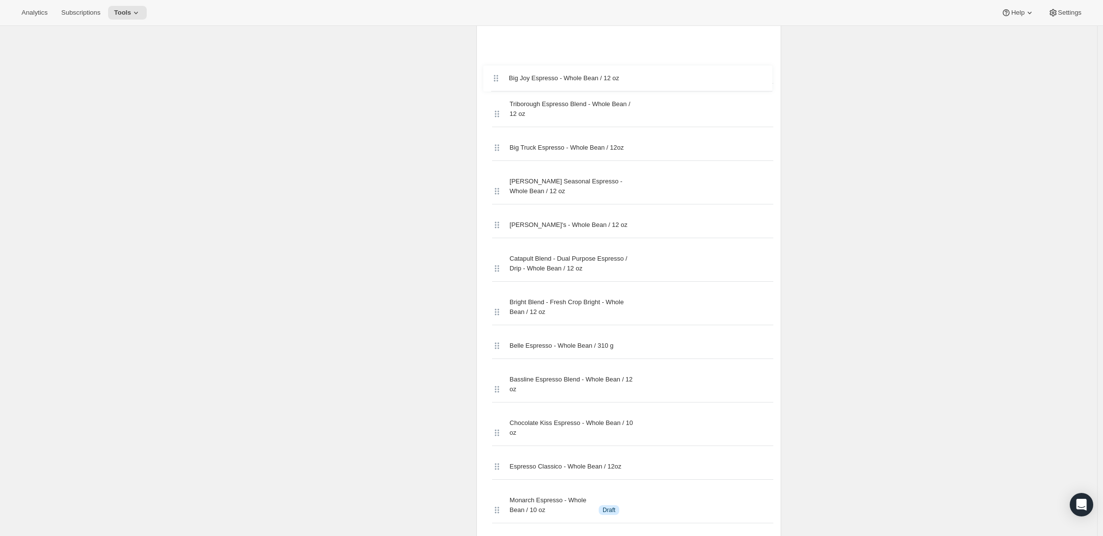
scroll to position [2243, 0]
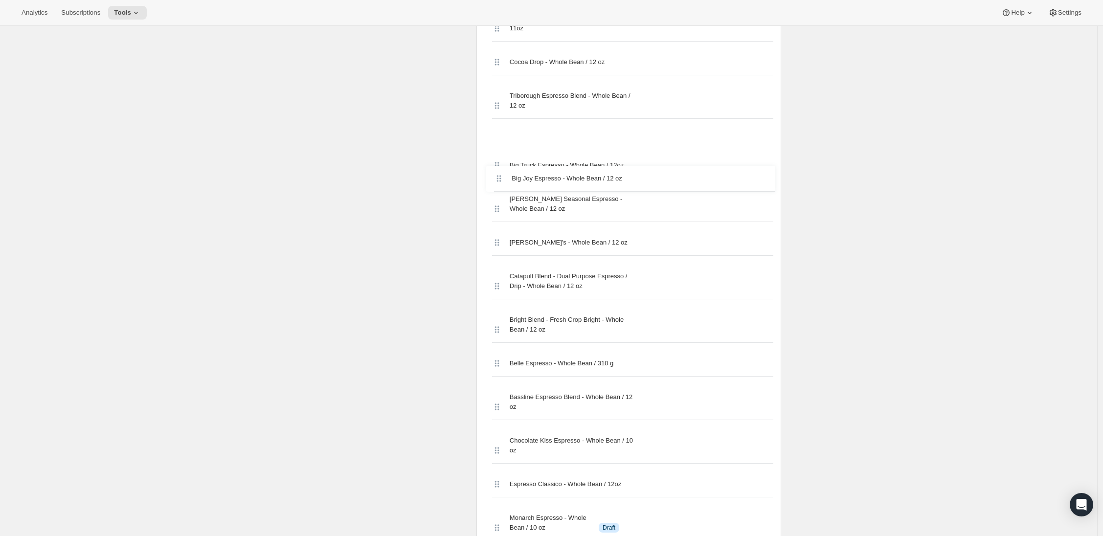
drag, startPoint x: 499, startPoint y: 267, endPoint x: 499, endPoint y: 172, distance: 94.9
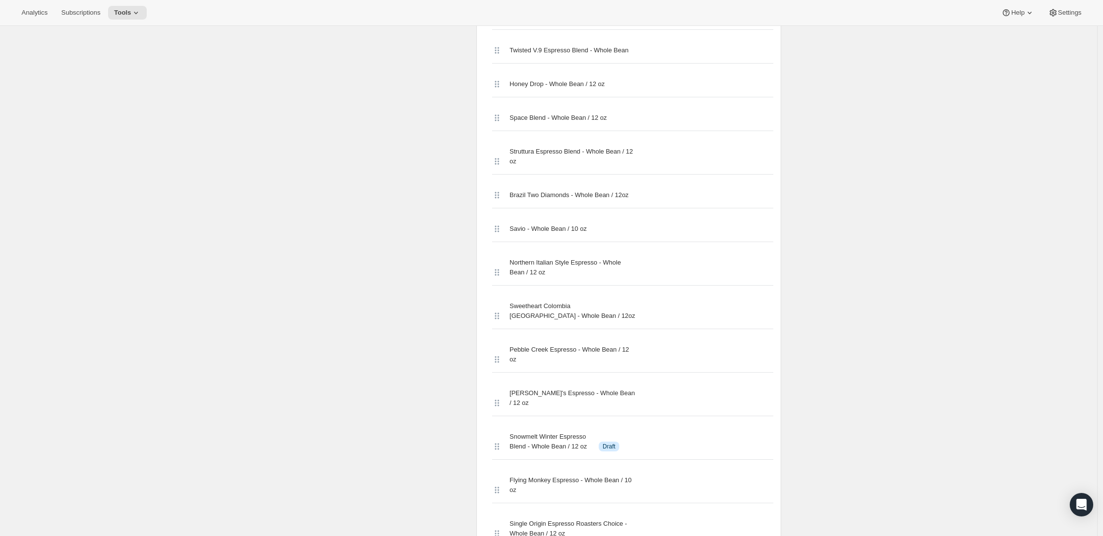
click at [291, 205] on div "Edit Bundle. This page is ready Edit Bundle Analytics More actions Analytics Al…" at bounding box center [548, 350] width 1097 height 3524
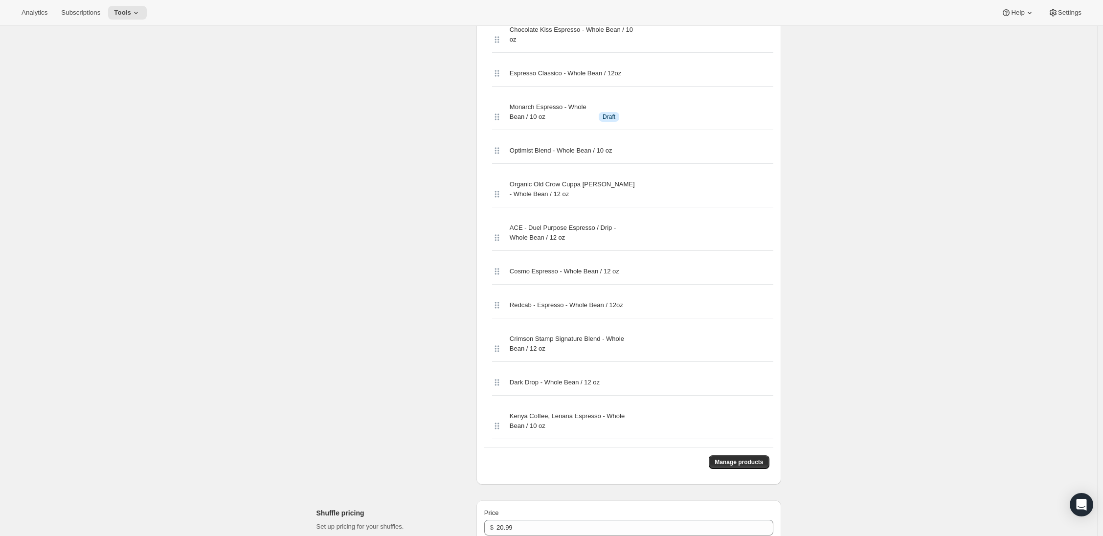
scroll to position [2663, 0]
drag, startPoint x: 512, startPoint y: 454, endPoint x: 608, endPoint y: 458, distance: 96.4
click at [608, 429] on span "Kenya Coffee, Lenana Espresso - Whole Bean / 10 oz" at bounding box center [573, 420] width 126 height 20
copy span "Kenya Coffee, Lenana Espresso"
click at [716, 438] on div "Kenya Coffee, Lenana Espresso - Whole Bean / 10 oz" at bounding box center [632, 420] width 281 height 36
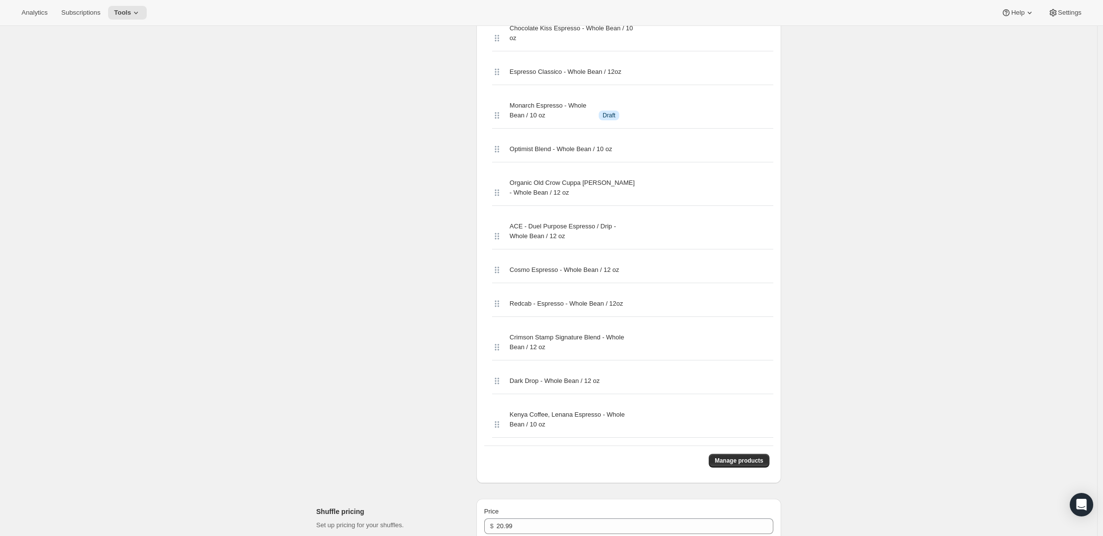
click at [497, 429] on icon at bounding box center [497, 425] width 10 height 10
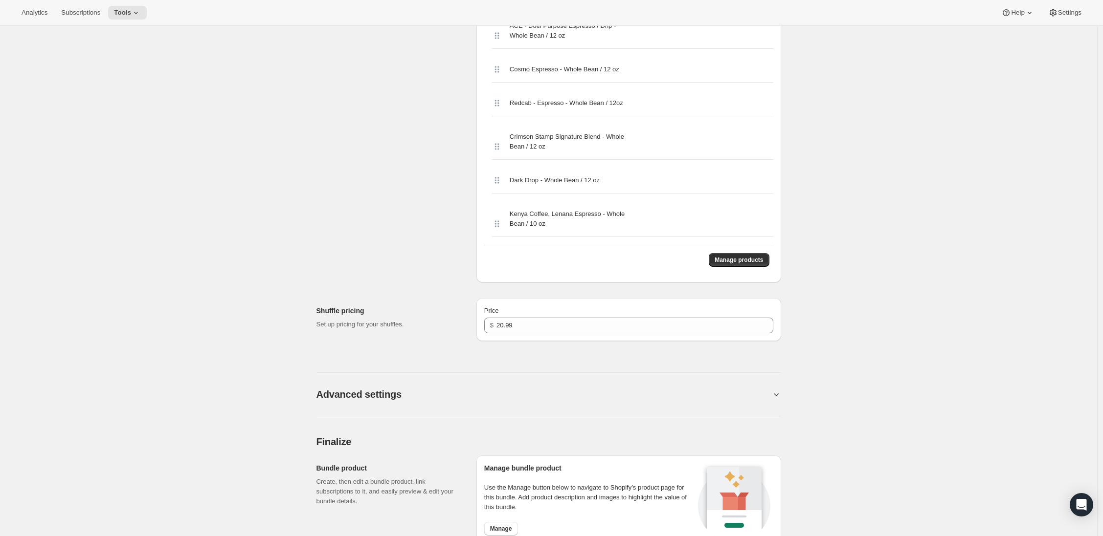
scroll to position [3081, 0]
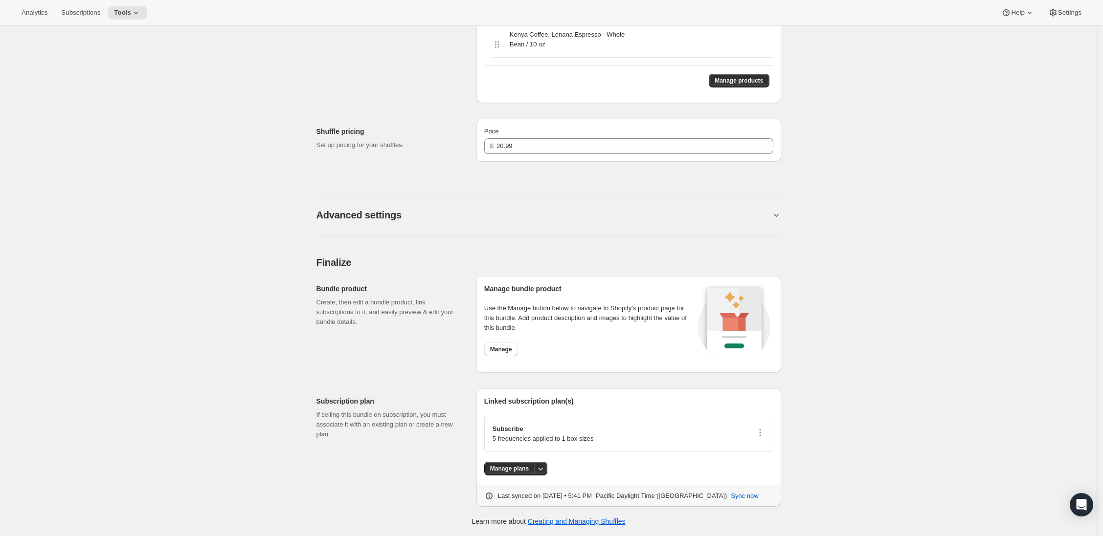
click at [522, 37] on span "Kenya Coffee, Lenana Espresso - Whole Bean / 10 oz" at bounding box center [573, 40] width 126 height 20
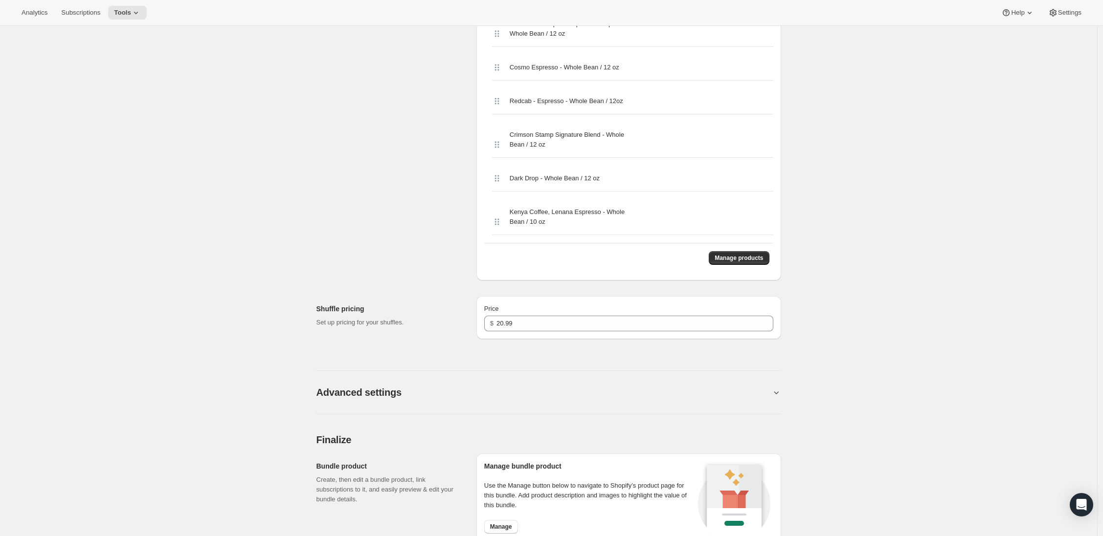
scroll to position [2864, 0]
click at [721, 264] on span "Manage products" at bounding box center [738, 260] width 48 height 8
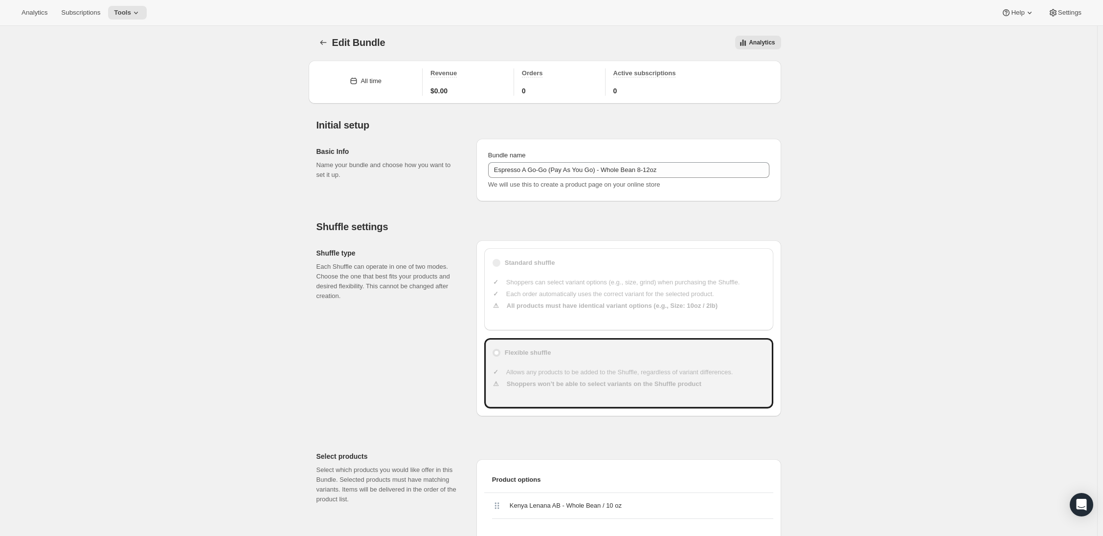
scroll to position [0, 0]
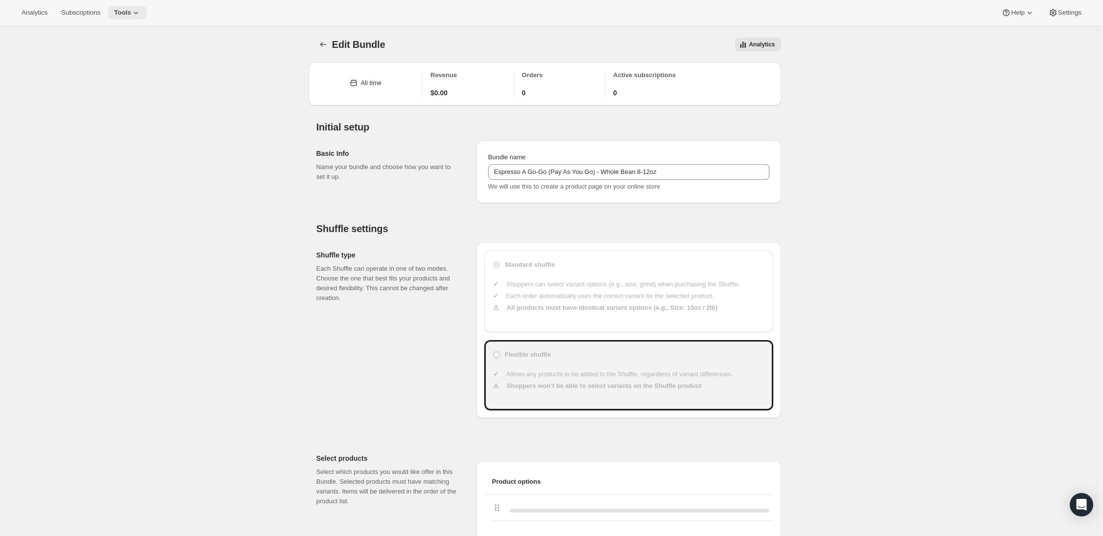
click at [130, 13] on span "Tools" at bounding box center [122, 13] width 17 height 8
click at [114, 62] on span "Bundles" at bounding box center [137, 67] width 87 height 10
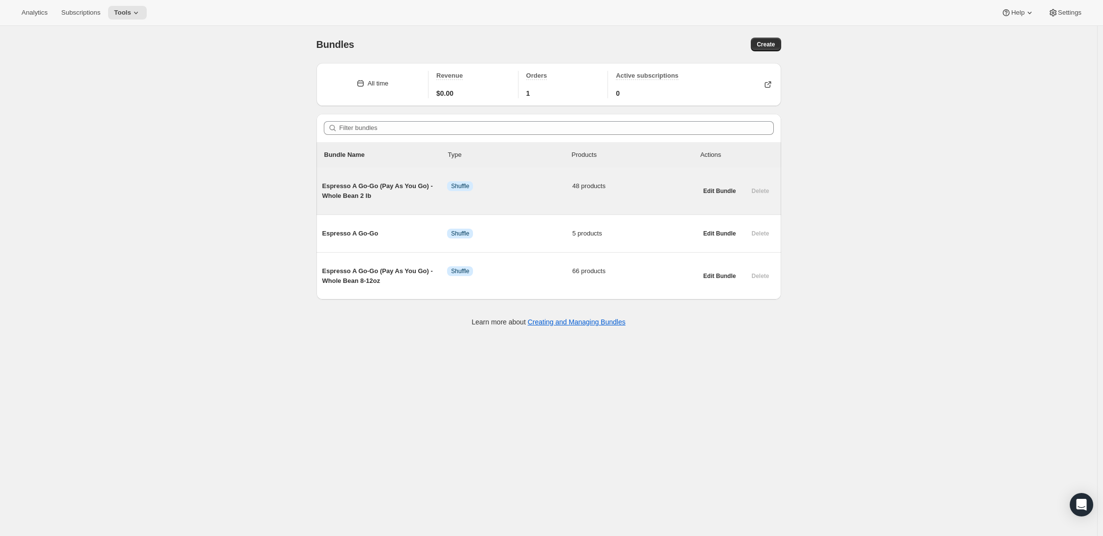
click at [360, 193] on span "Espresso A Go-Go (Pay As You Go) - Whole Bean 2 lb" at bounding box center [384, 191] width 125 height 20
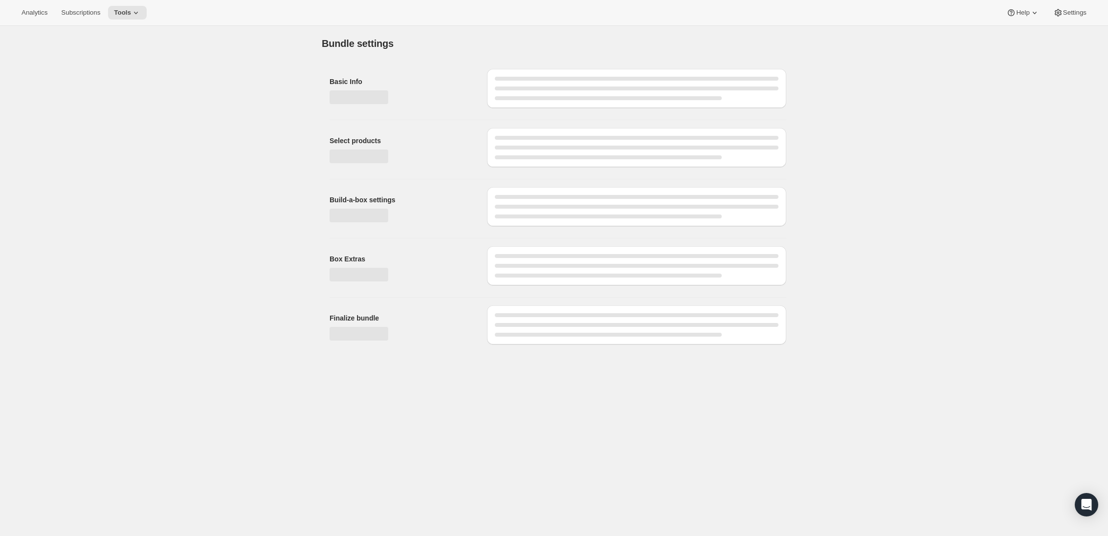
type input "Espresso A Go-Go (Pay As You Go) - Whole Bean 2 lb"
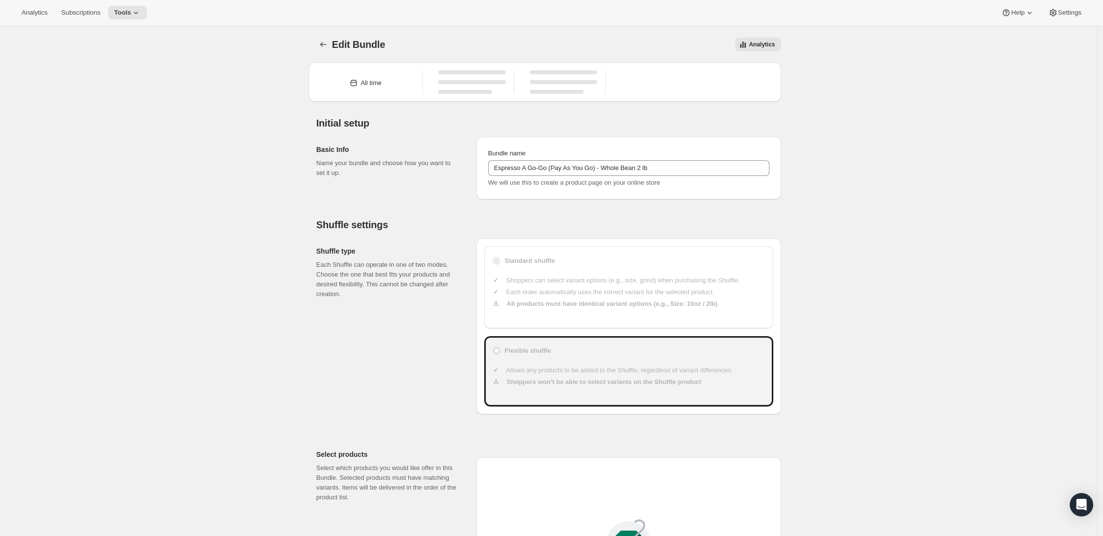
type input "30"
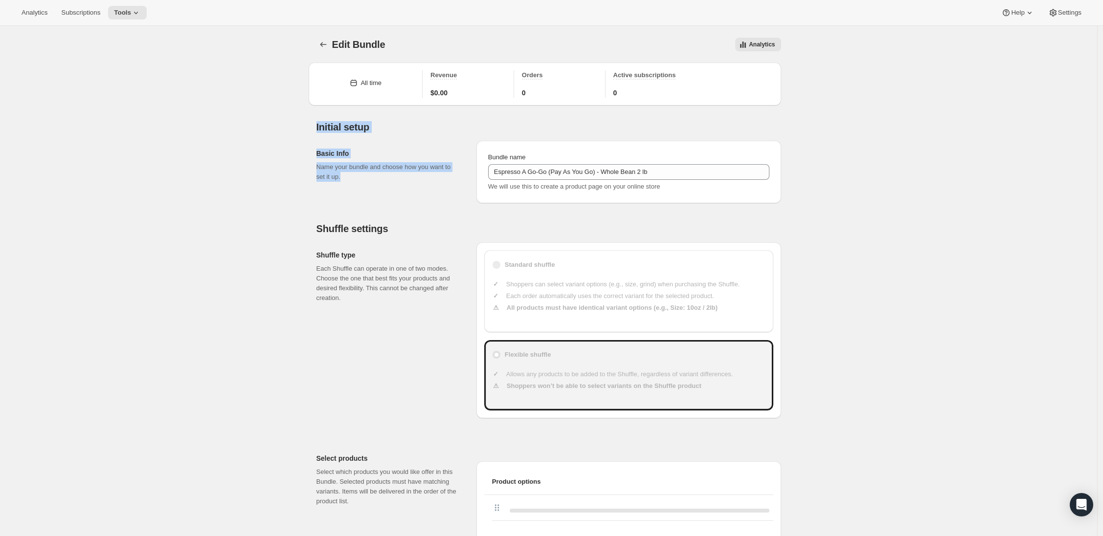
drag, startPoint x: 1102, startPoint y: 92, endPoint x: 1107, endPoint y: 133, distance: 41.4
click at [1102, 134] on html "Analytics Subscriptions Tools Help Settings Skip to content Edit Bundle. This p…" at bounding box center [551, 268] width 1103 height 536
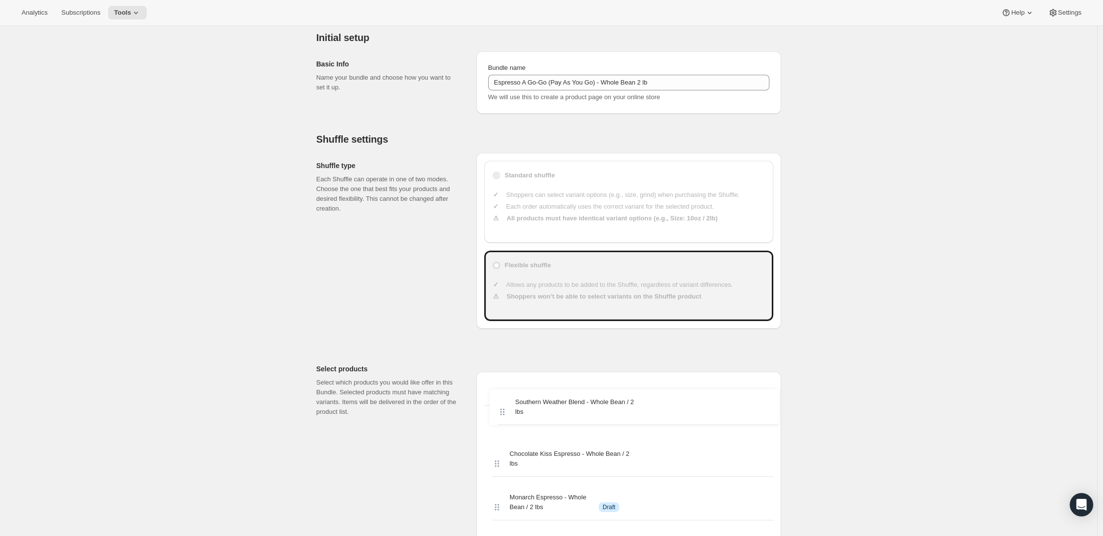
scroll to position [94, 0]
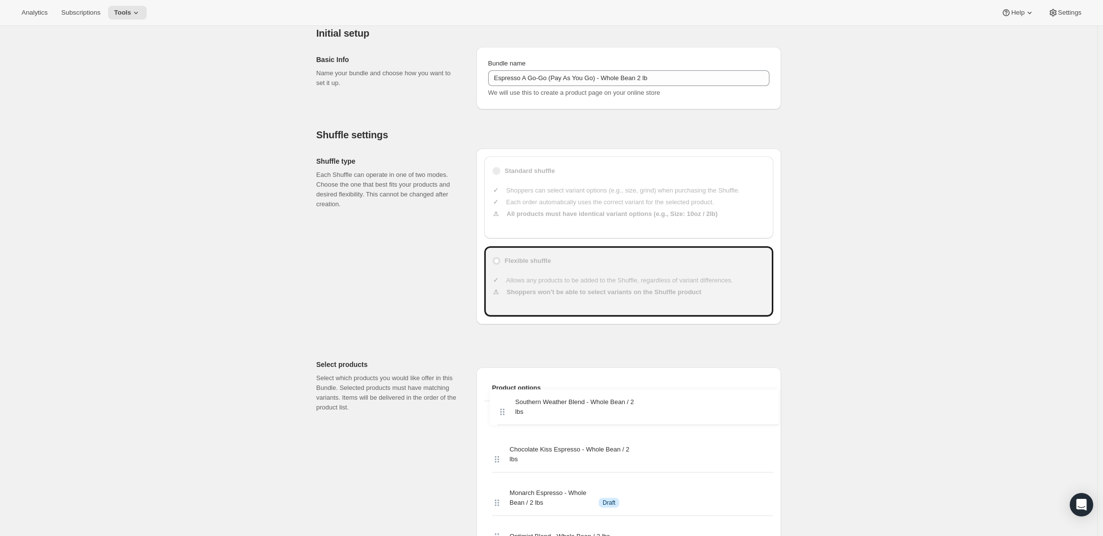
drag, startPoint x: 502, startPoint y: 278, endPoint x: 505, endPoint y: 409, distance: 131.1
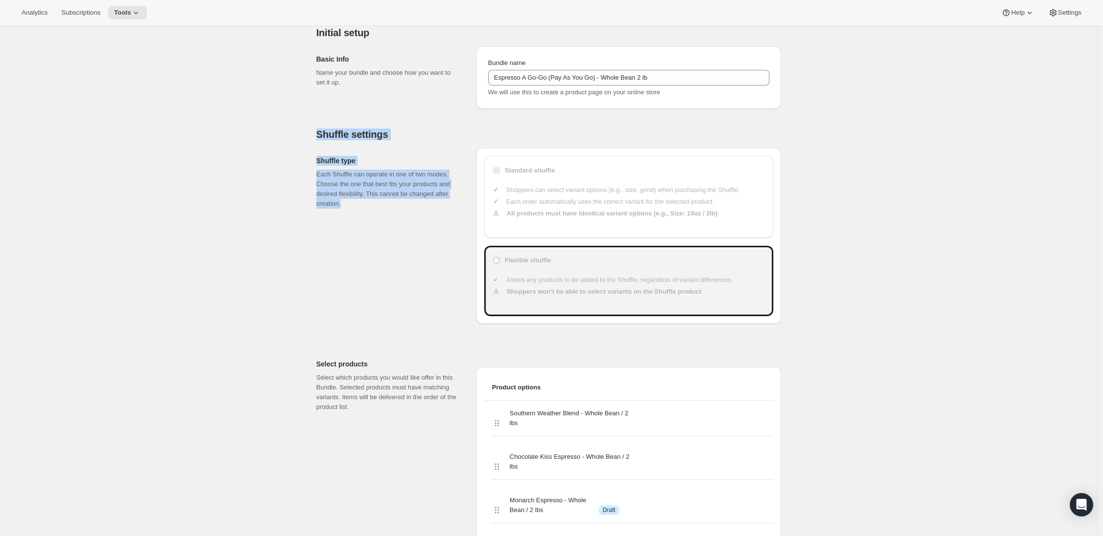
drag, startPoint x: 1101, startPoint y: 109, endPoint x: 1102, endPoint y: 146, distance: 37.2
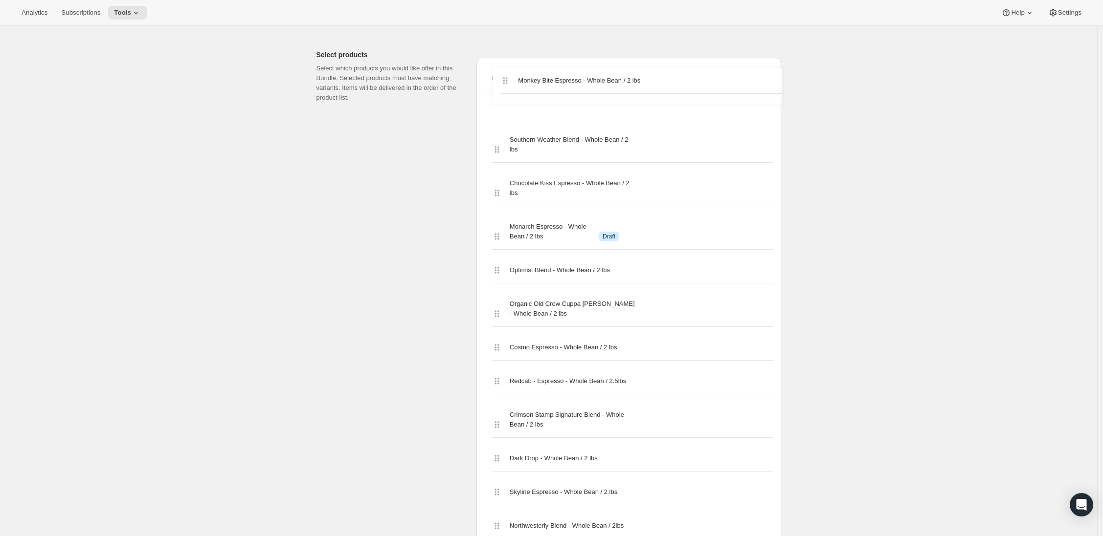
scroll to position [403, 0]
drag, startPoint x: 502, startPoint y: 351, endPoint x: 513, endPoint y: 150, distance: 201.3
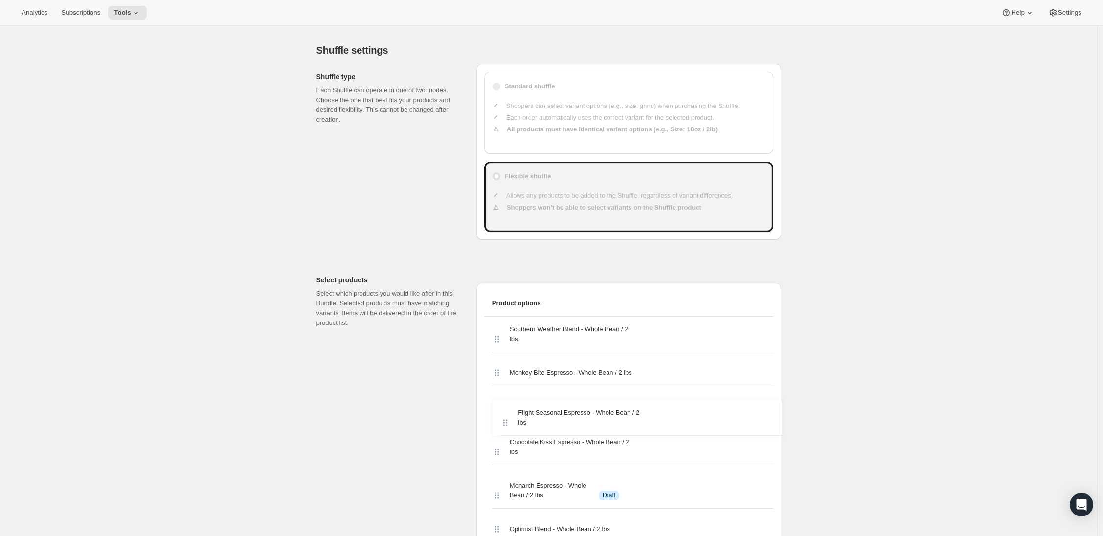
scroll to position [182, 0]
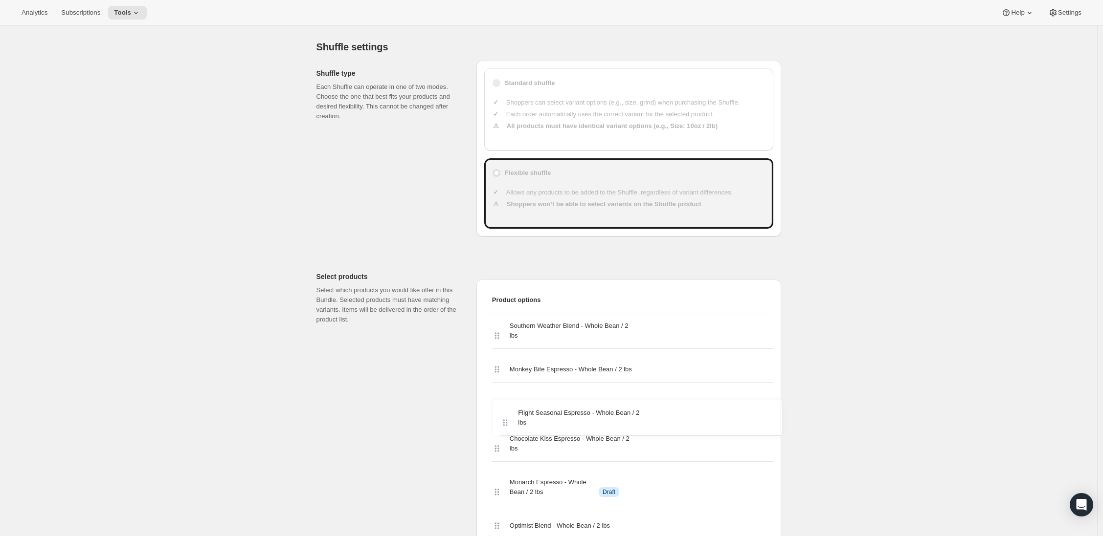
drag, startPoint x: 499, startPoint y: 276, endPoint x: 504, endPoint y: 417, distance: 140.9
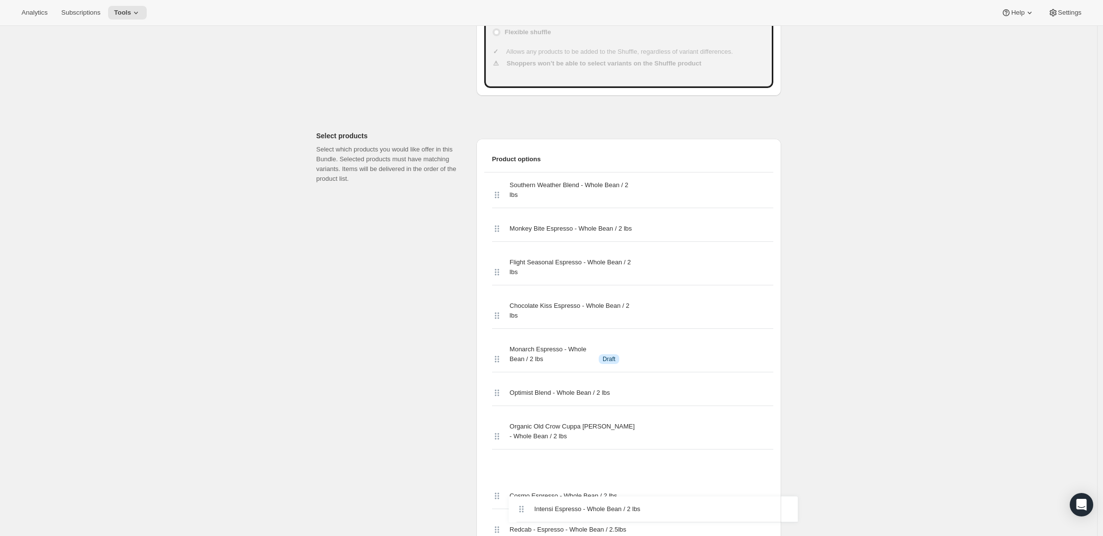
scroll to position [358, 0]
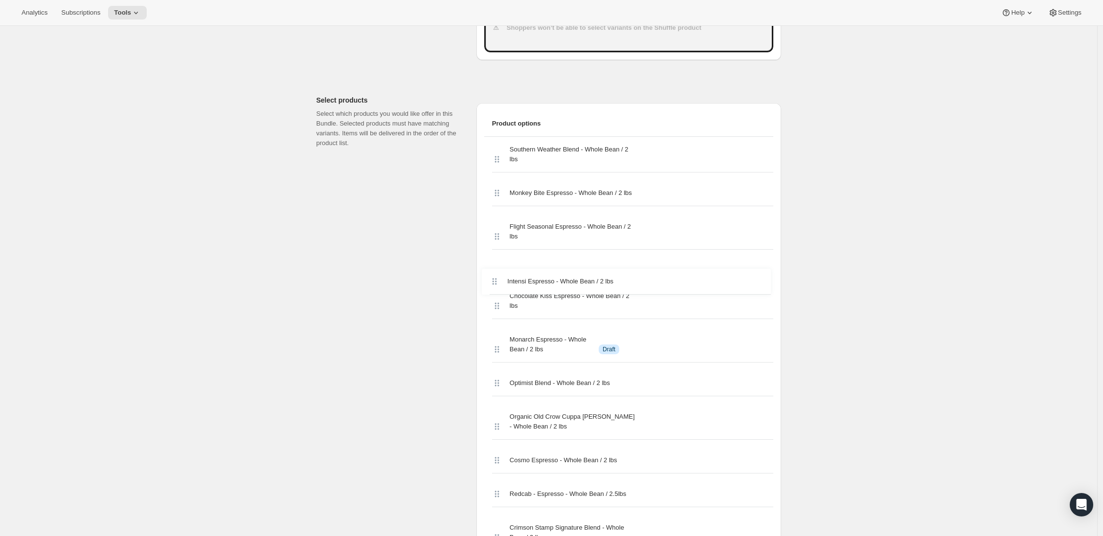
drag, startPoint x: 499, startPoint y: 270, endPoint x: 493, endPoint y: 277, distance: 8.3
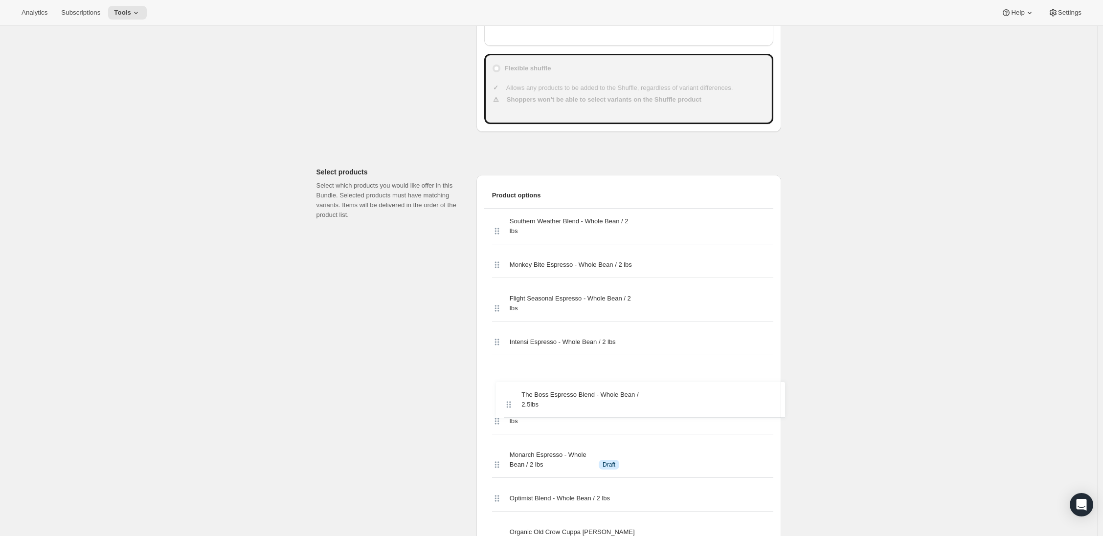
scroll to position [289, 0]
drag, startPoint x: 497, startPoint y: 278, endPoint x: 504, endPoint y: 390, distance: 112.2
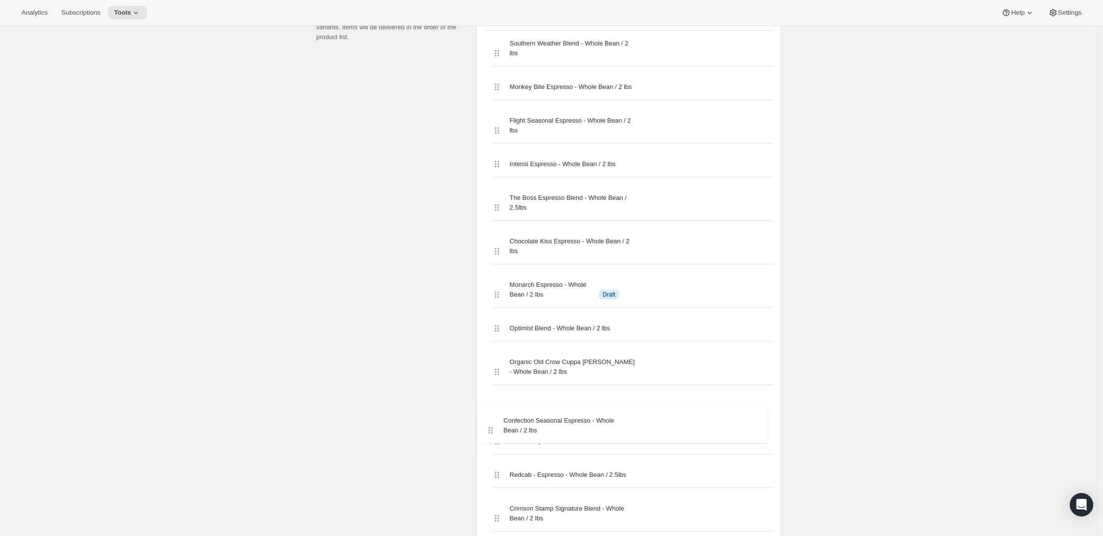
scroll to position [465, 0]
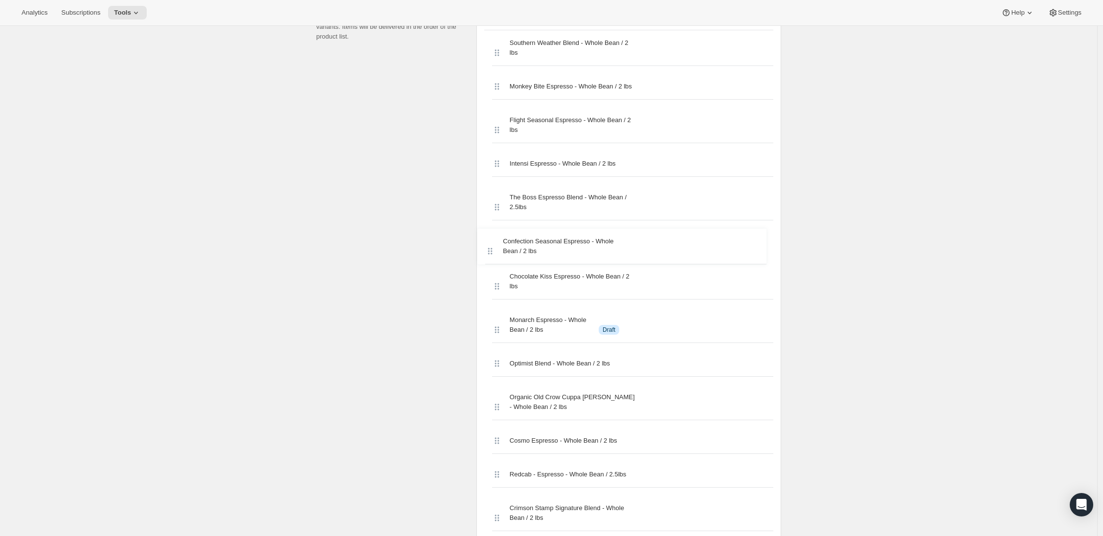
drag, startPoint x: 500, startPoint y: 276, endPoint x: 490, endPoint y: 246, distance: 30.8
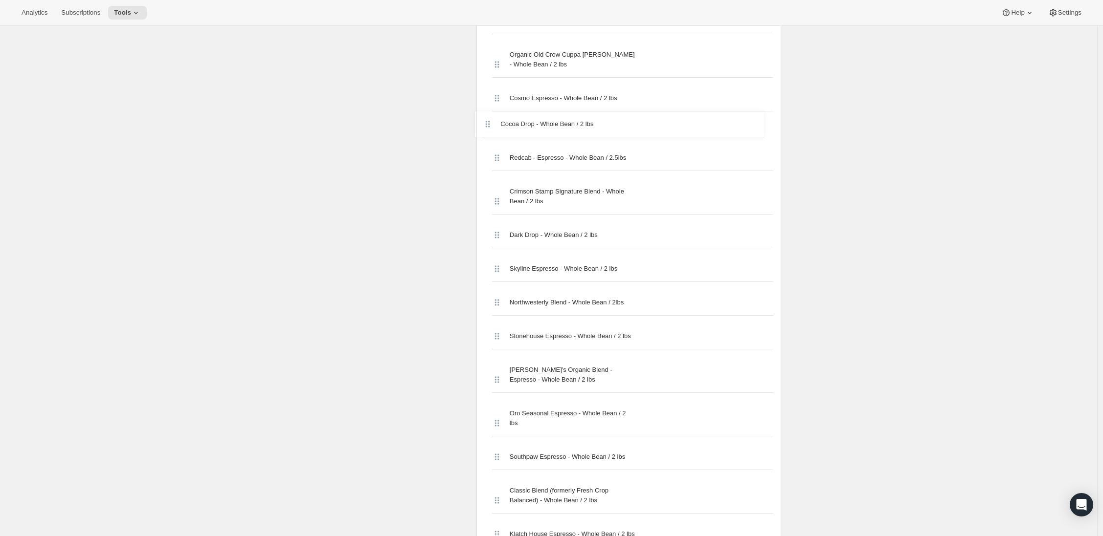
scroll to position [812, 0]
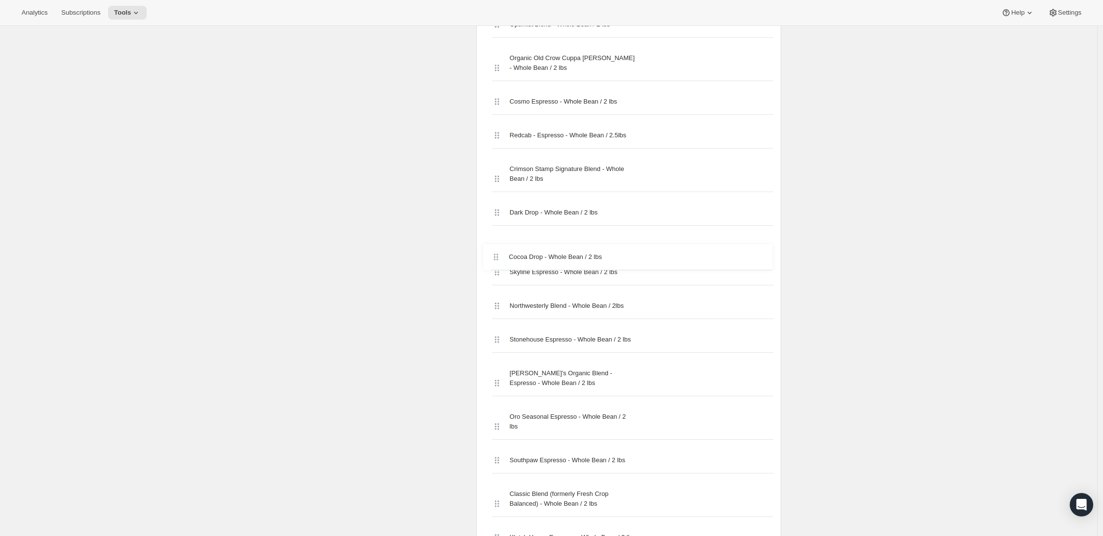
drag, startPoint x: 501, startPoint y: 265, endPoint x: 497, endPoint y: 250, distance: 14.7
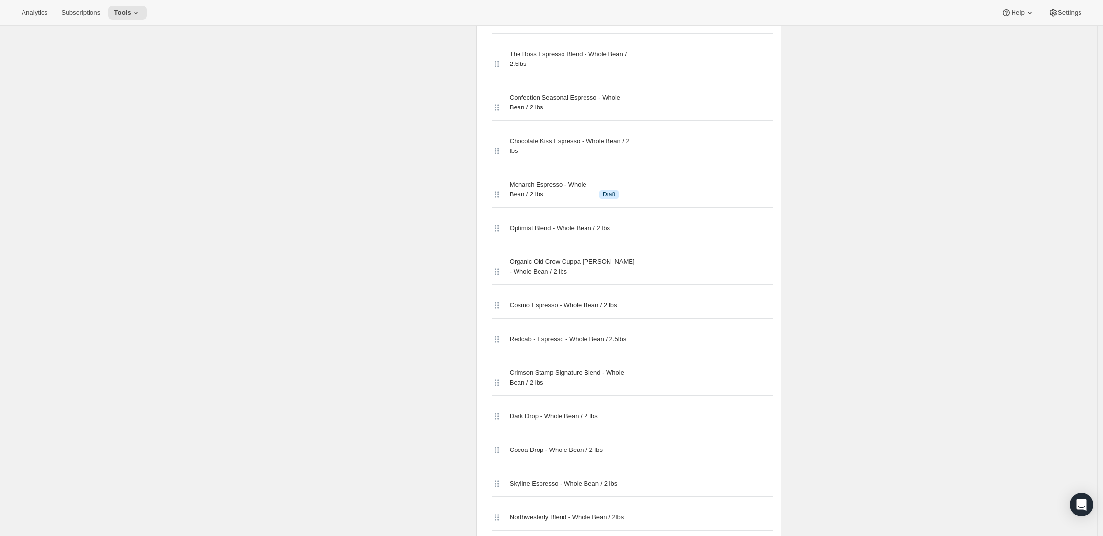
scroll to position [610, 0]
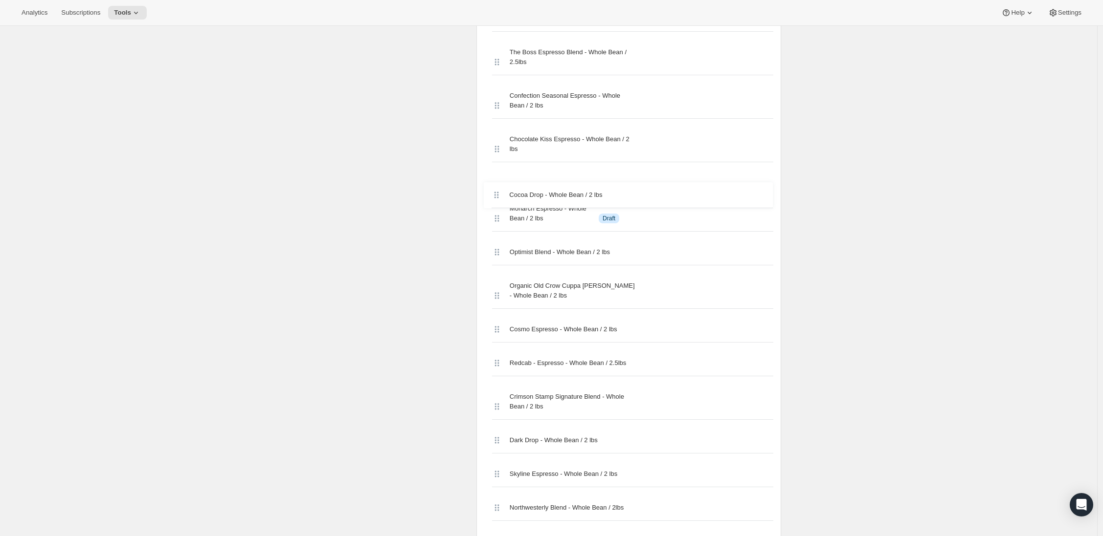
drag, startPoint x: 502, startPoint y: 458, endPoint x: 502, endPoint y: 188, distance: 269.4
drag, startPoint x: 503, startPoint y: 192, endPoint x: 499, endPoint y: 148, distance: 43.7
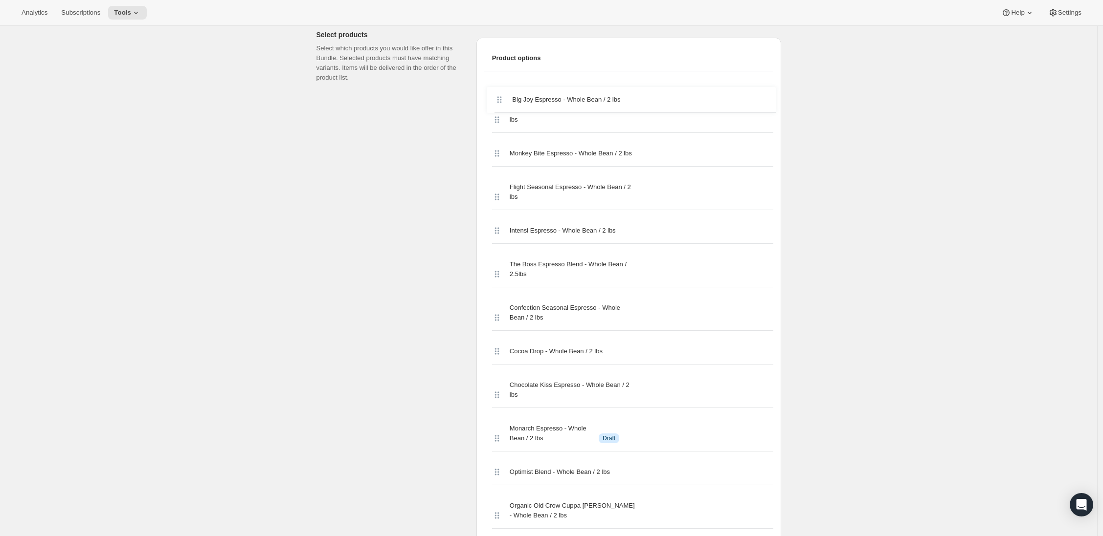
scroll to position [417, 0]
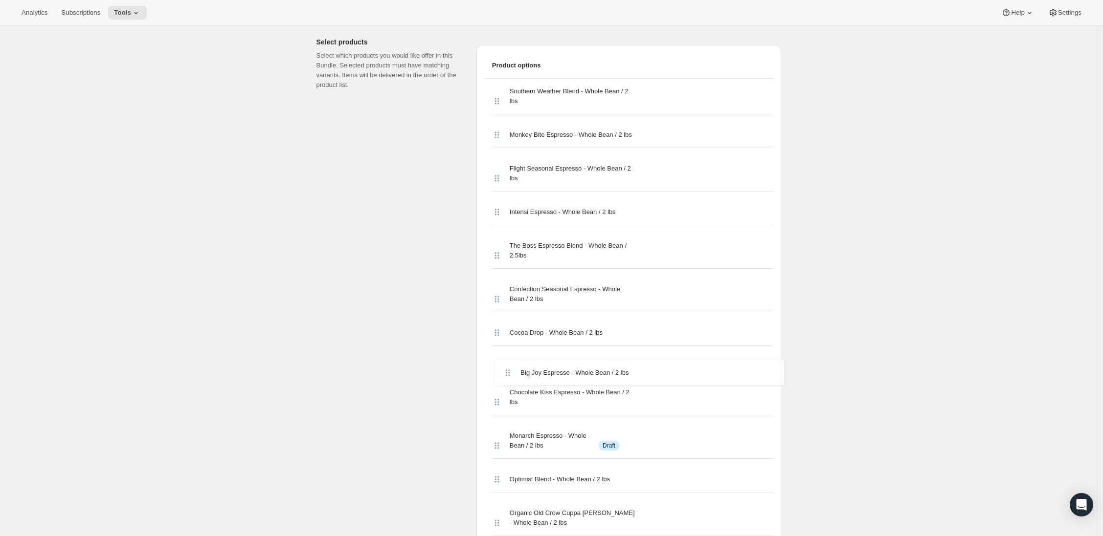
drag, startPoint x: 503, startPoint y: 269, endPoint x: 512, endPoint y: 367, distance: 98.2
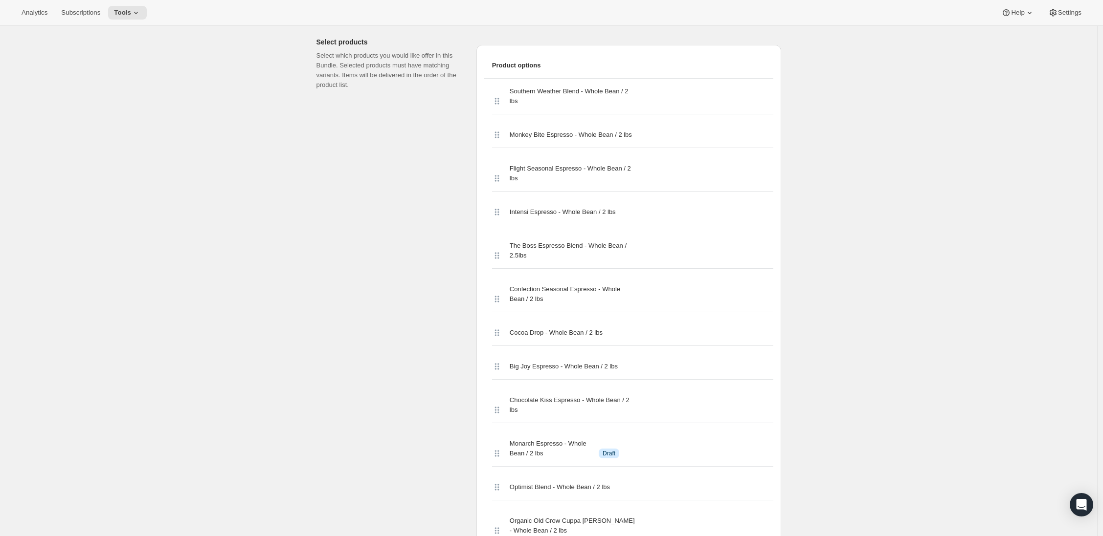
click at [593, 21] on div "Analytics Subscriptions Tools Help Settings" at bounding box center [551, 13] width 1103 height 26
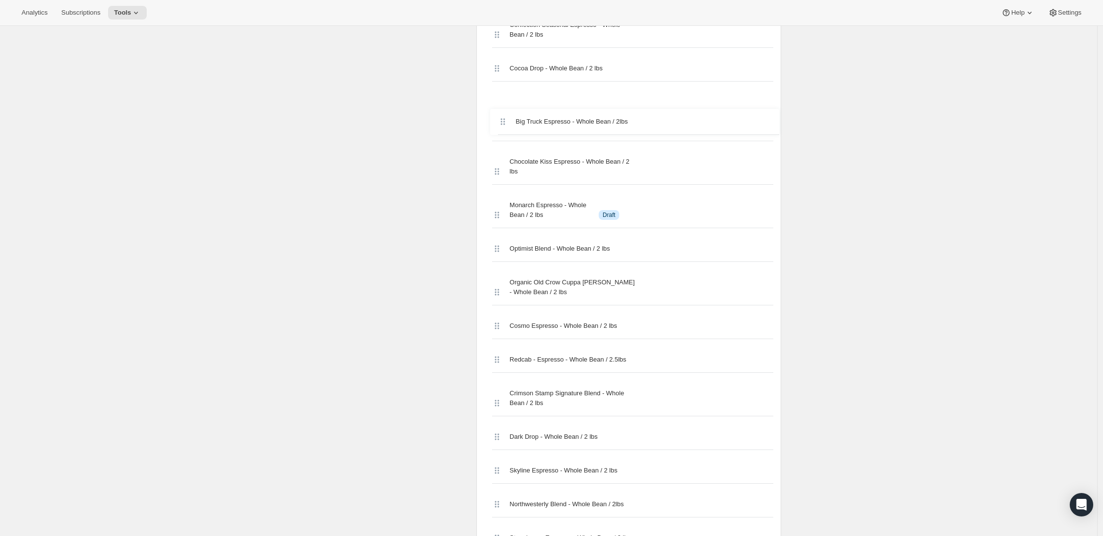
scroll to position [674, 0]
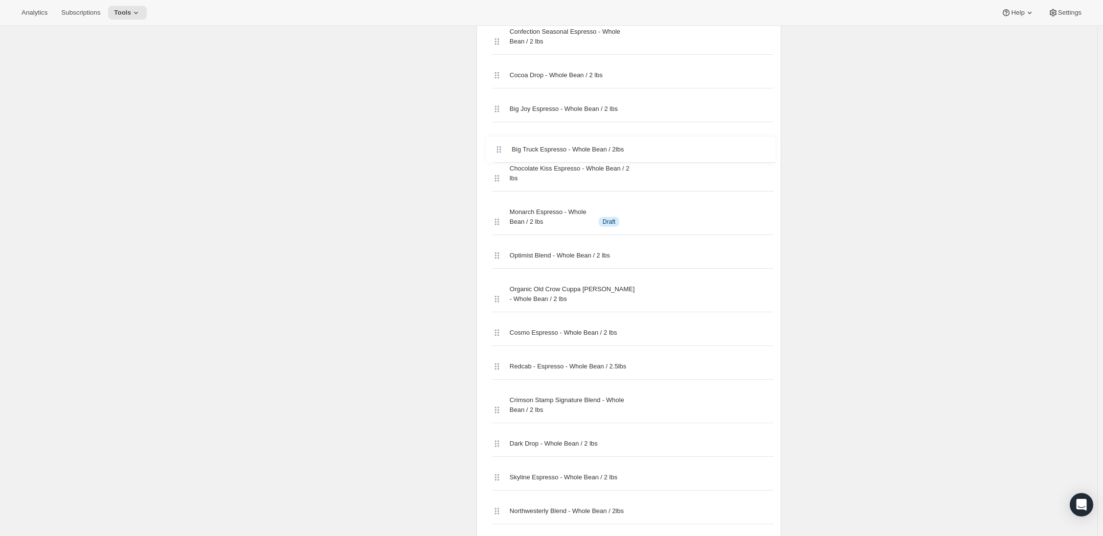
drag, startPoint x: 500, startPoint y: 270, endPoint x: 490, endPoint y: 140, distance: 130.9
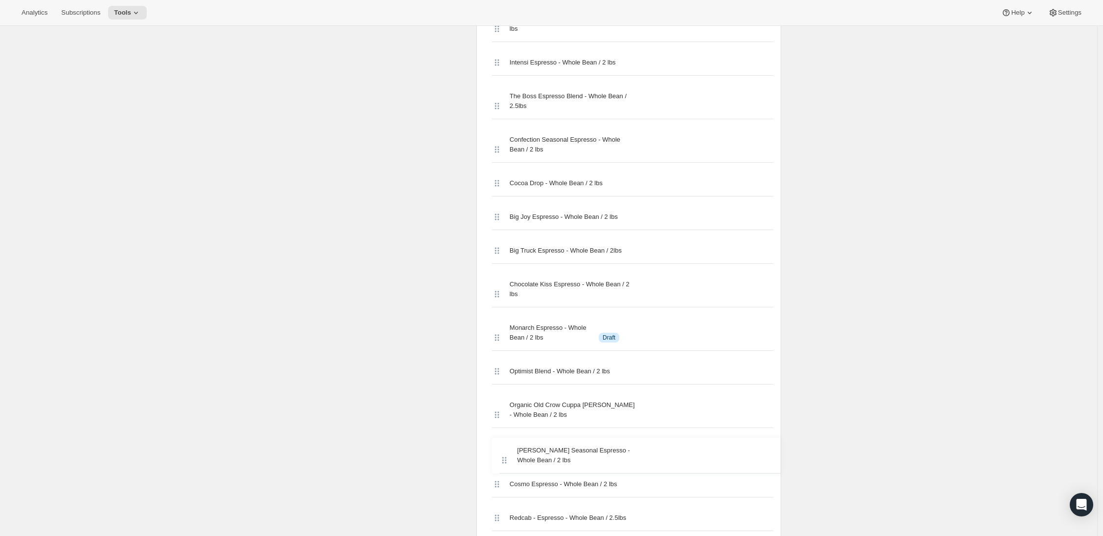
scroll to position [567, 0]
drag, startPoint x: 500, startPoint y: 277, endPoint x: 500, endPoint y: 289, distance: 12.7
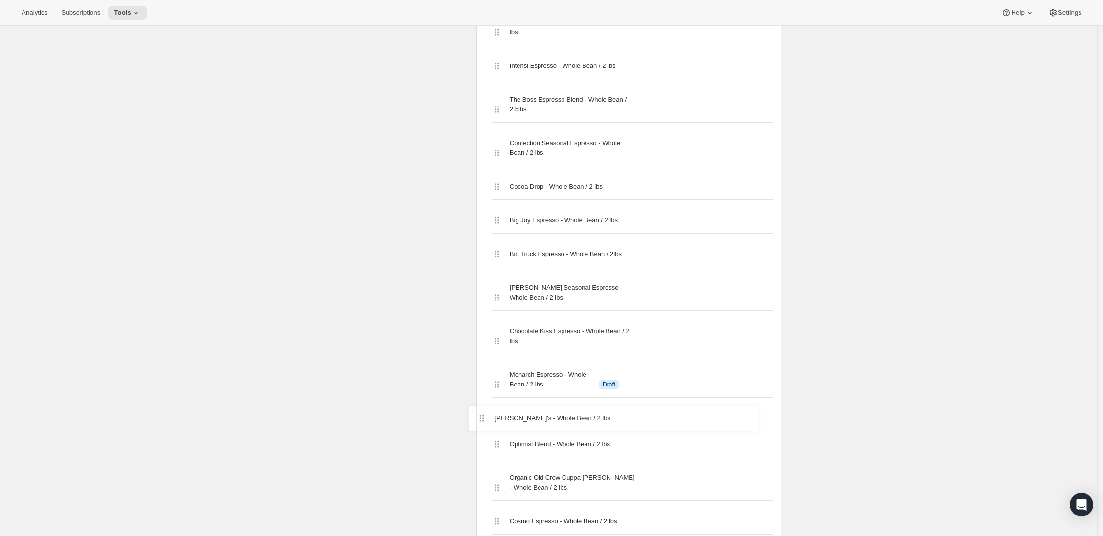
scroll to position [565, 0]
drag, startPoint x: 501, startPoint y: 270, endPoint x: 494, endPoint y: 329, distance: 58.5
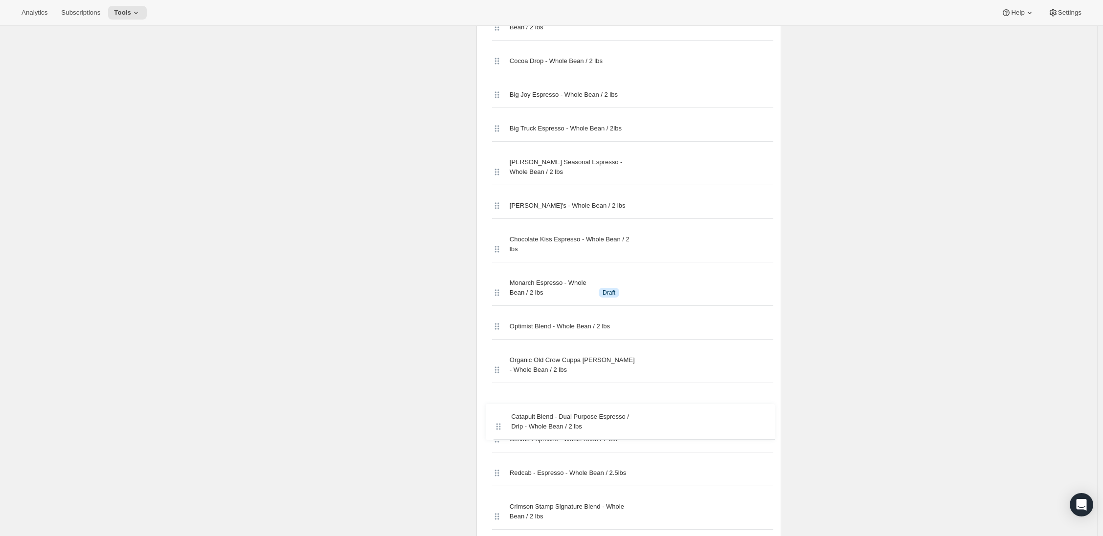
scroll to position [690, 0]
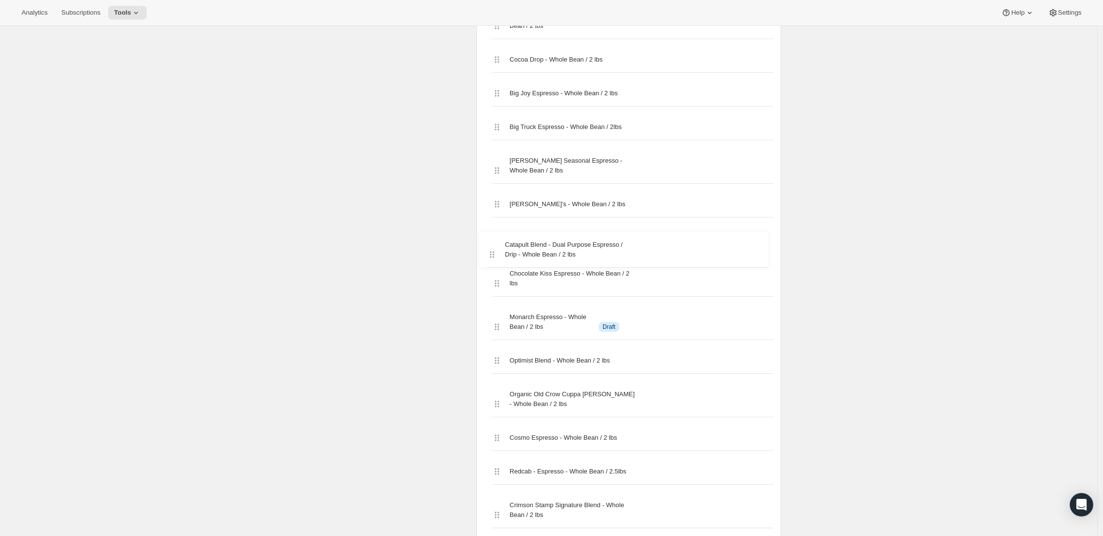
drag, startPoint x: 502, startPoint y: 281, endPoint x: 495, endPoint y: 252, distance: 29.2
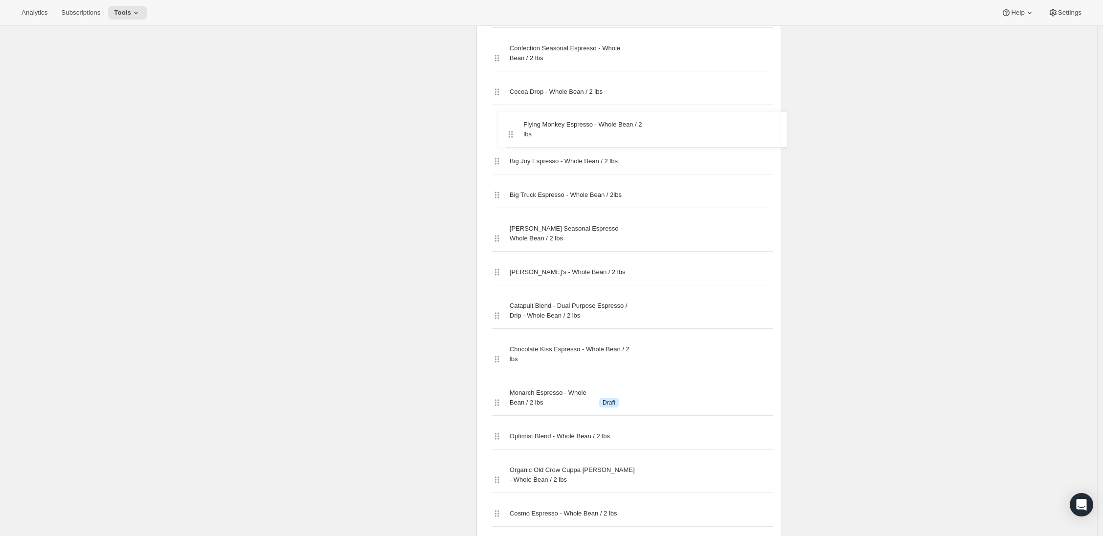
scroll to position [653, 0]
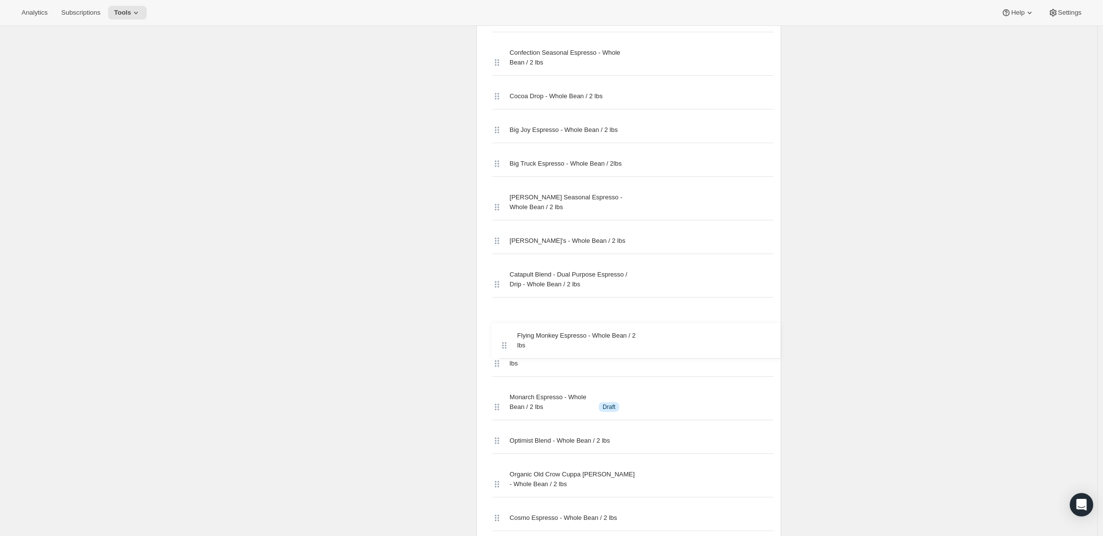
drag, startPoint x: 497, startPoint y: 277, endPoint x: 503, endPoint y: 340, distance: 63.8
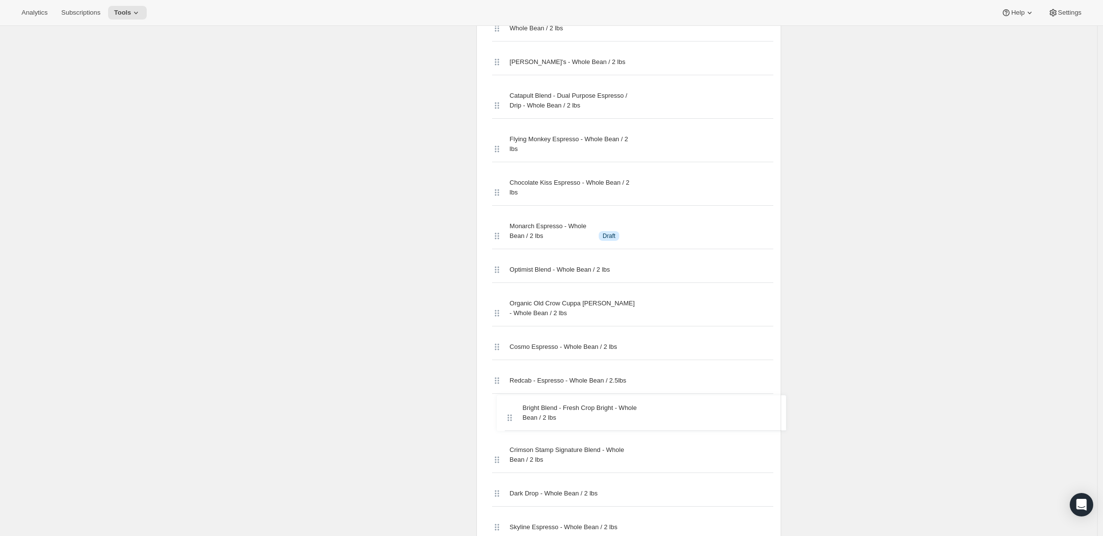
scroll to position [834, 0]
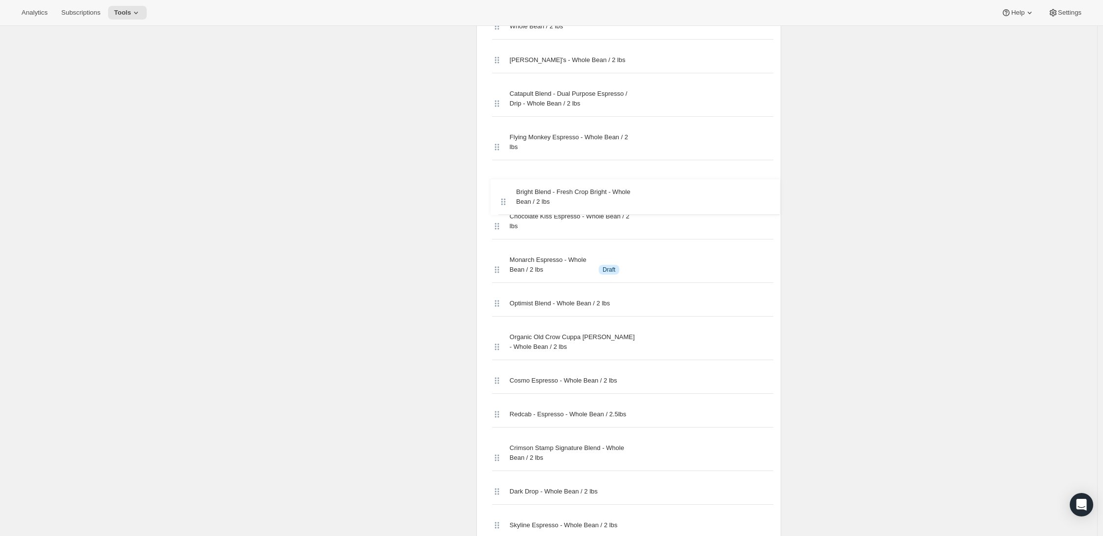
drag, startPoint x: 502, startPoint y: 277, endPoint x: 505, endPoint y: 195, distance: 81.7
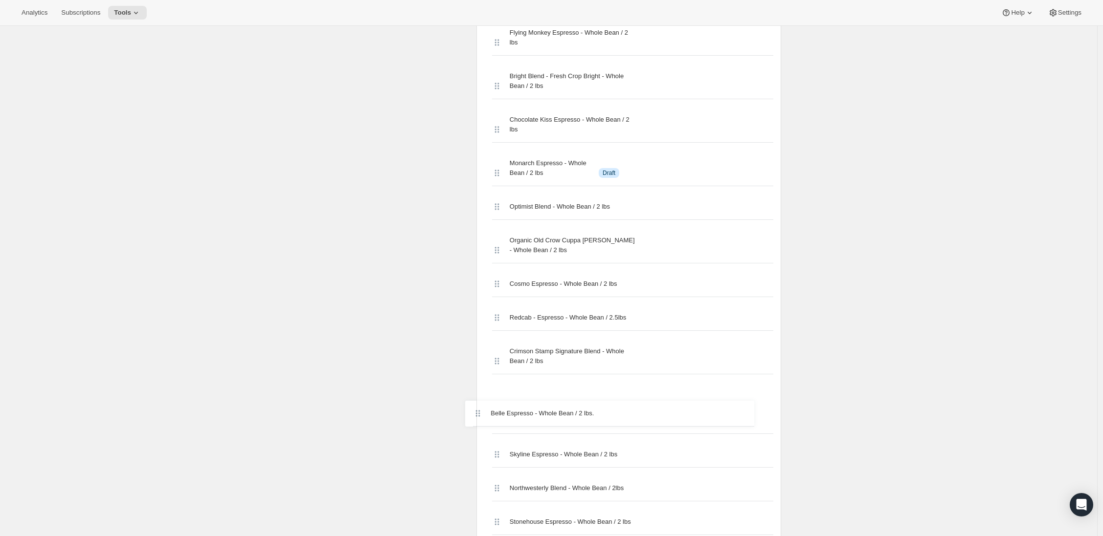
scroll to position [939, 0]
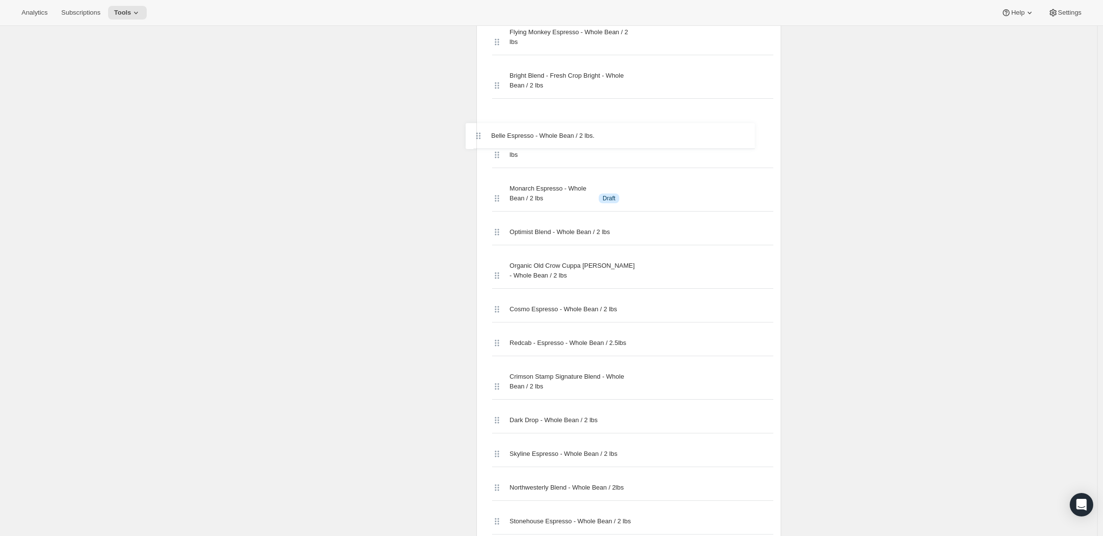
drag, startPoint x: 499, startPoint y: 268, endPoint x: 477, endPoint y: 128, distance: 142.1
click at [477, 128] on div "Select products Select which products you would like offer in this Bundle. Sele…" at bounding box center [548, 469] width 465 height 1941
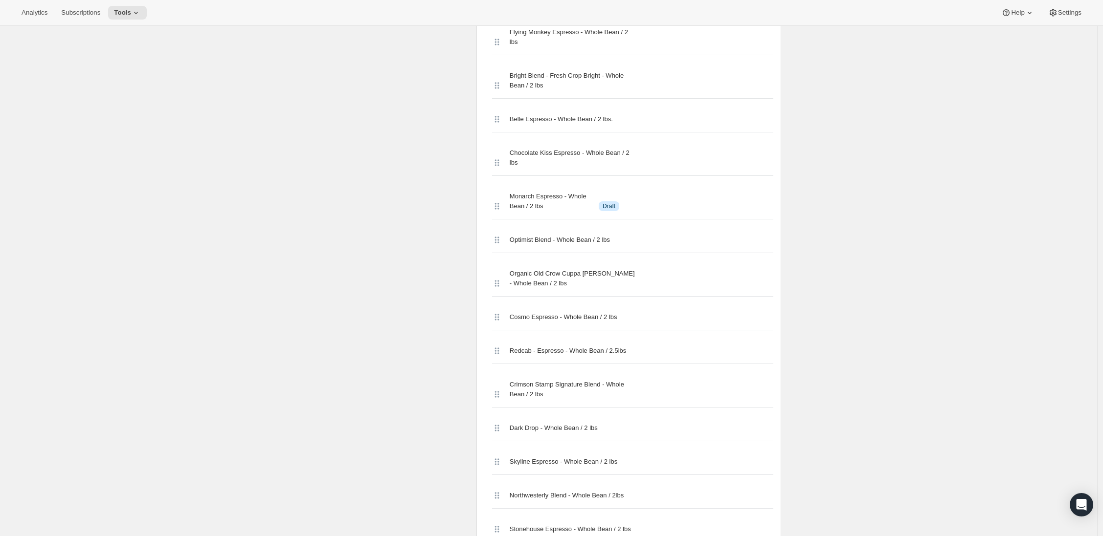
click at [282, 185] on div "Edit Bundle. This page is ready Edit Bundle Analytics More actions Analytics Al…" at bounding box center [548, 469] width 1097 height 2765
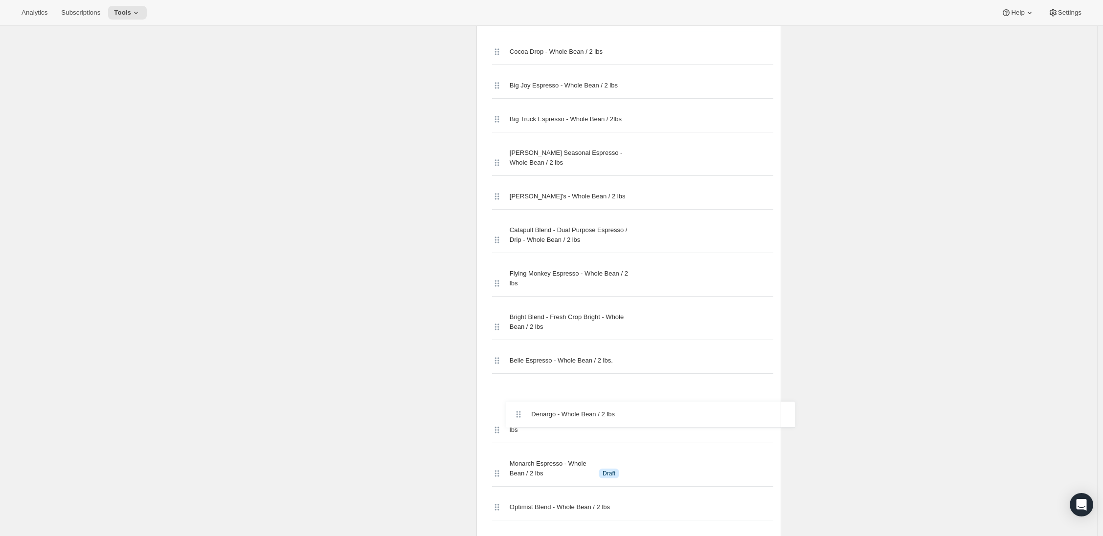
drag, startPoint x: 501, startPoint y: 269, endPoint x: 508, endPoint y: 390, distance: 120.5
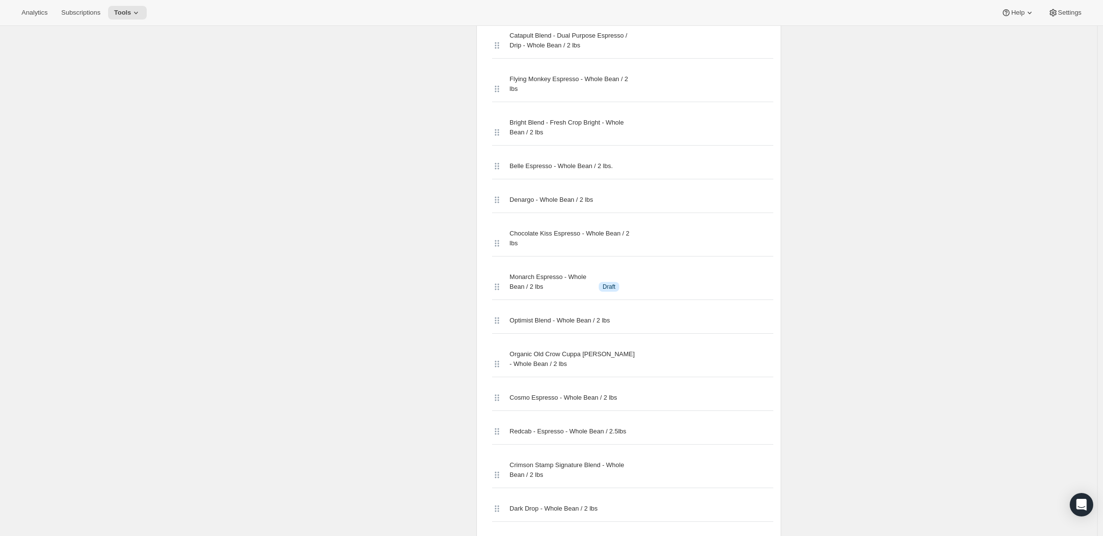
scroll to position [0, 0]
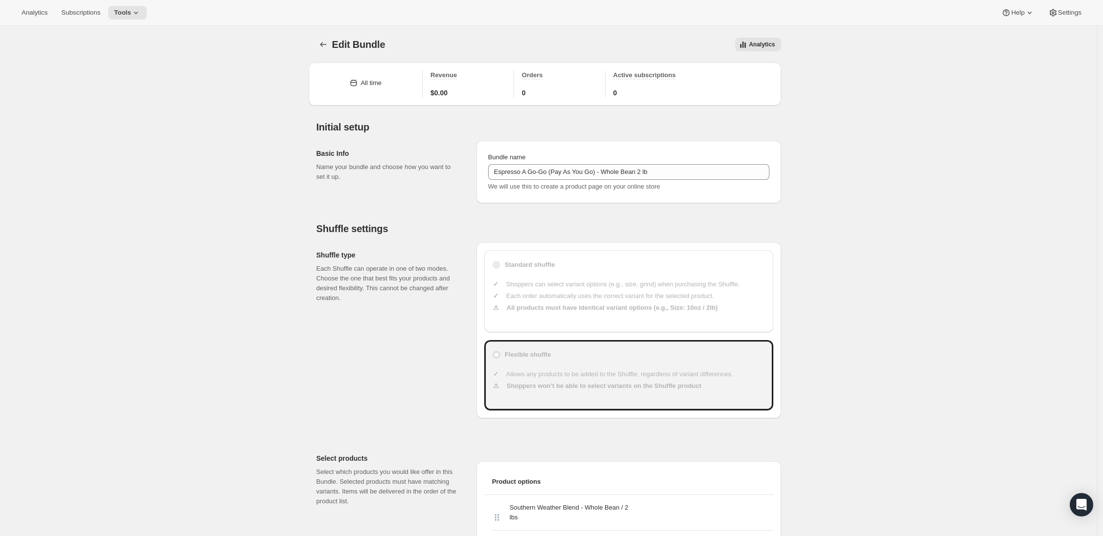
click at [345, 153] on h2 "Basic Info" at bounding box center [388, 154] width 144 height 10
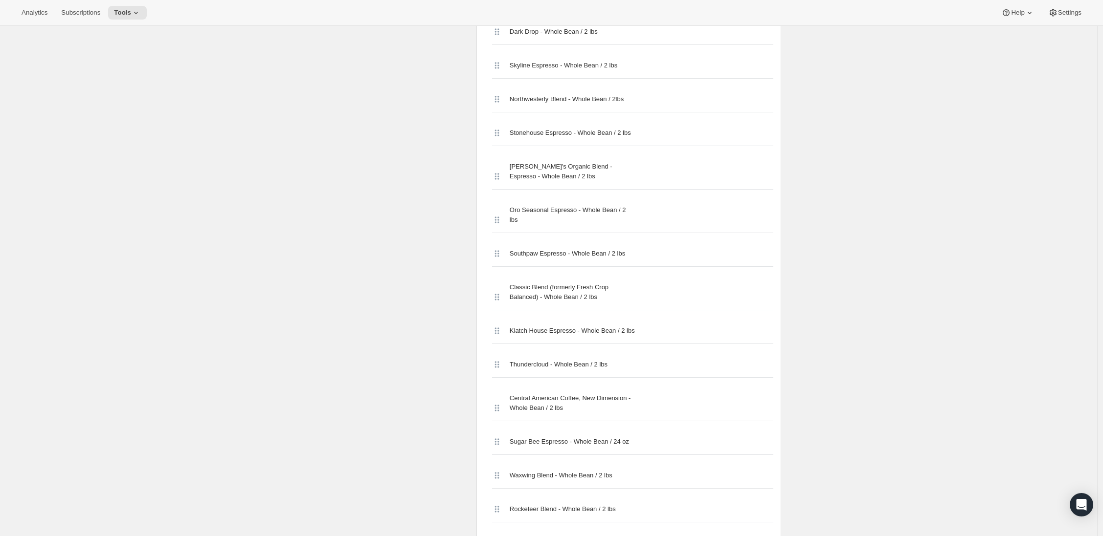
scroll to position [1374, 0]
drag, startPoint x: 256, startPoint y: 54, endPoint x: 271, endPoint y: 53, distance: 15.2
click at [256, 54] on div "Edit Bundle. This page is ready Edit Bundle Analytics More actions Analytics Al…" at bounding box center [548, 34] width 1097 height 2765
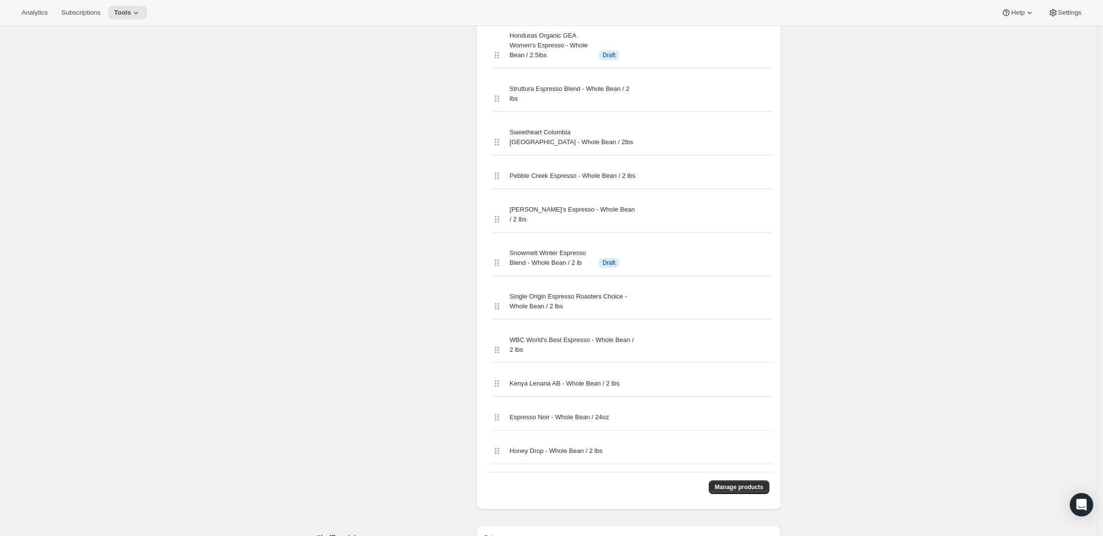
scroll to position [1915, 0]
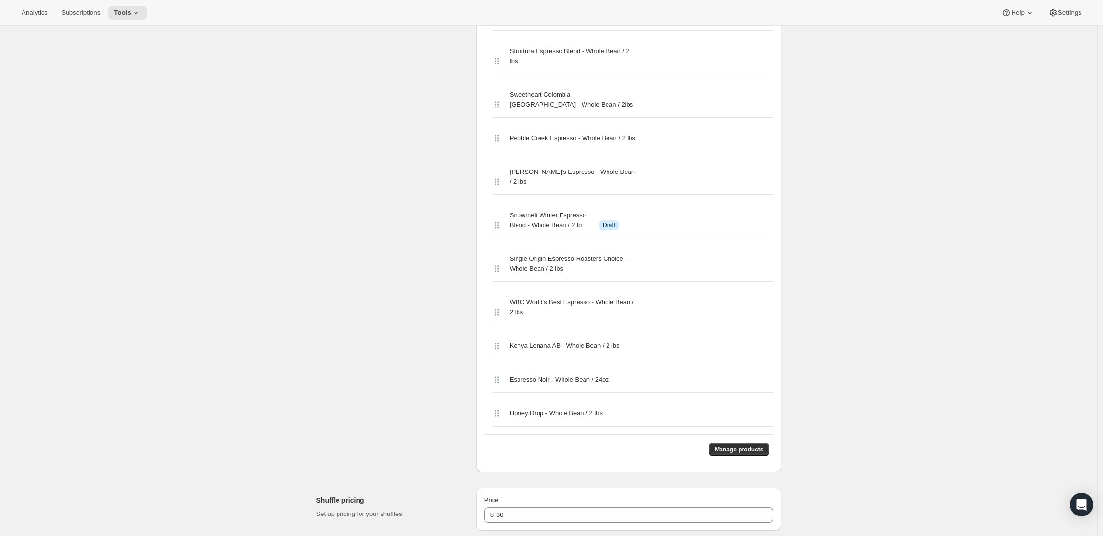
click at [527, 66] on span "Struttura Espresso Blend - Whole Bean / 2 lbs" at bounding box center [573, 56] width 126 height 20
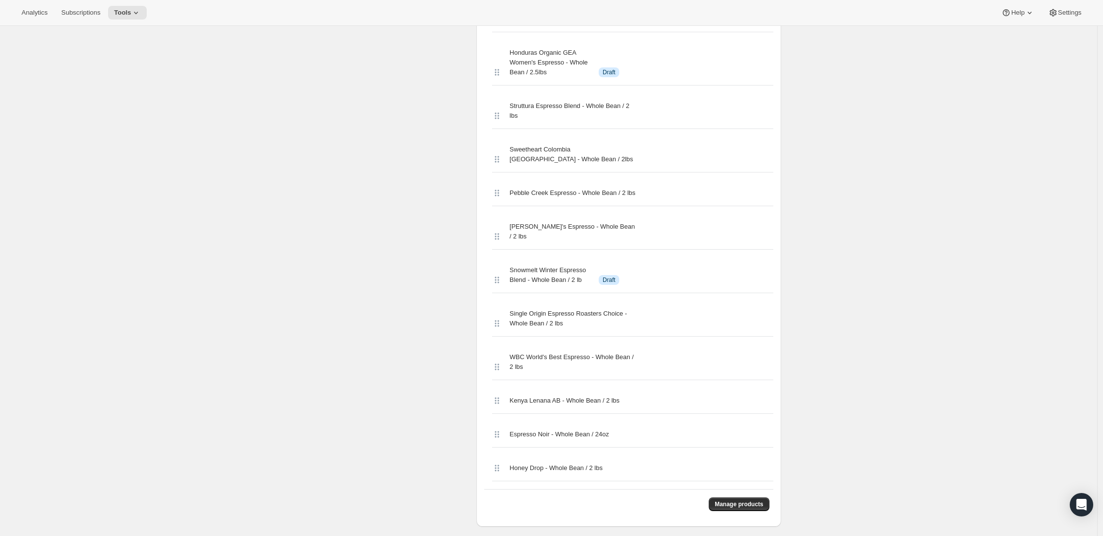
drag, startPoint x: 500, startPoint y: 522, endPoint x: 510, endPoint y: 514, distance: 11.8
click at [517, 482] on div "Honey Drop - Whole Bean / 2 lbs" at bounding box center [632, 469] width 281 height 26
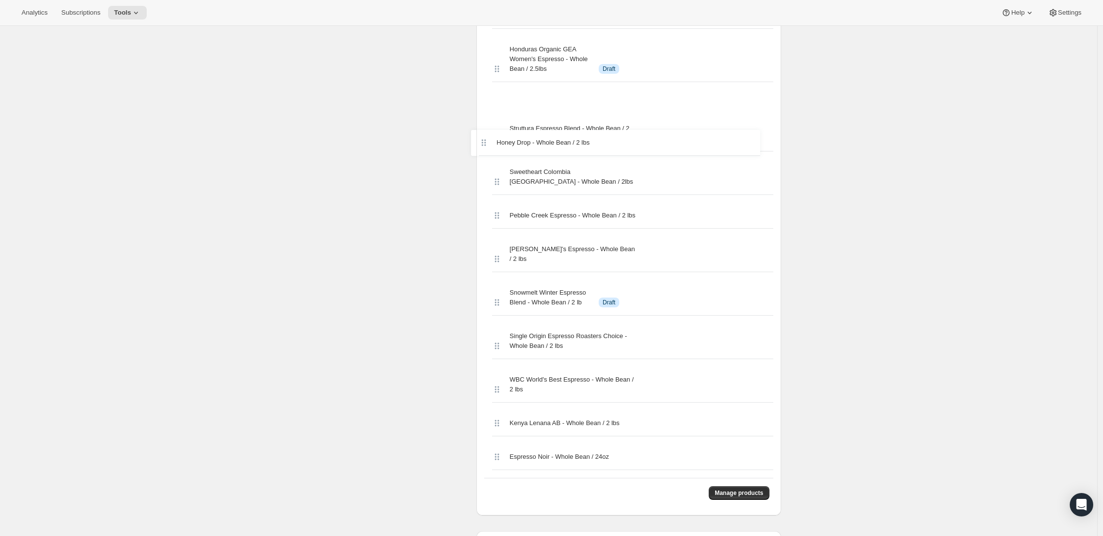
drag, startPoint x: 500, startPoint y: 517, endPoint x: 485, endPoint y: 139, distance: 378.3
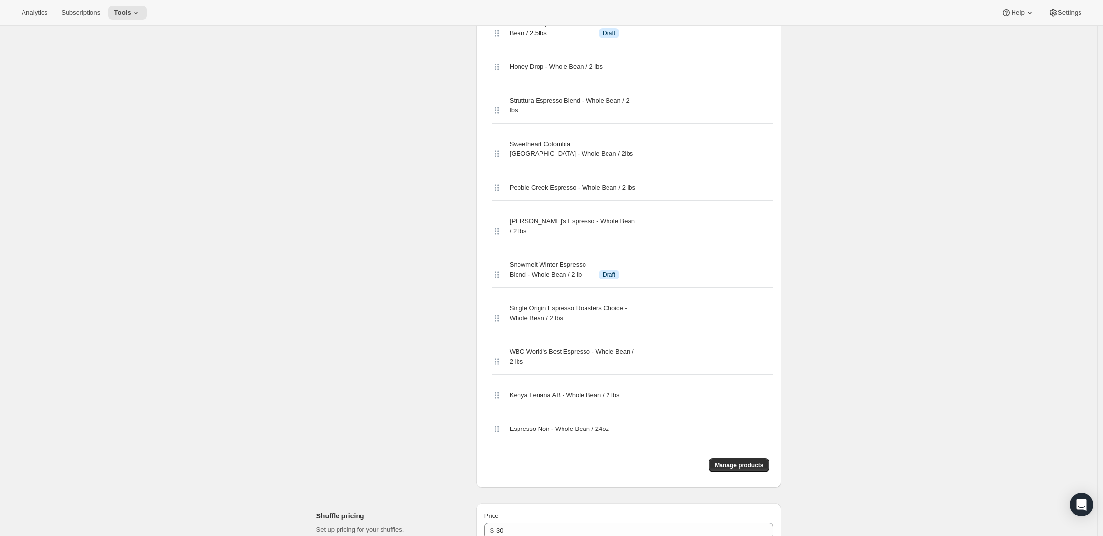
scroll to position [1898, 0]
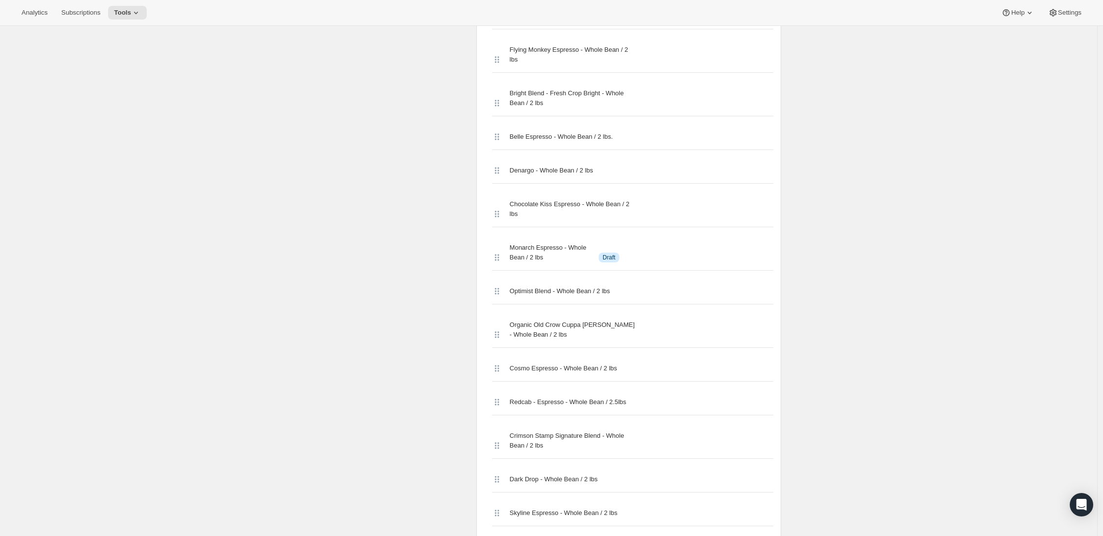
scroll to position [0, 0]
